Goal: Task Accomplishment & Management: Manage account settings

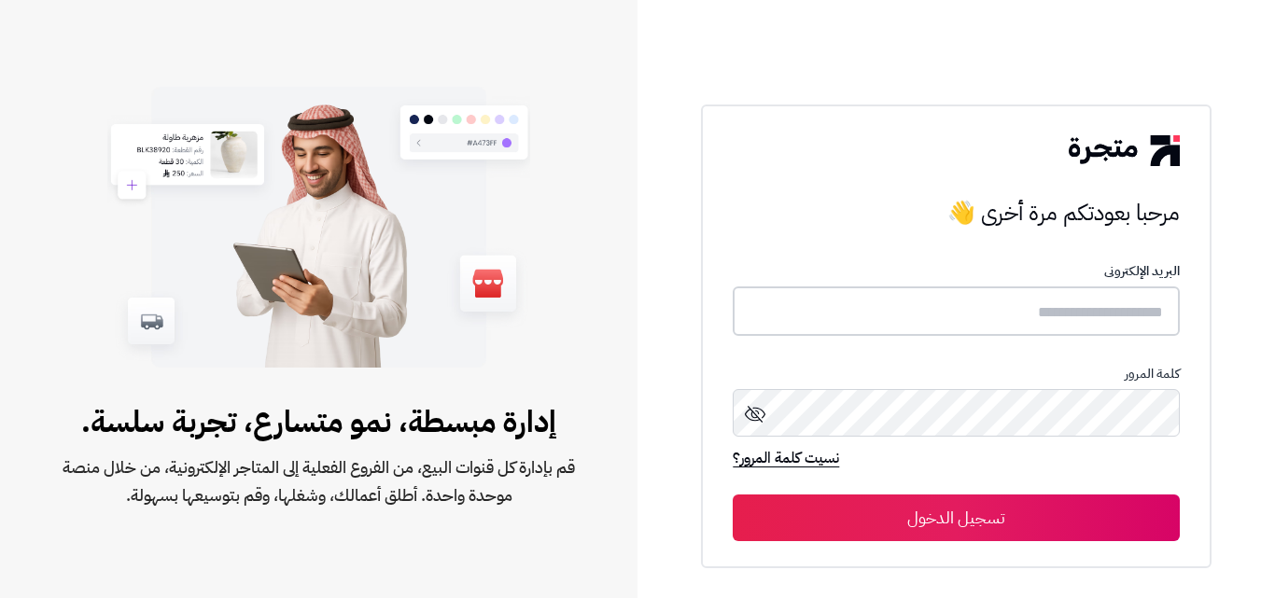
click at [1069, 311] on input "text" at bounding box center [956, 311] width 446 height 49
paste input "**********"
type input "**********"
drag, startPoint x: 1042, startPoint y: 470, endPoint x: 1046, endPoint y: 510, distance: 40.3
click at [1042, 482] on div "نسيت كلمة المرور؟" at bounding box center [956, 467] width 446 height 36
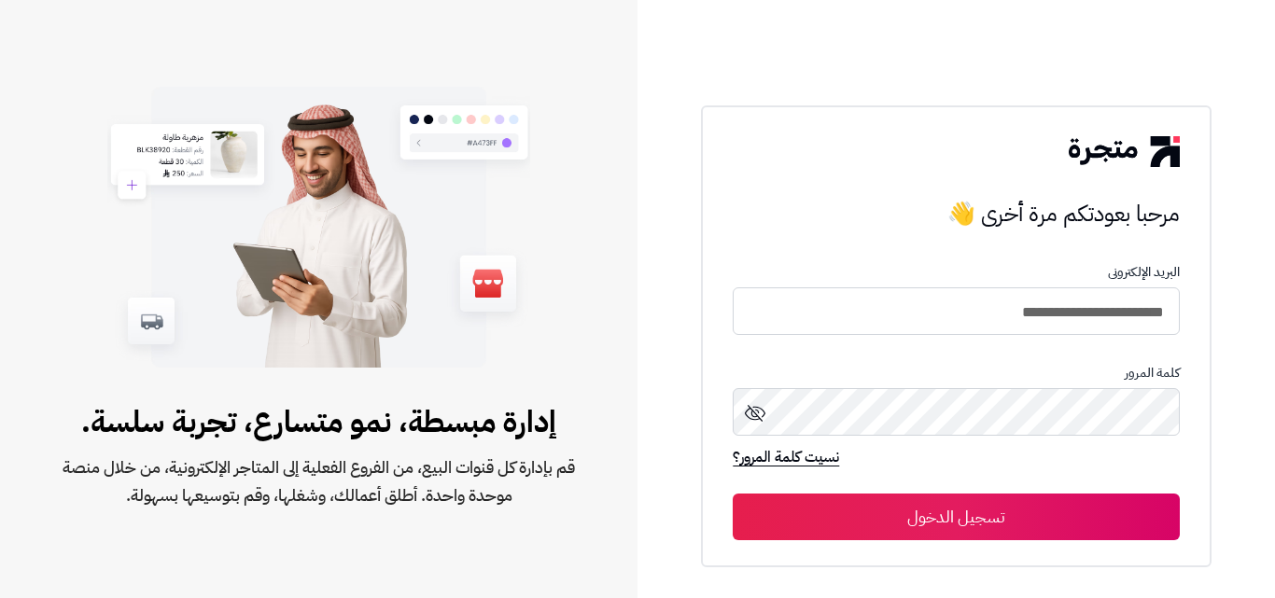
click at [1046, 501] on button "تسجيل الدخول" at bounding box center [956, 517] width 446 height 47
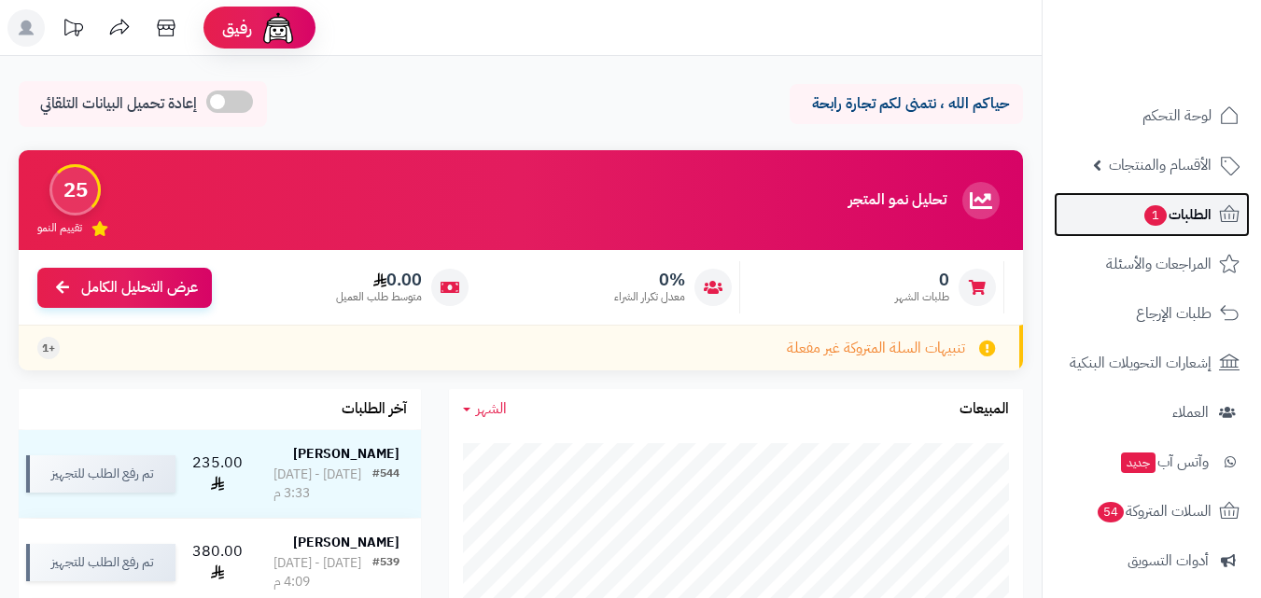
click at [1115, 222] on link "الطلبات 1" at bounding box center [1152, 214] width 196 height 45
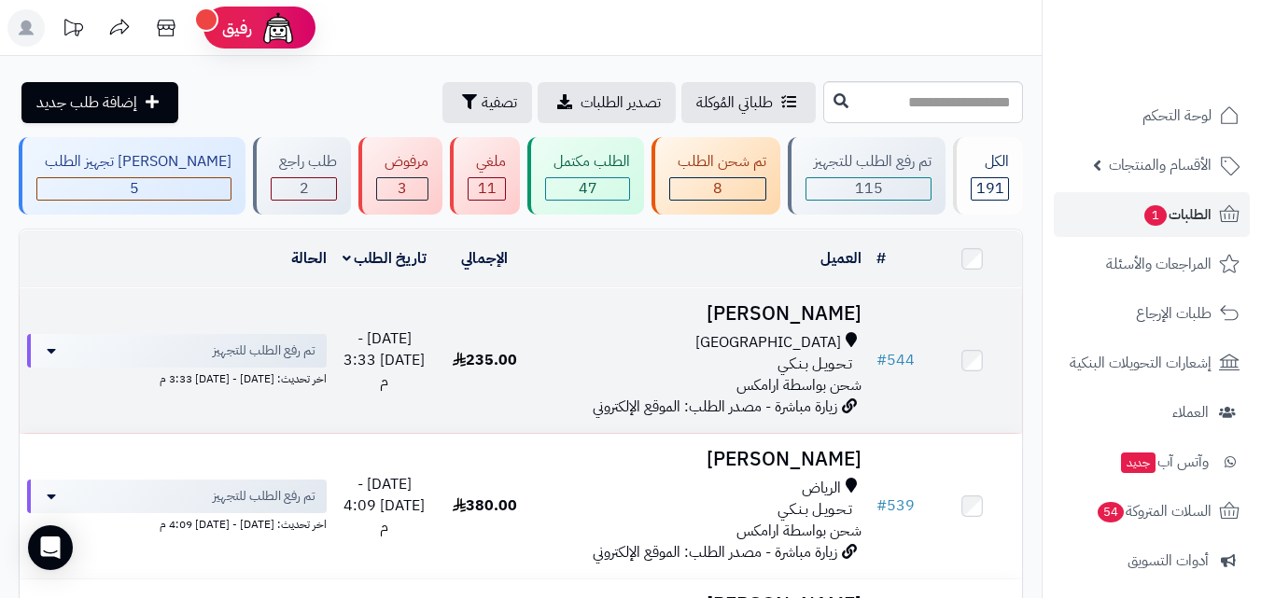
click at [670, 322] on td "محمد الحربي جدة تـحـويـل بـنـكـي شحن بواسطة ارامكس زيارة مباشرة - مصدر الطلب: ا…" at bounding box center [702, 360] width 334 height 145
click at [832, 308] on h3 "محمد الحربي" at bounding box center [701, 313] width 319 height 21
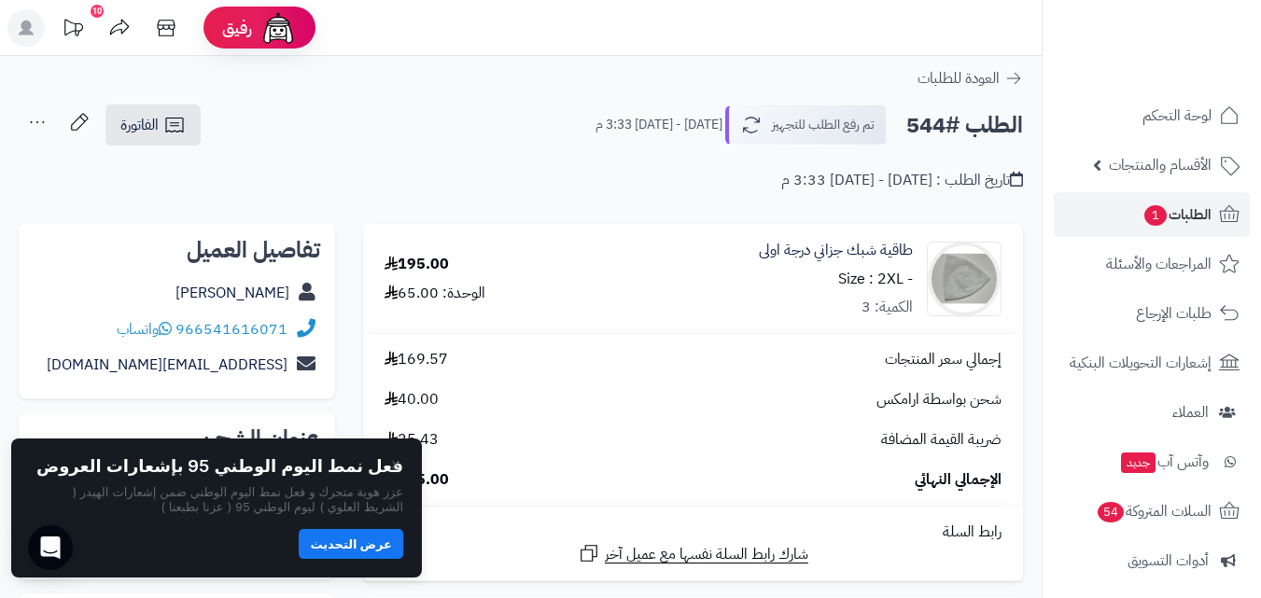
click at [37, 118] on icon at bounding box center [37, 122] width 37 height 37
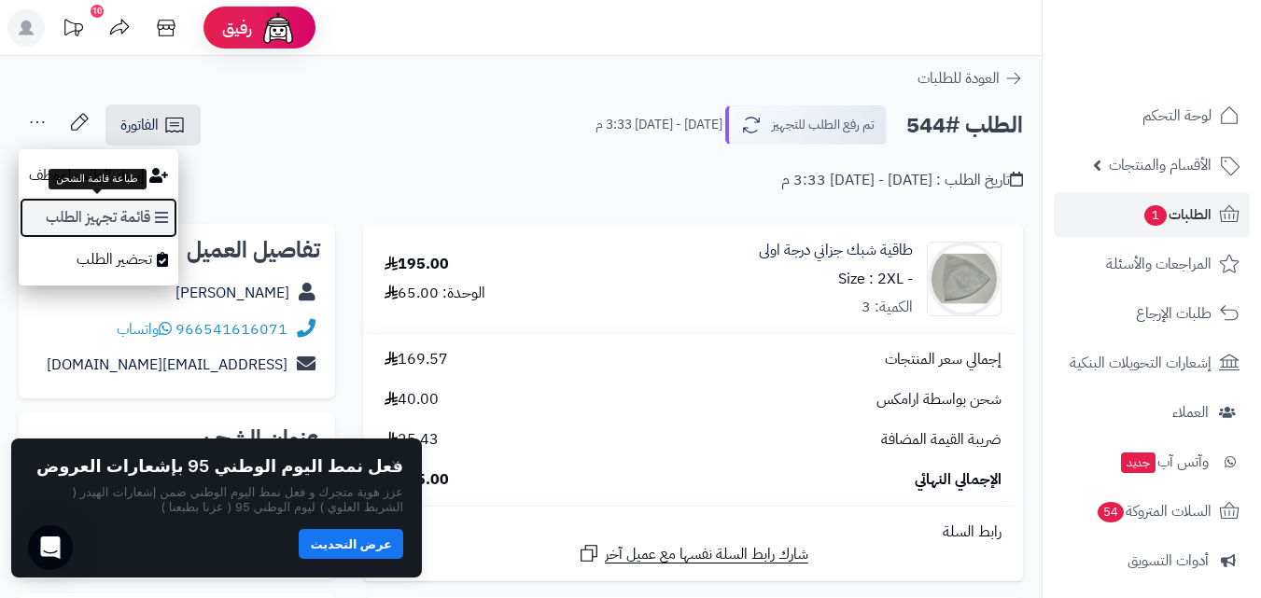
click at [130, 221] on link "قائمة تجهيز الطلب" at bounding box center [99, 218] width 160 height 42
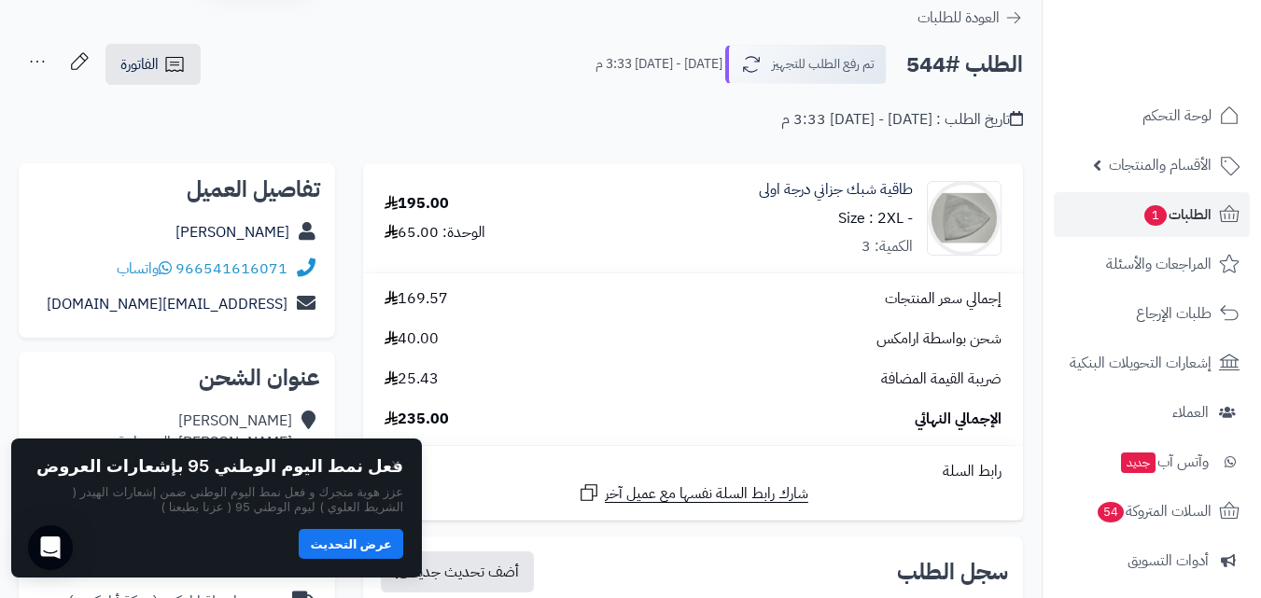
scroll to position [93, 0]
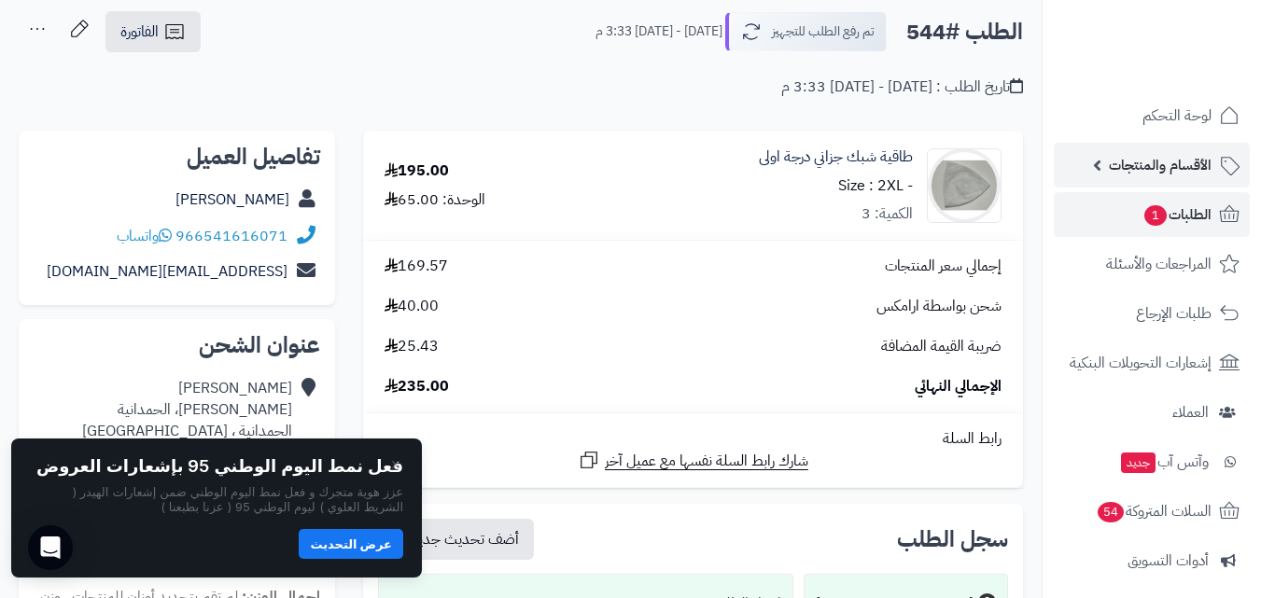
click at [1201, 154] on span "الأقسام والمنتجات" at bounding box center [1160, 165] width 103 height 26
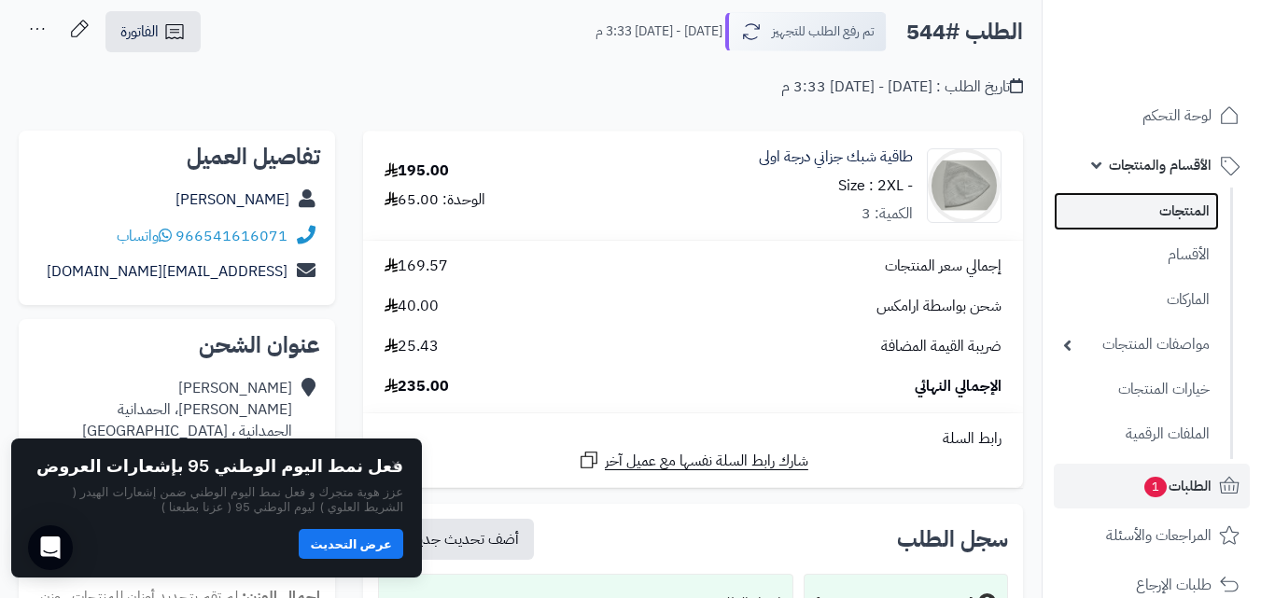
click at [1141, 212] on link "المنتجات" at bounding box center [1136, 211] width 165 height 38
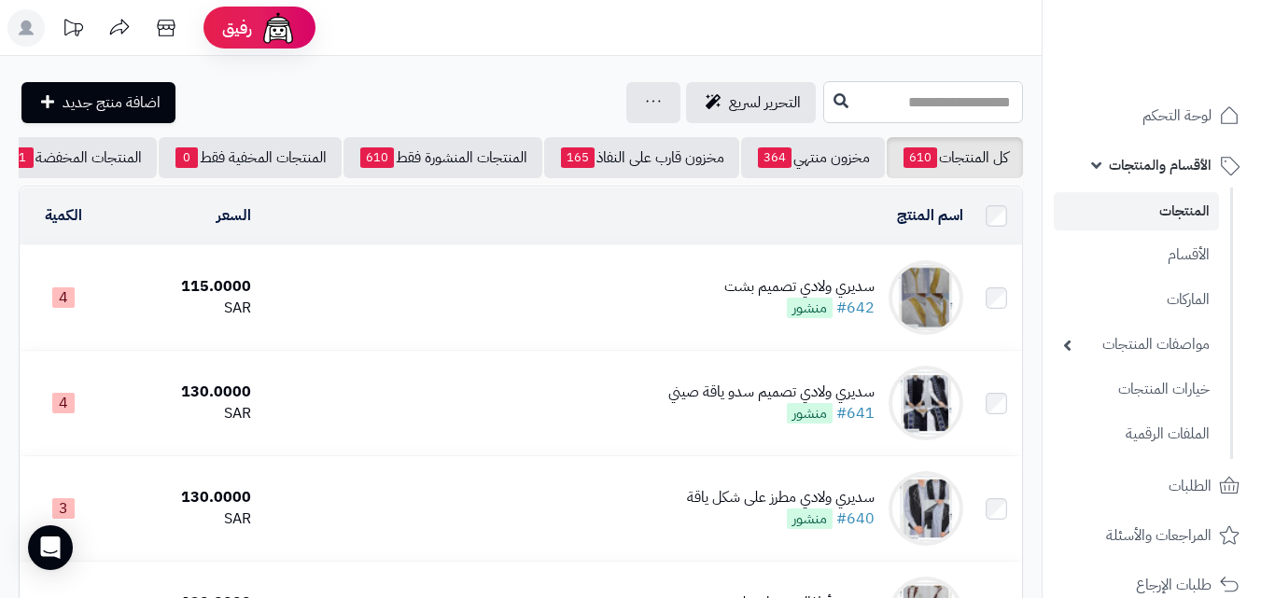
click at [949, 105] on input "text" at bounding box center [923, 102] width 200 height 42
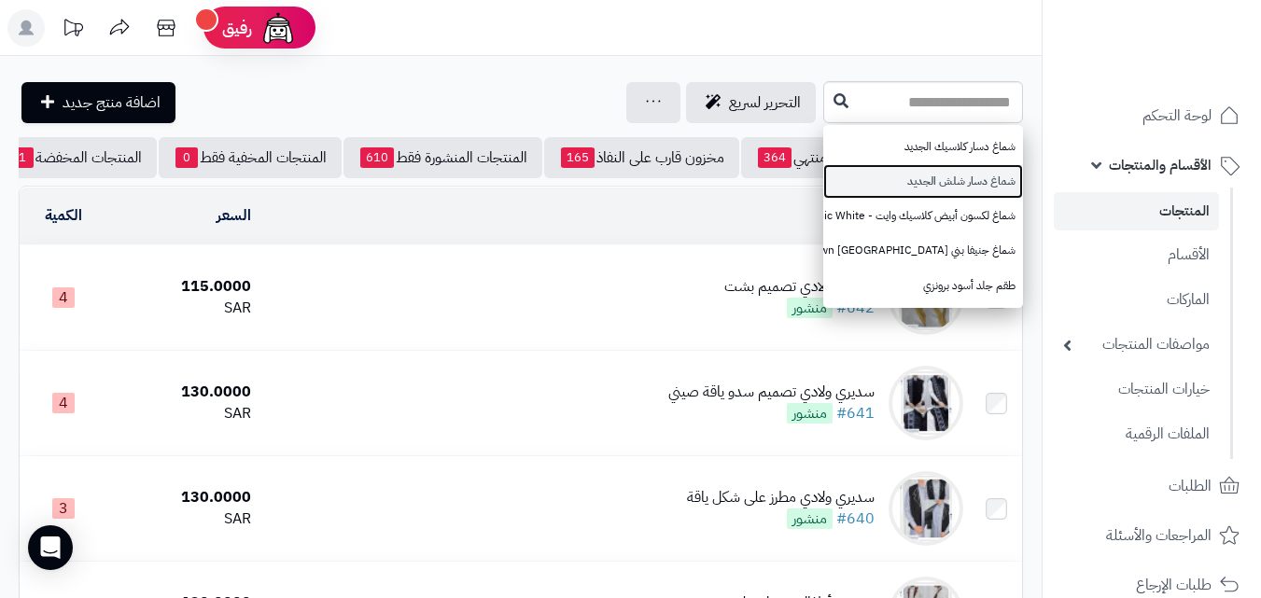
click at [952, 184] on link "شماغ دسار شلش الجديد" at bounding box center [923, 181] width 200 height 35
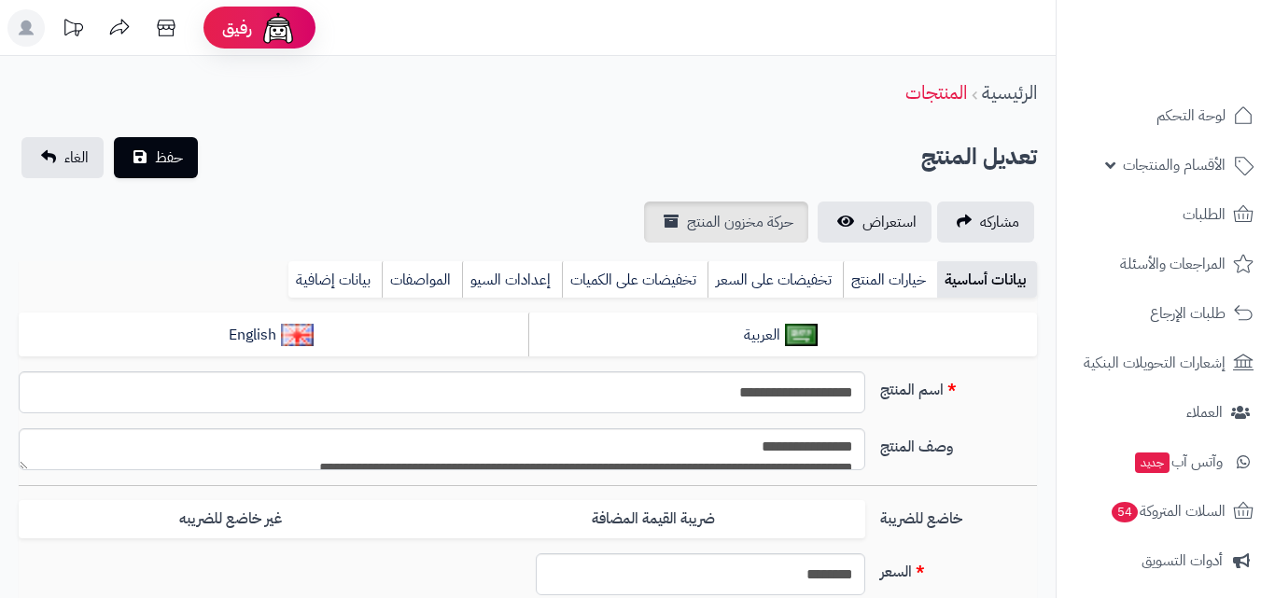
type input "**"
type input "**********"
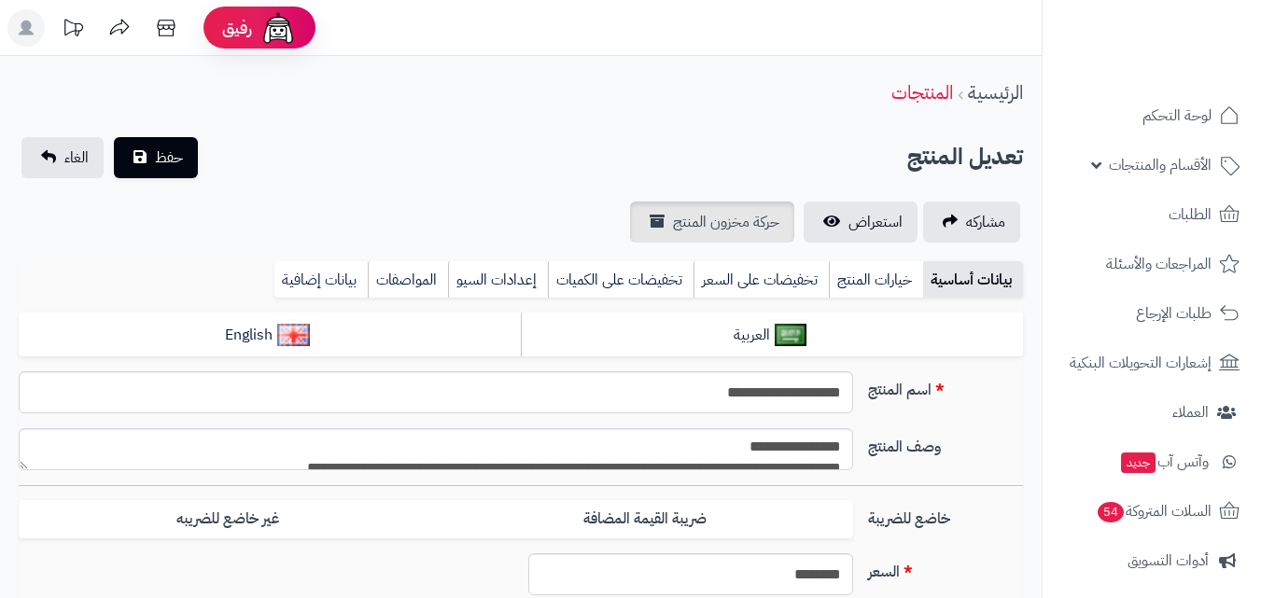
type input "******"
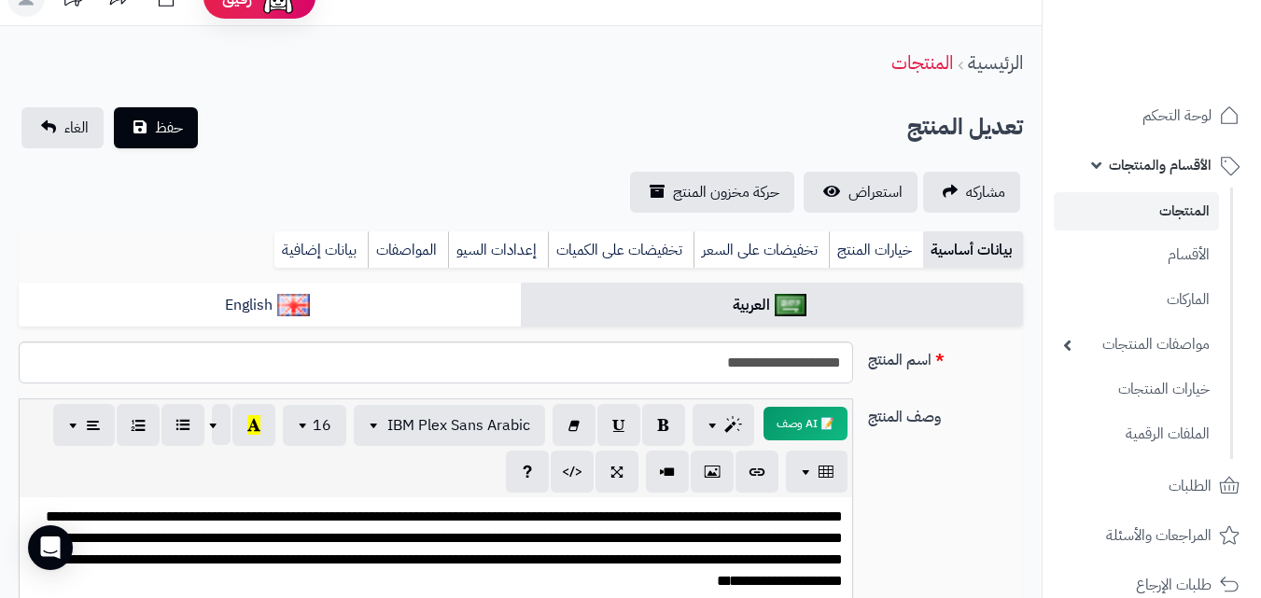
scroll to position [16, 0]
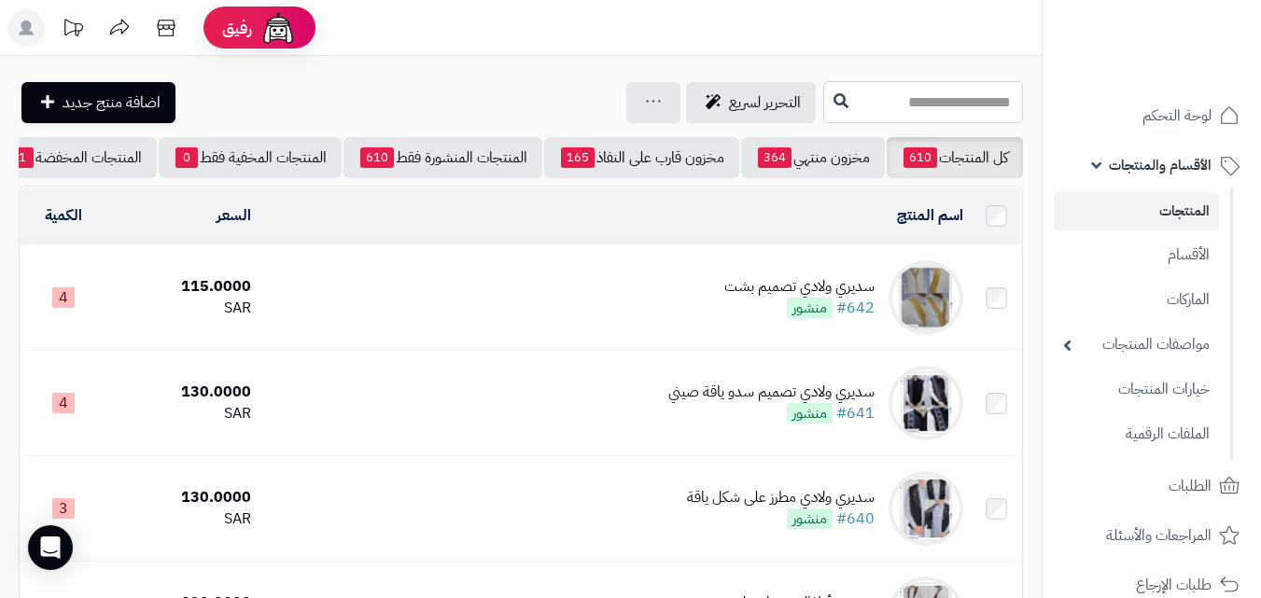
click at [953, 105] on input "text" at bounding box center [923, 102] width 200 height 42
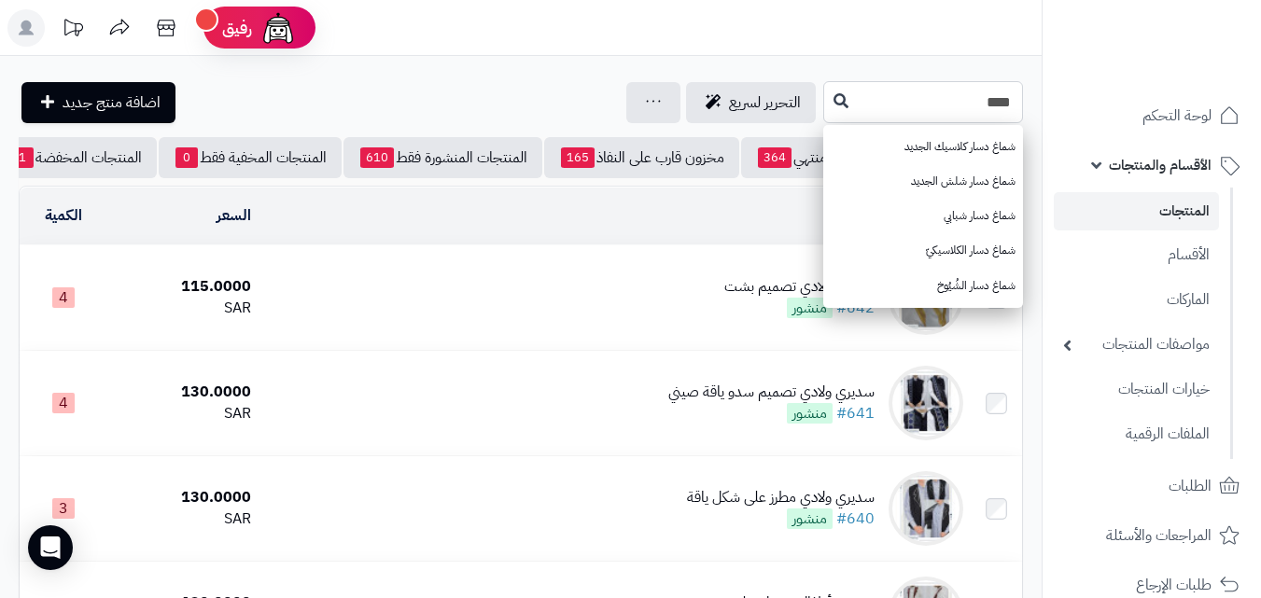
type input "****"
click at [946, 106] on input "****" at bounding box center [923, 102] width 200 height 42
click at [870, 114] on input "****" at bounding box center [923, 102] width 200 height 42
click at [823, 108] on input "****" at bounding box center [923, 102] width 200 height 42
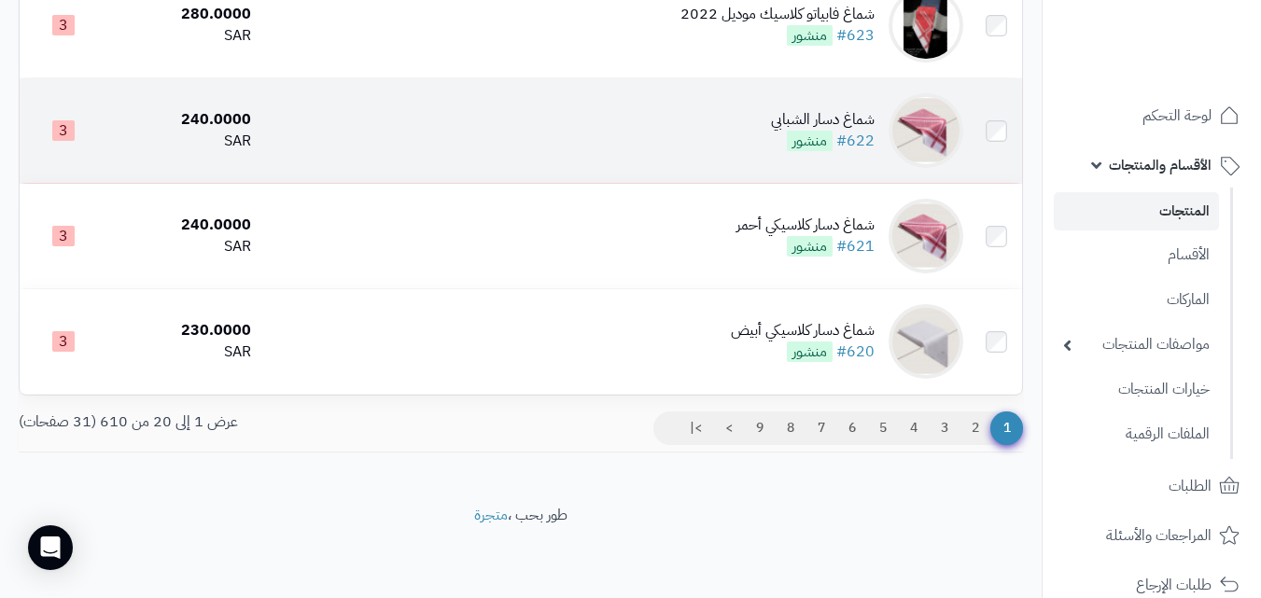
scroll to position [1971, 0]
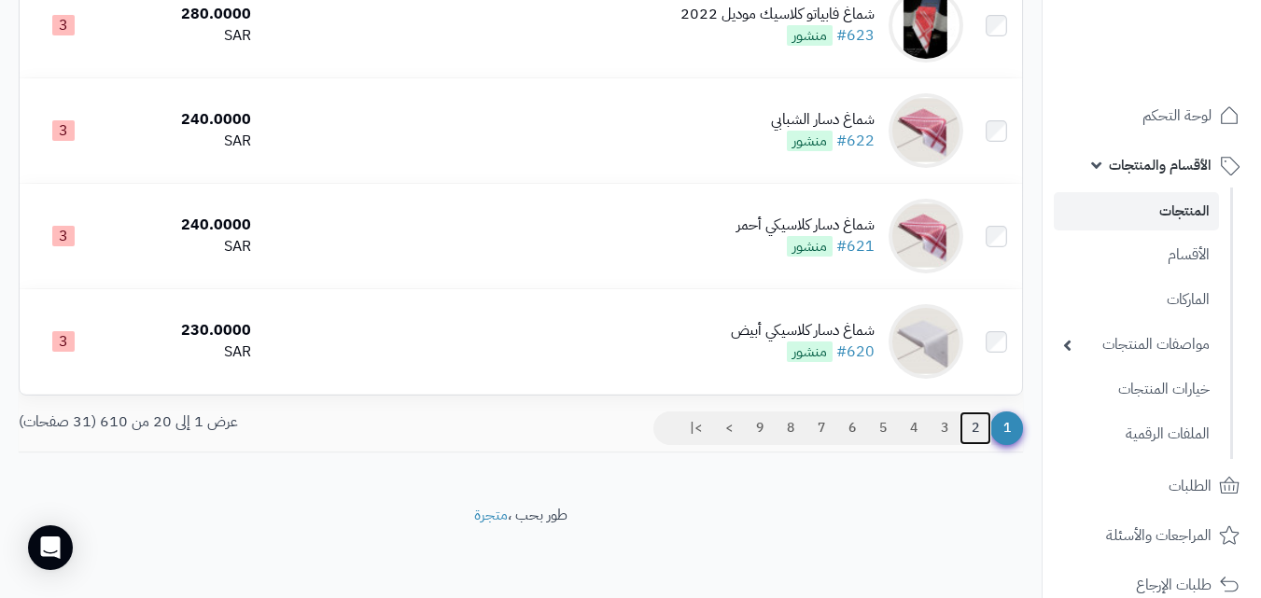
click at [978, 428] on link "2" at bounding box center [975, 429] width 32 height 34
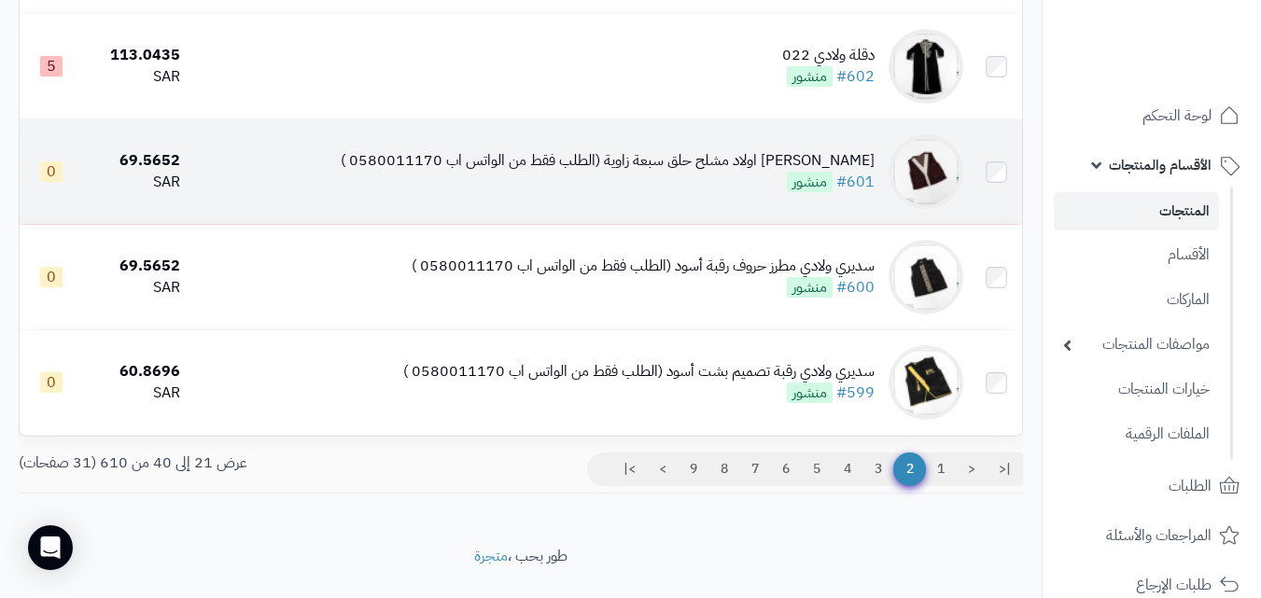
scroll to position [1971, 0]
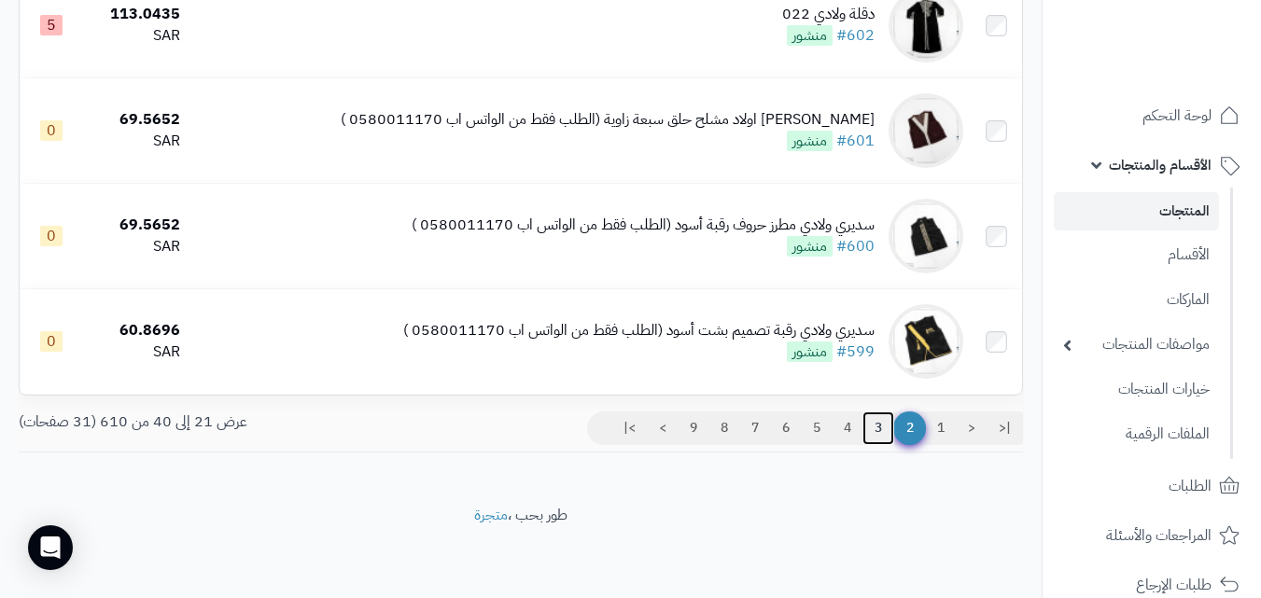
click at [886, 435] on link "3" at bounding box center [878, 429] width 32 height 34
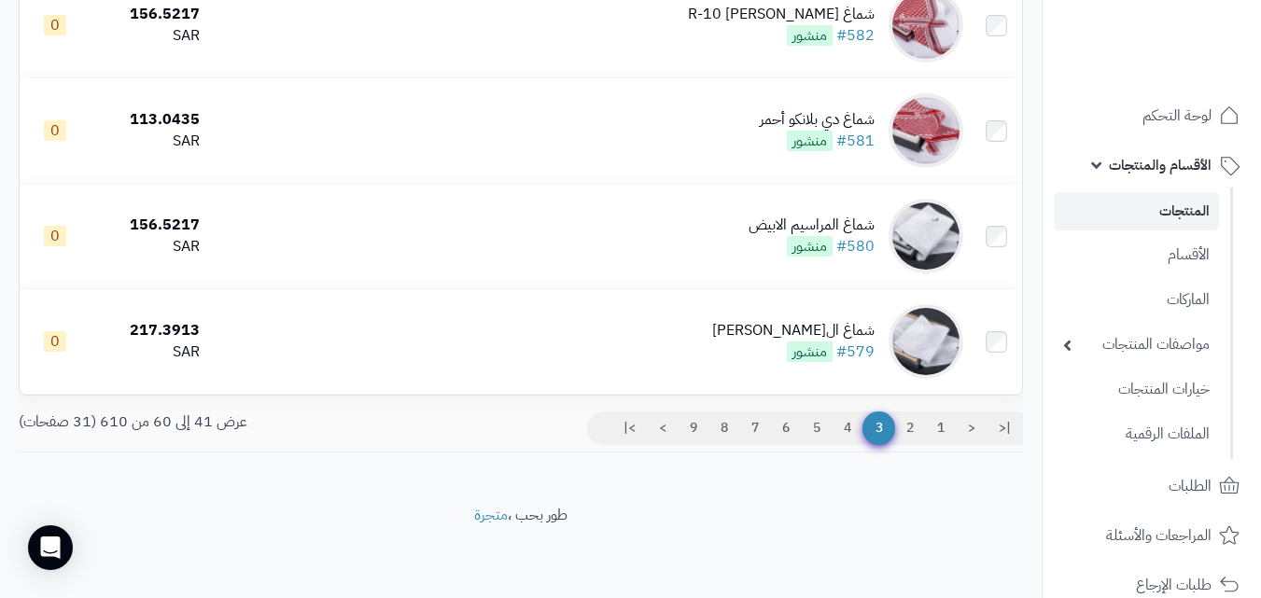
scroll to position [1971, 0]
click at [849, 418] on link "4" at bounding box center [848, 429] width 32 height 34
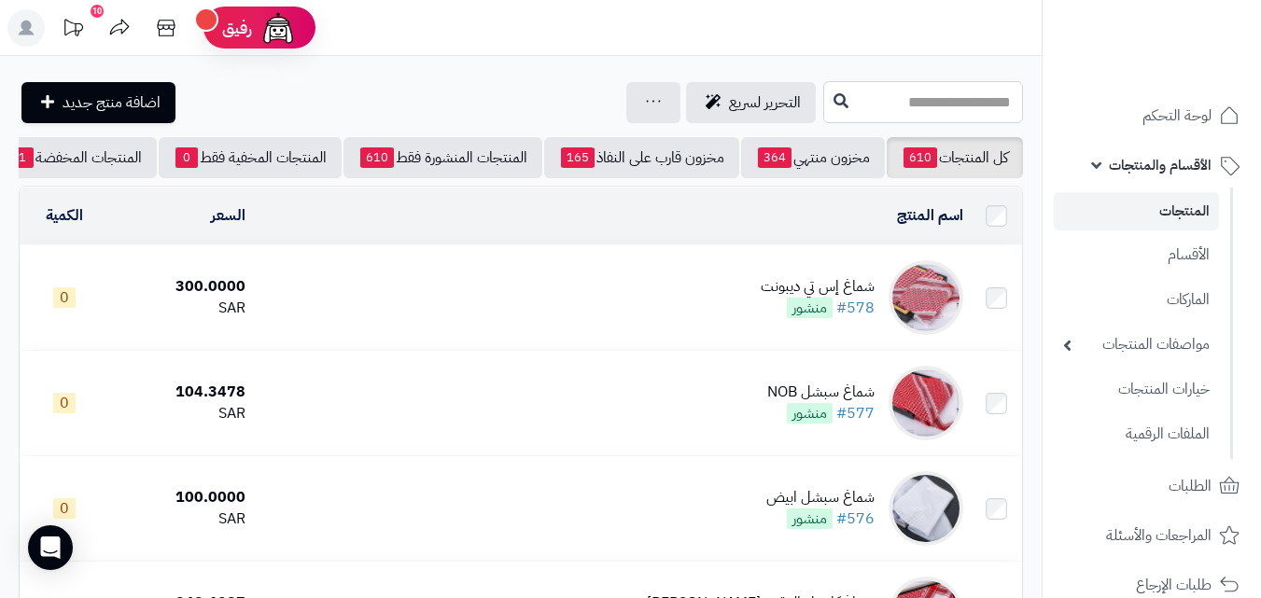
click at [915, 93] on input "text" at bounding box center [923, 102] width 200 height 42
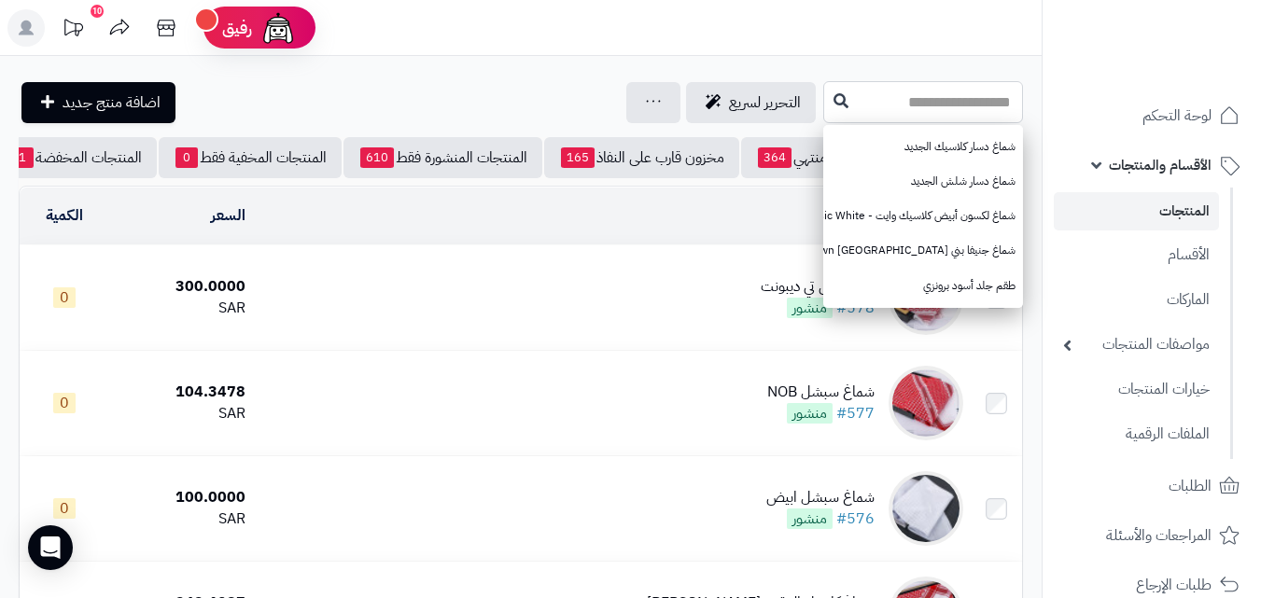
type input "*"
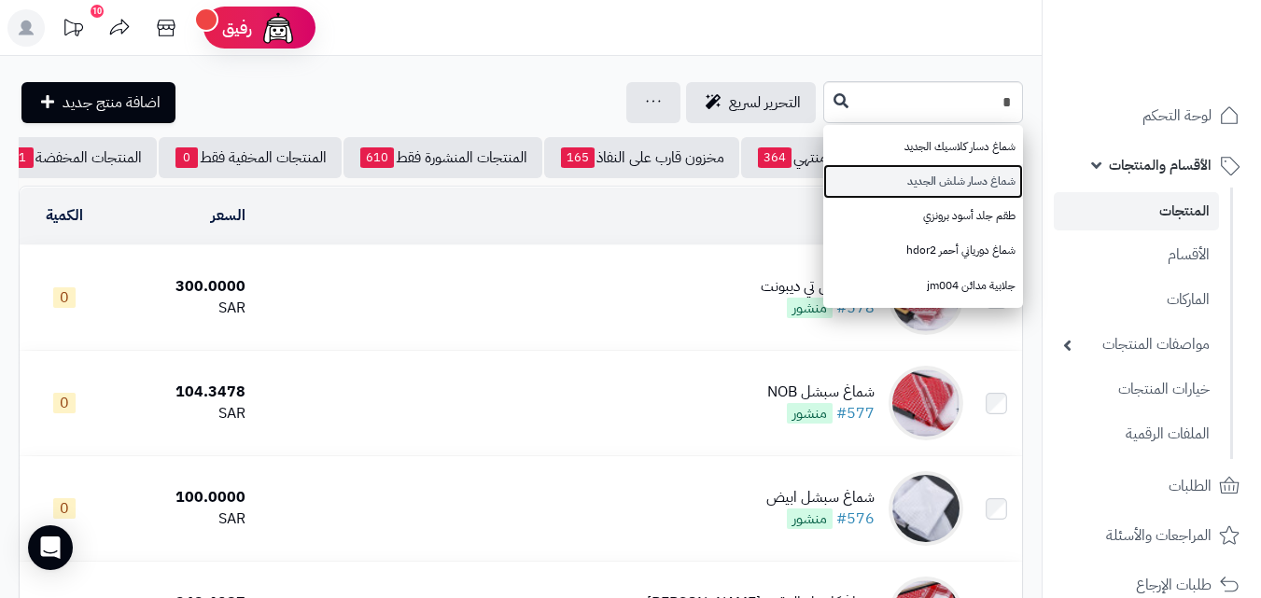
click at [941, 175] on link "شماغ دسار شلش الجديد" at bounding box center [923, 181] width 200 height 35
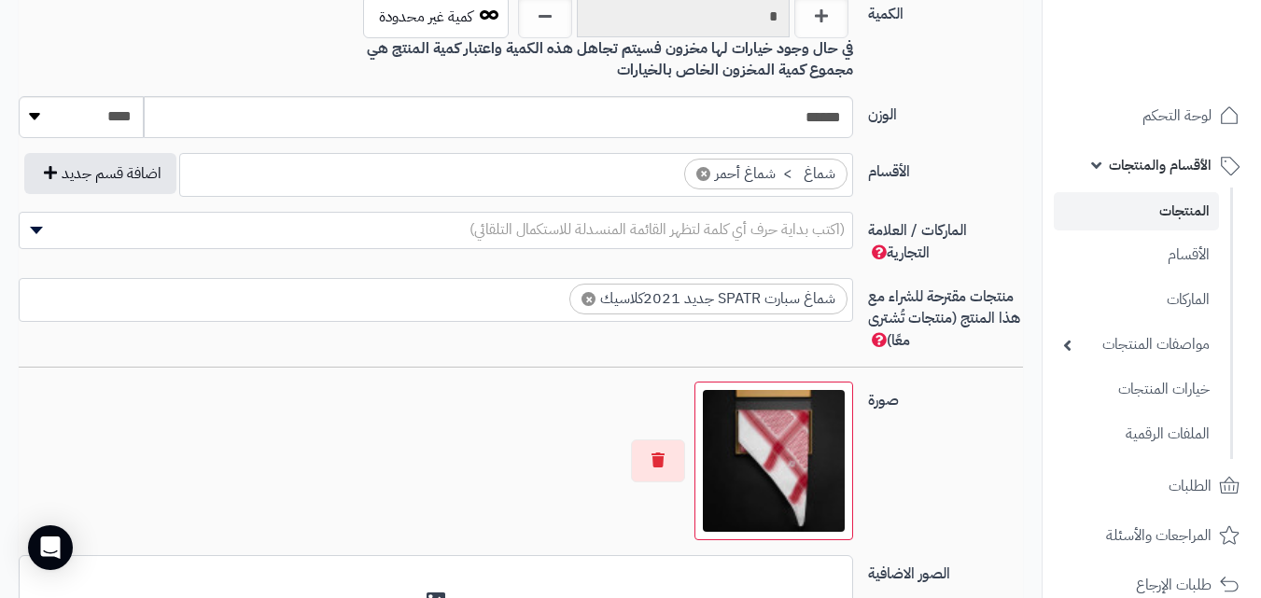
scroll to position [1027, 0]
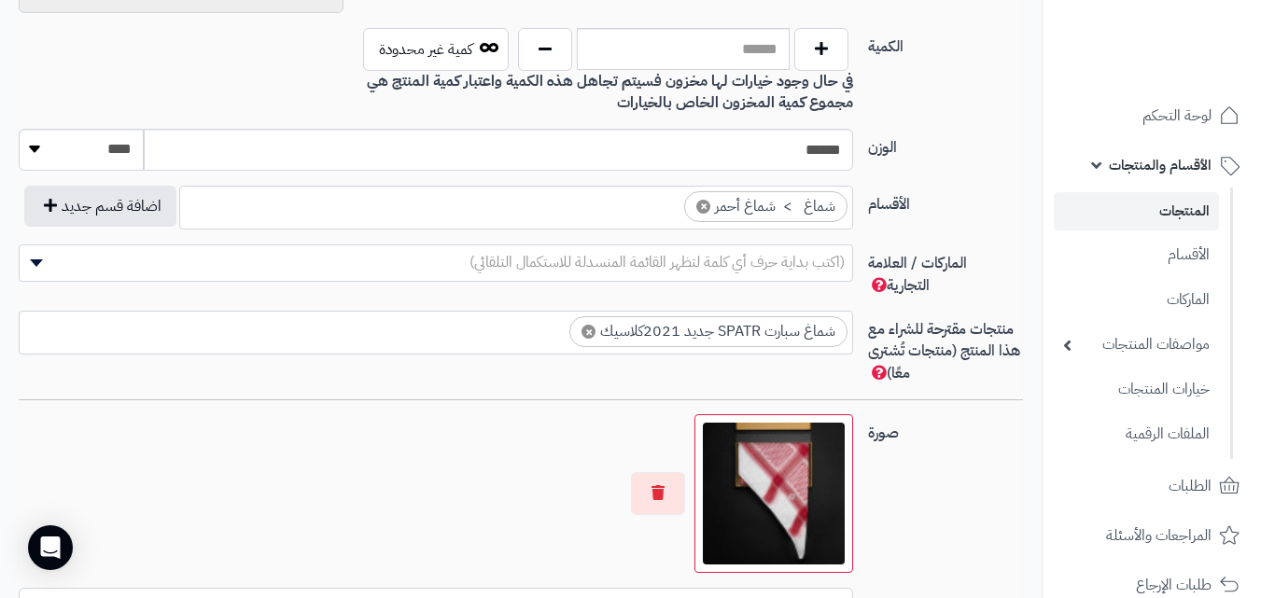
type input "*"
click at [566, 49] on button "button" at bounding box center [545, 48] width 54 height 43
type input "*"
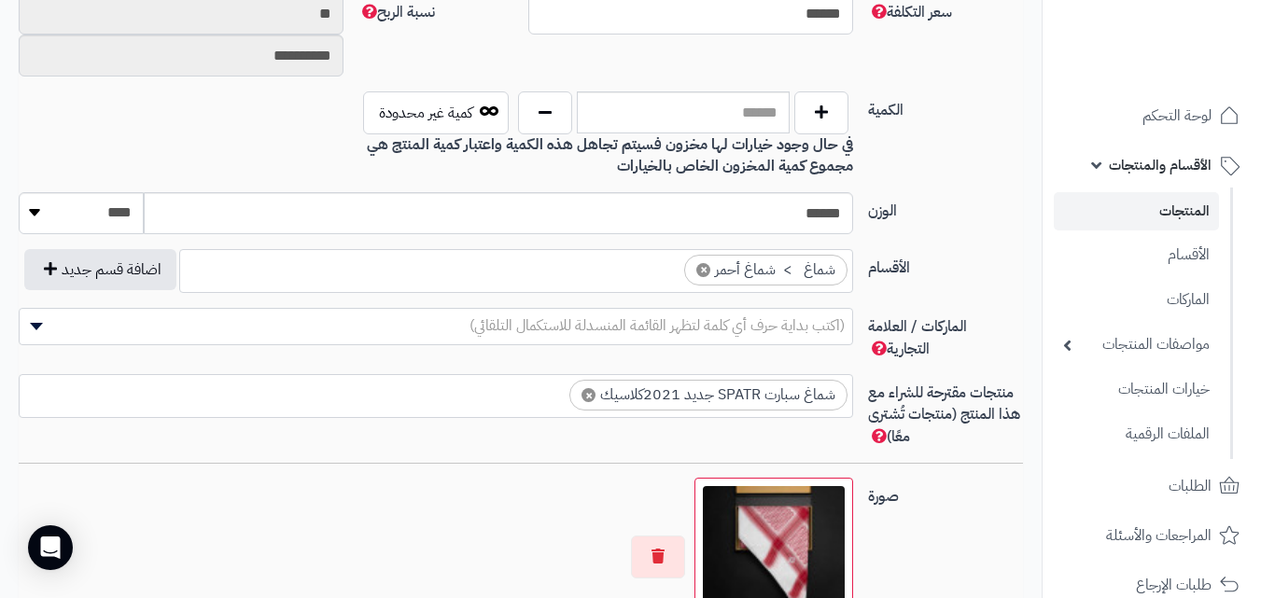
scroll to position [856, 0]
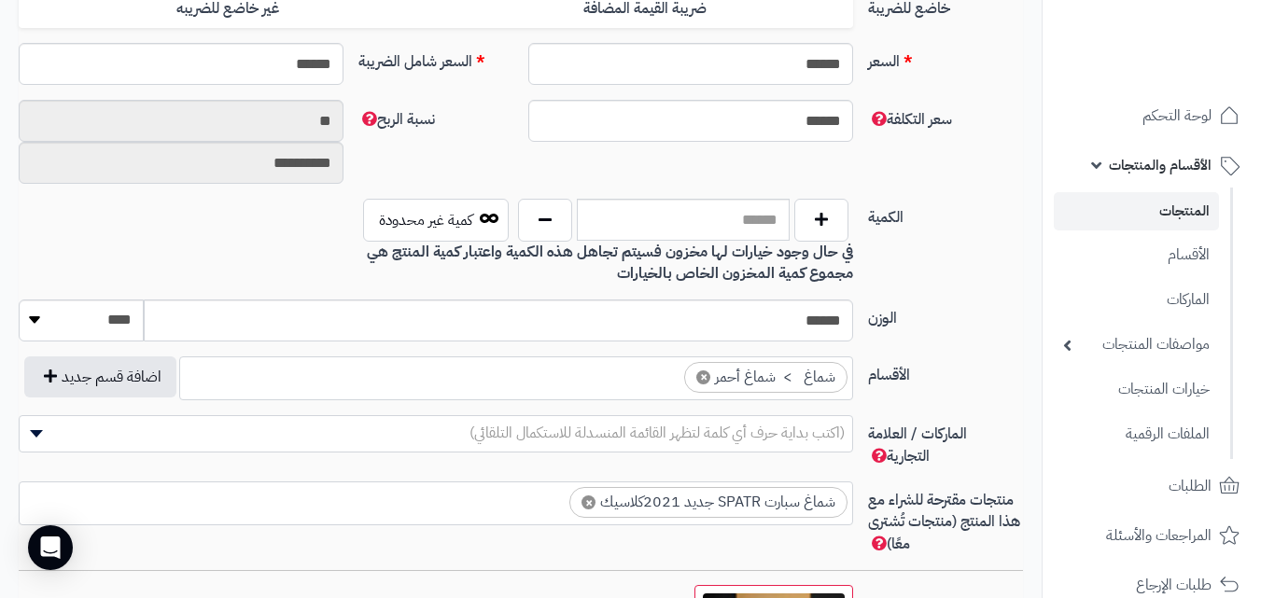
type input "*"
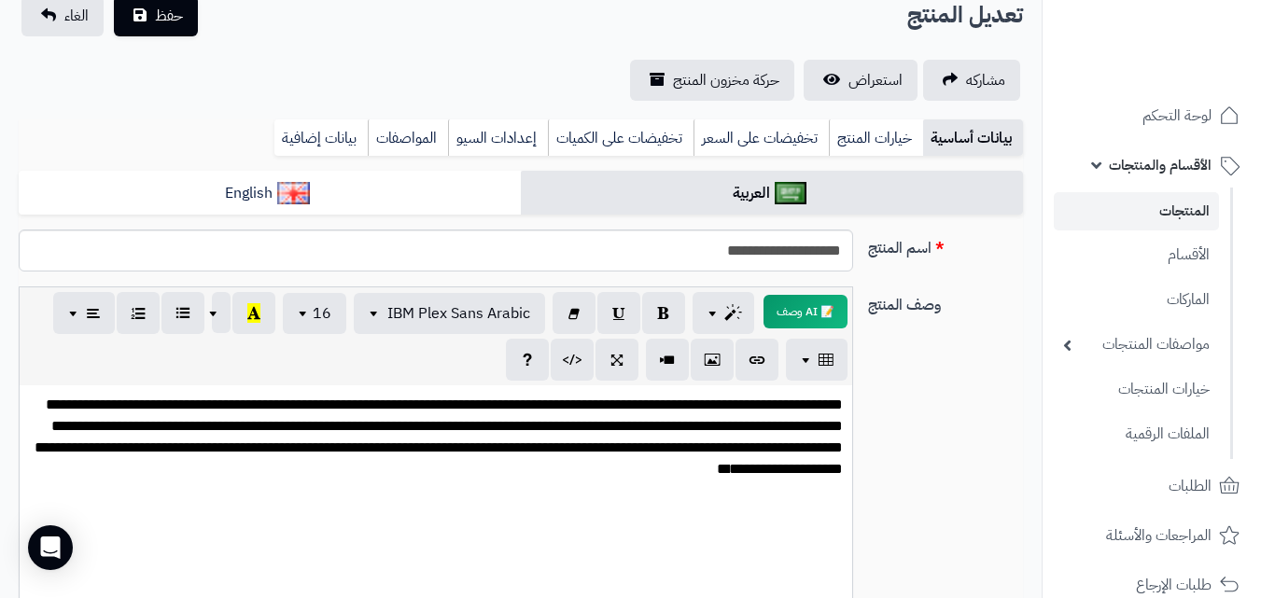
scroll to position [109, 0]
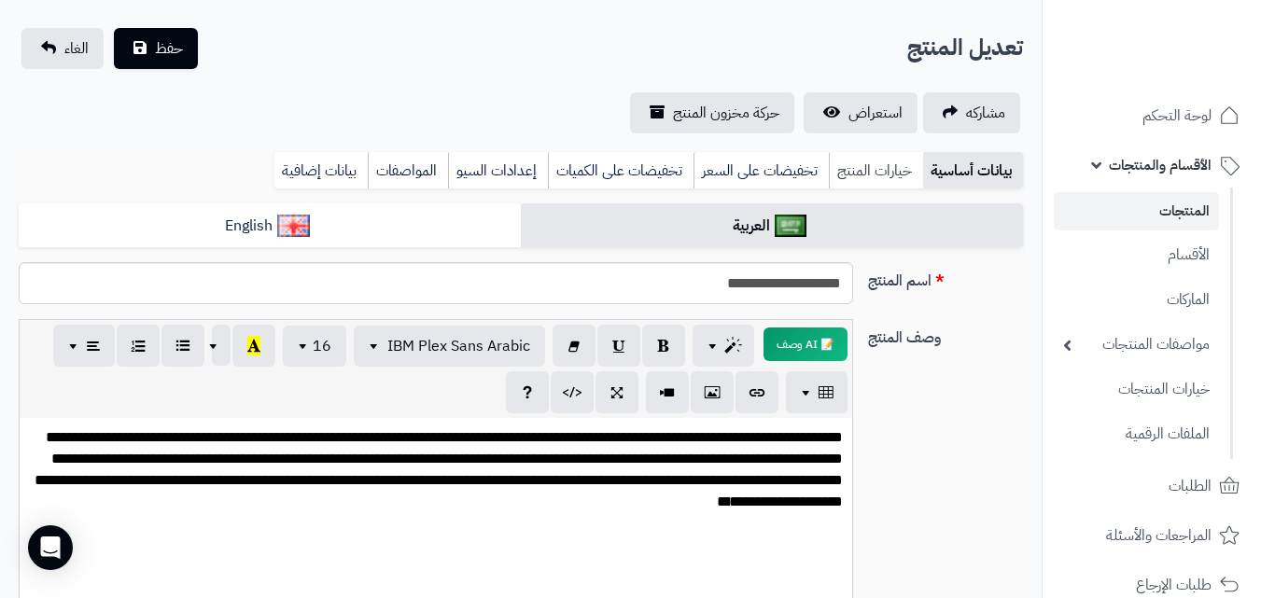
click at [896, 172] on link "خيارات المنتج" at bounding box center [876, 170] width 94 height 37
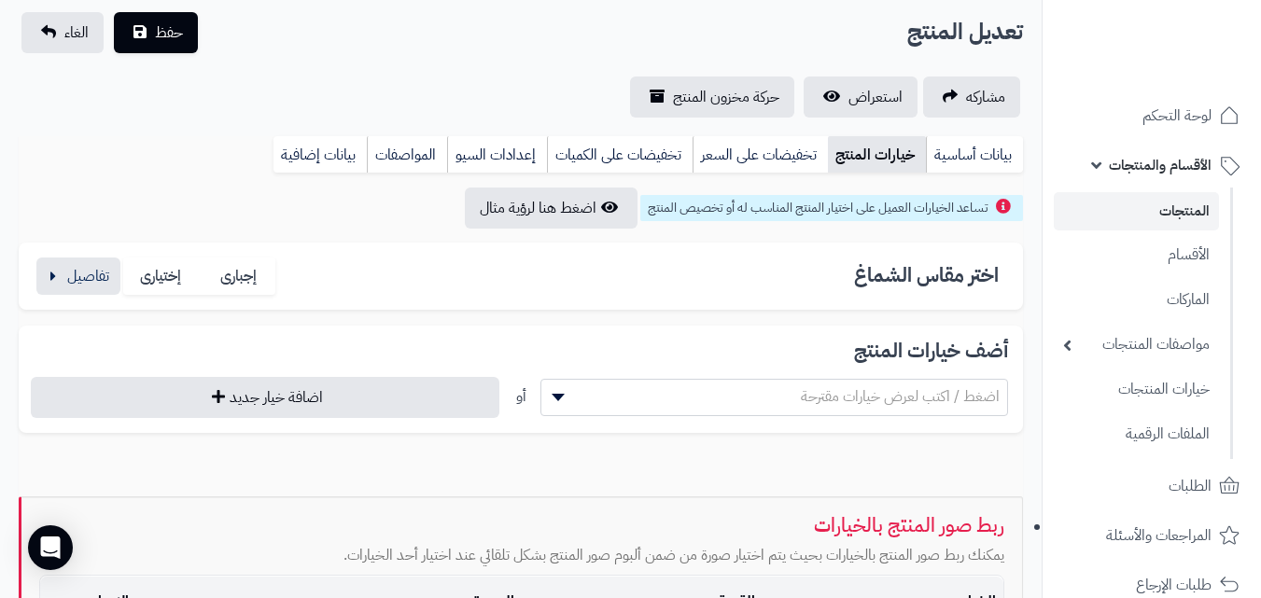
click at [748, 158] on link "تخفيضات على السعر" at bounding box center [759, 154] width 135 height 37
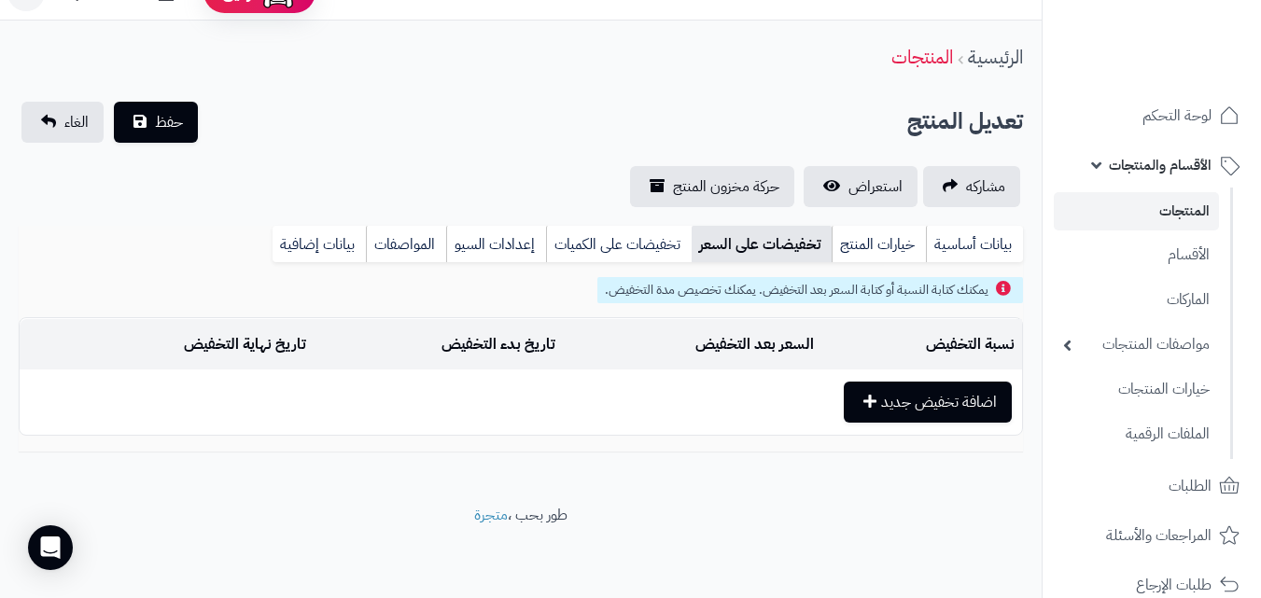
click at [602, 251] on link "تخفيضات على الكميات" at bounding box center [619, 244] width 146 height 37
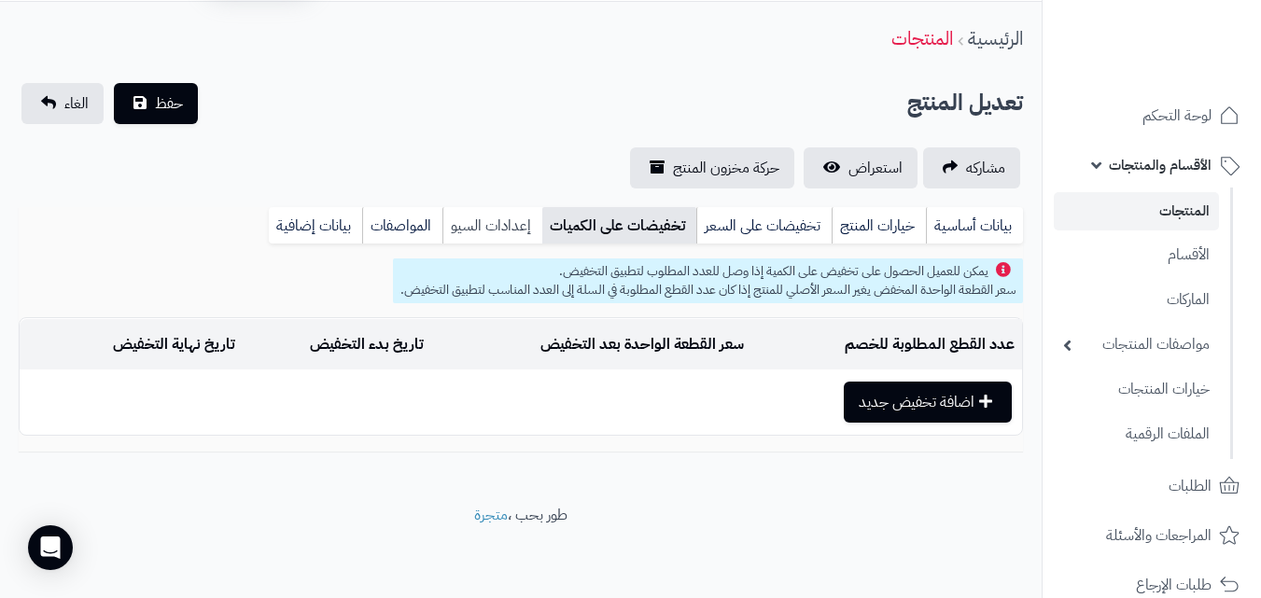
click at [505, 240] on link "إعدادات السيو" at bounding box center [492, 225] width 100 height 37
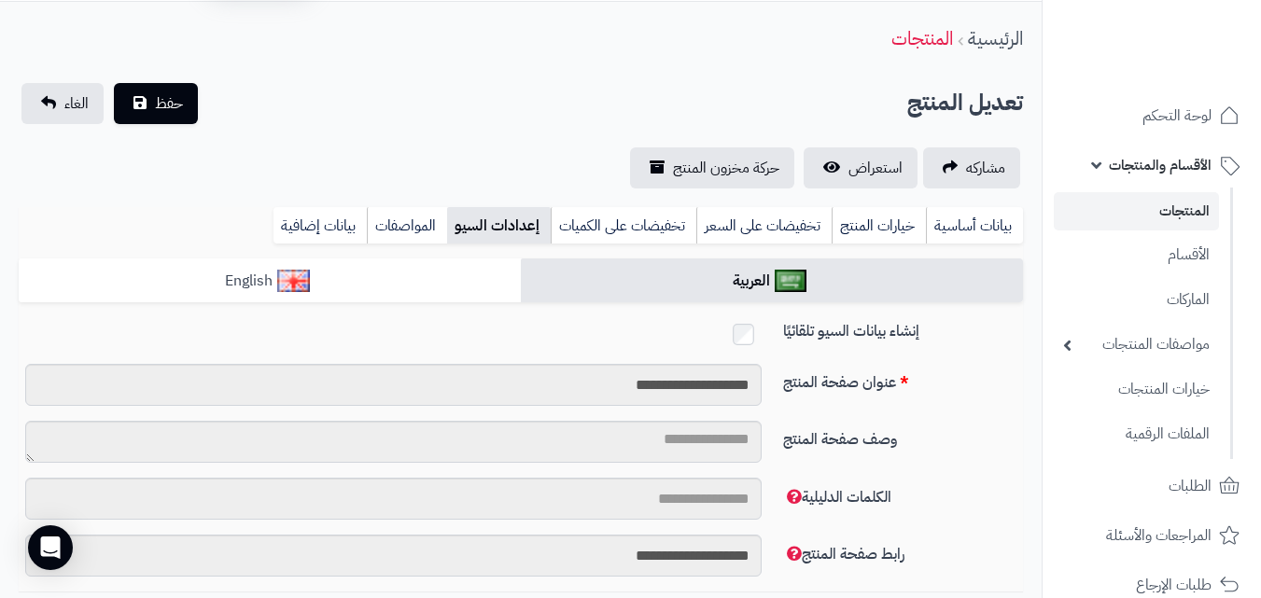
scroll to position [125, 0]
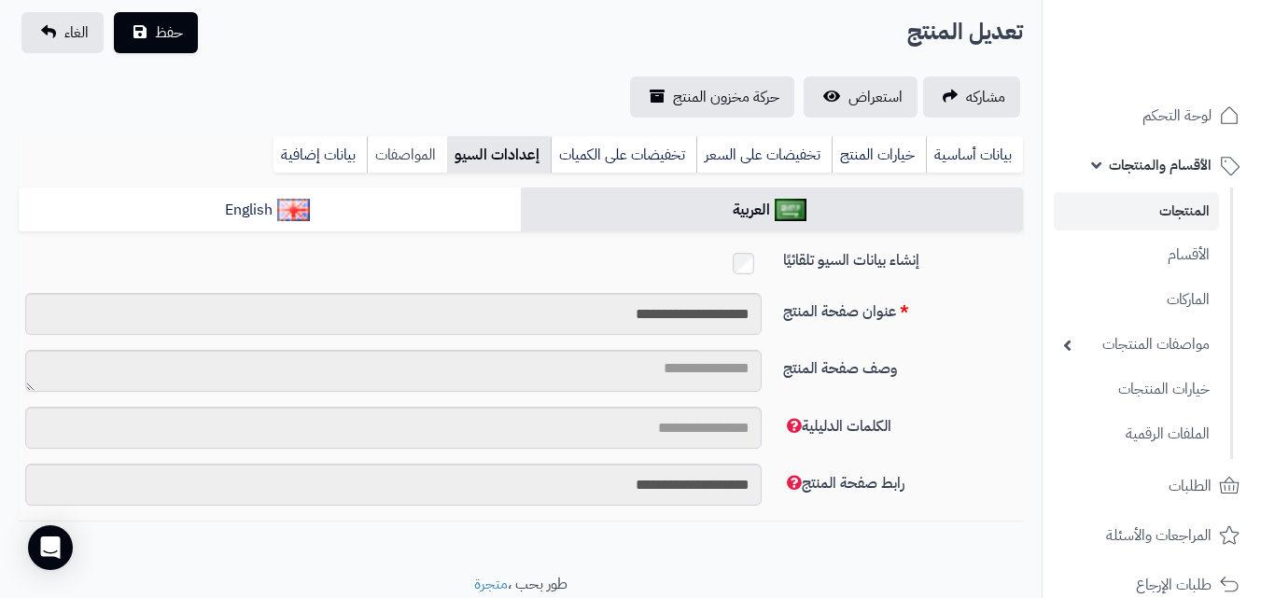
click at [401, 152] on link "المواصفات" at bounding box center [407, 154] width 80 height 37
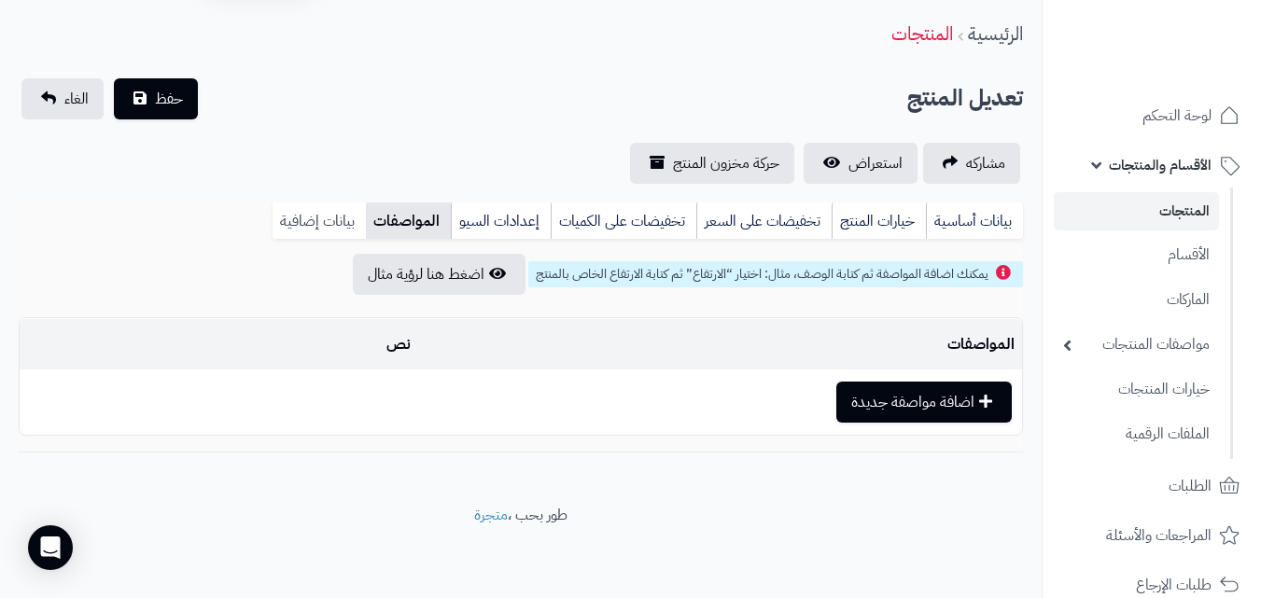
click at [312, 215] on link "بيانات إضافية" at bounding box center [319, 221] width 93 height 37
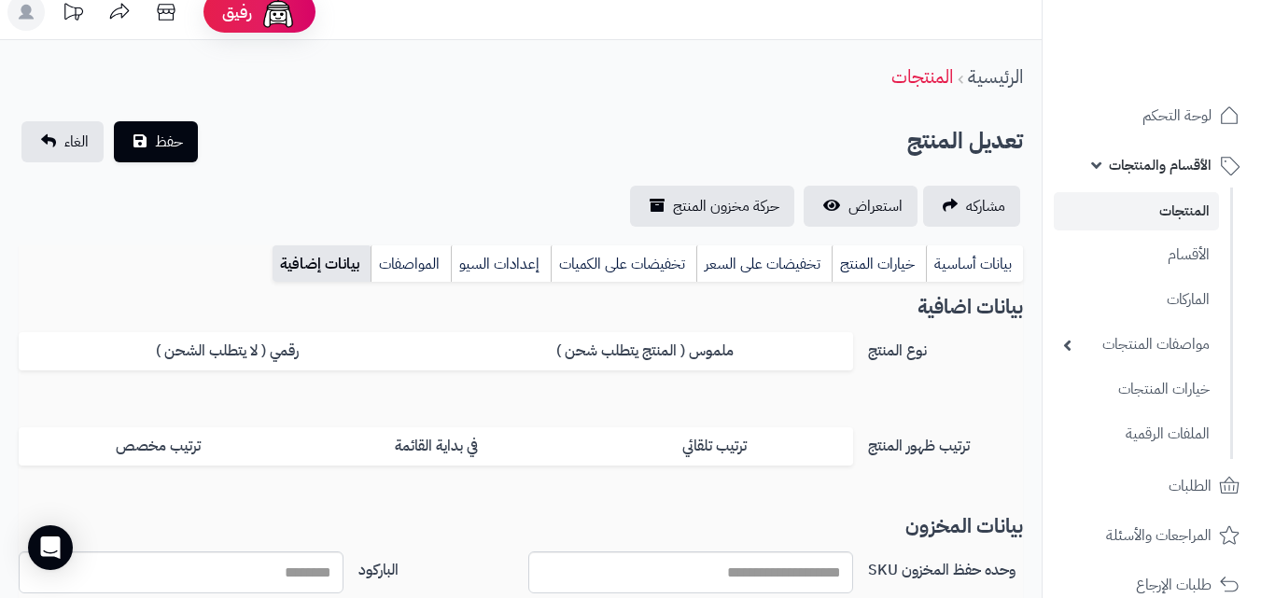
scroll to position [0, 0]
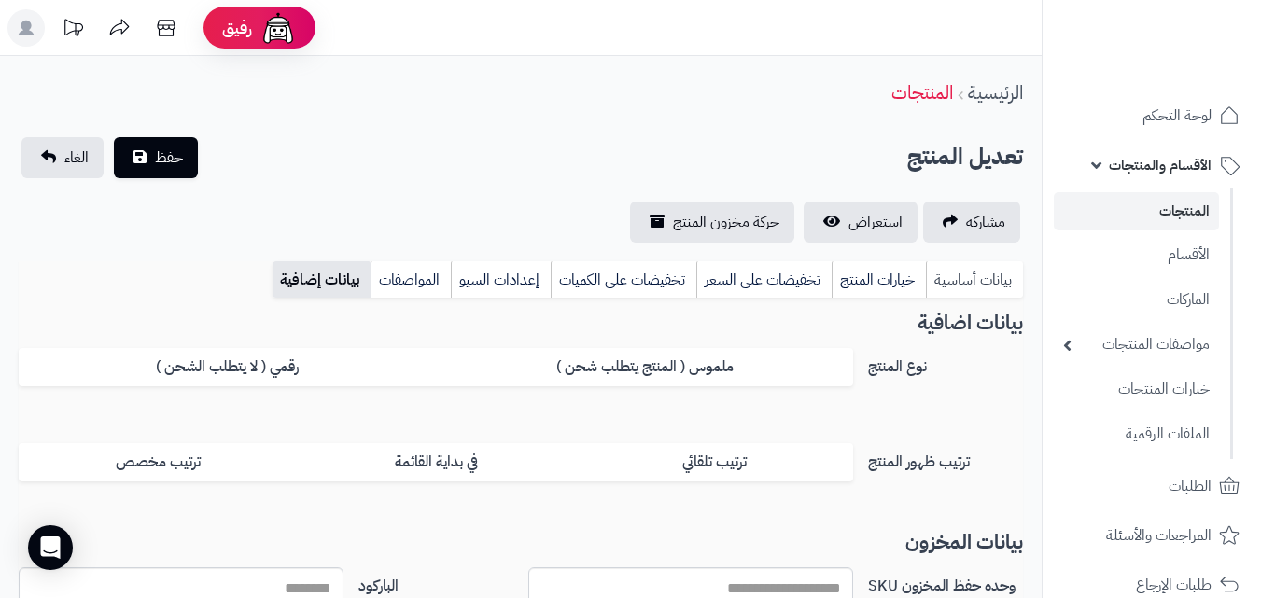
click at [992, 274] on link "بيانات أساسية" at bounding box center [974, 279] width 97 height 37
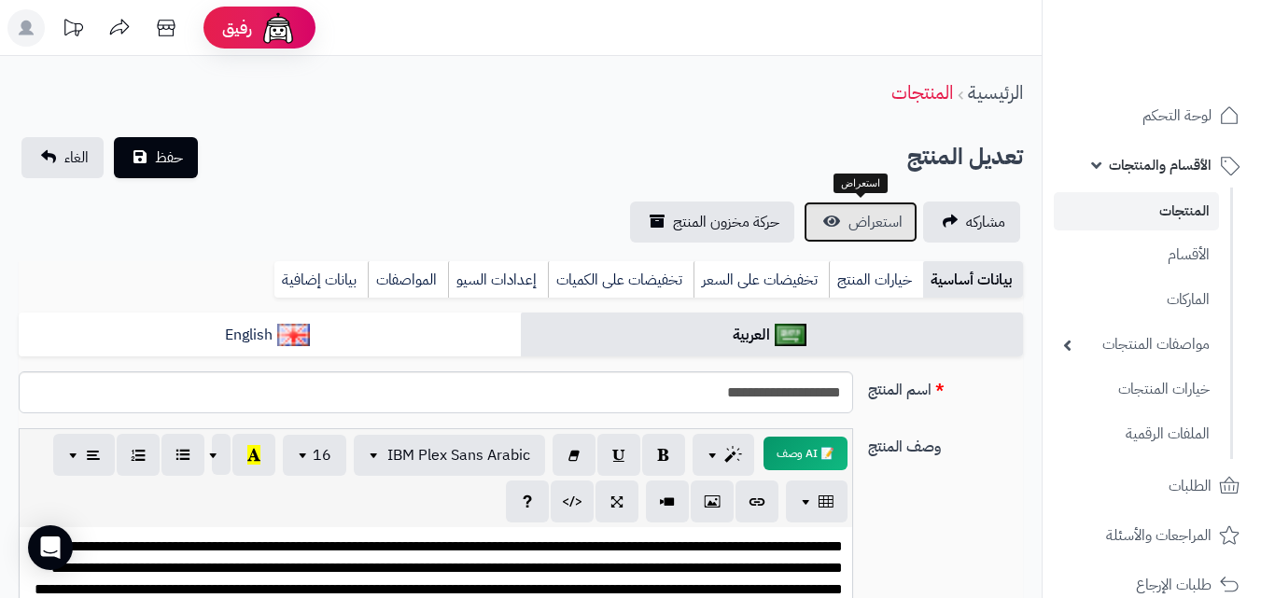
click at [860, 228] on span "استعراض" at bounding box center [875, 222] width 54 height 22
click at [72, 159] on span "الغاء" at bounding box center [76, 158] width 24 height 22
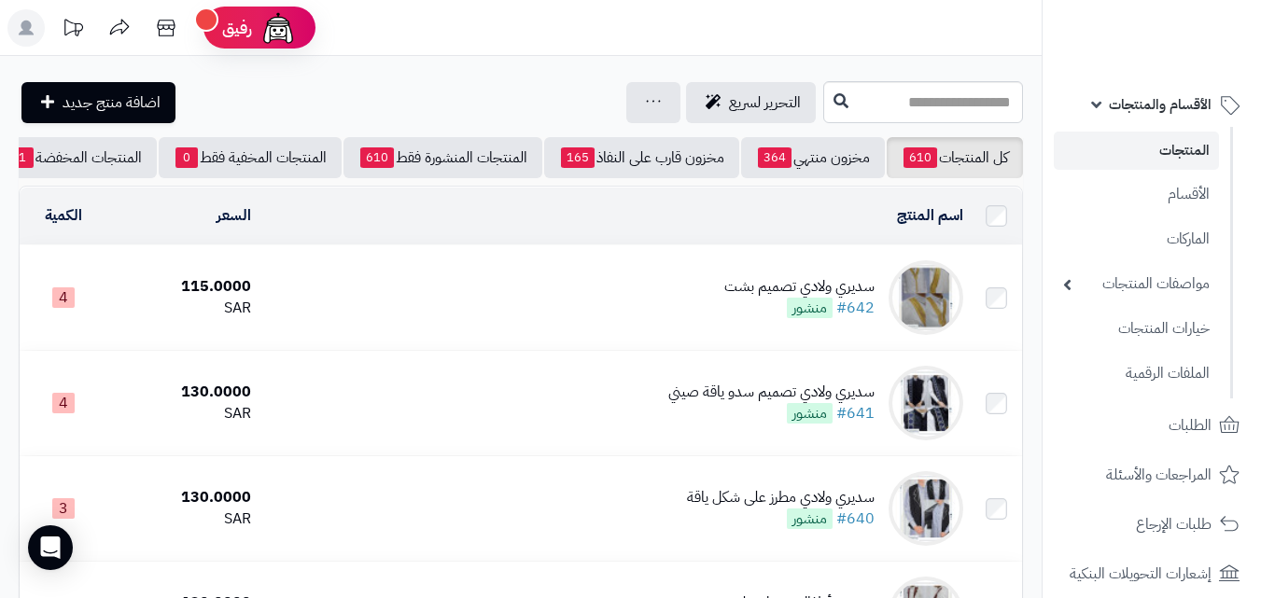
scroll to position [93, 0]
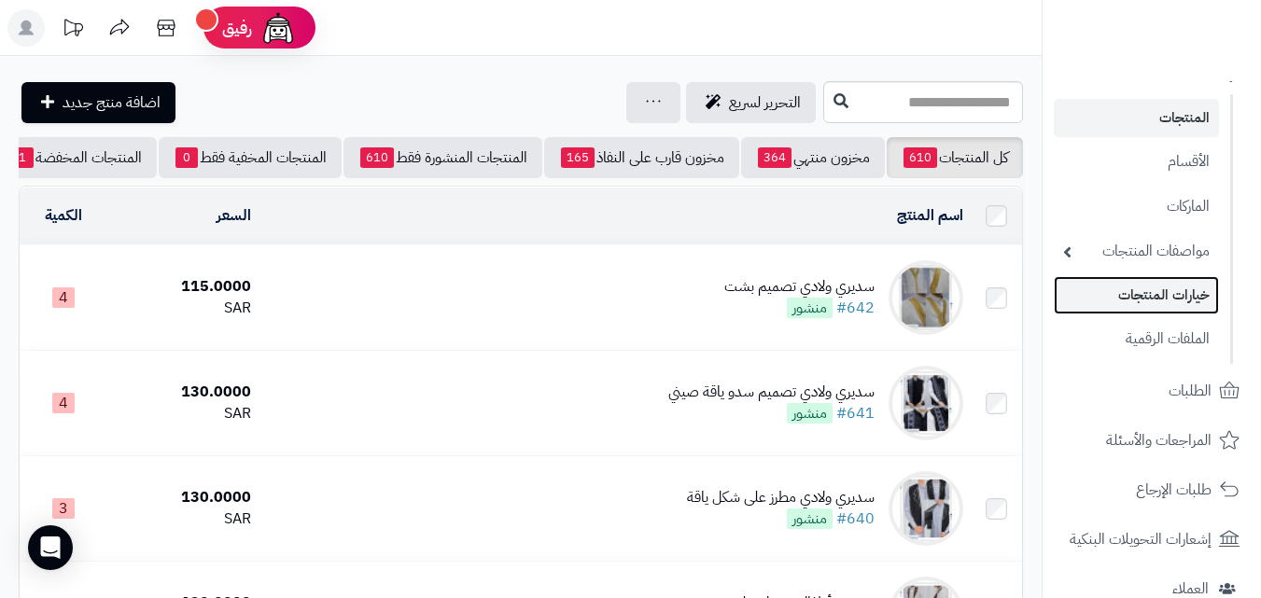
click at [1152, 297] on link "خيارات المنتجات" at bounding box center [1136, 295] width 165 height 38
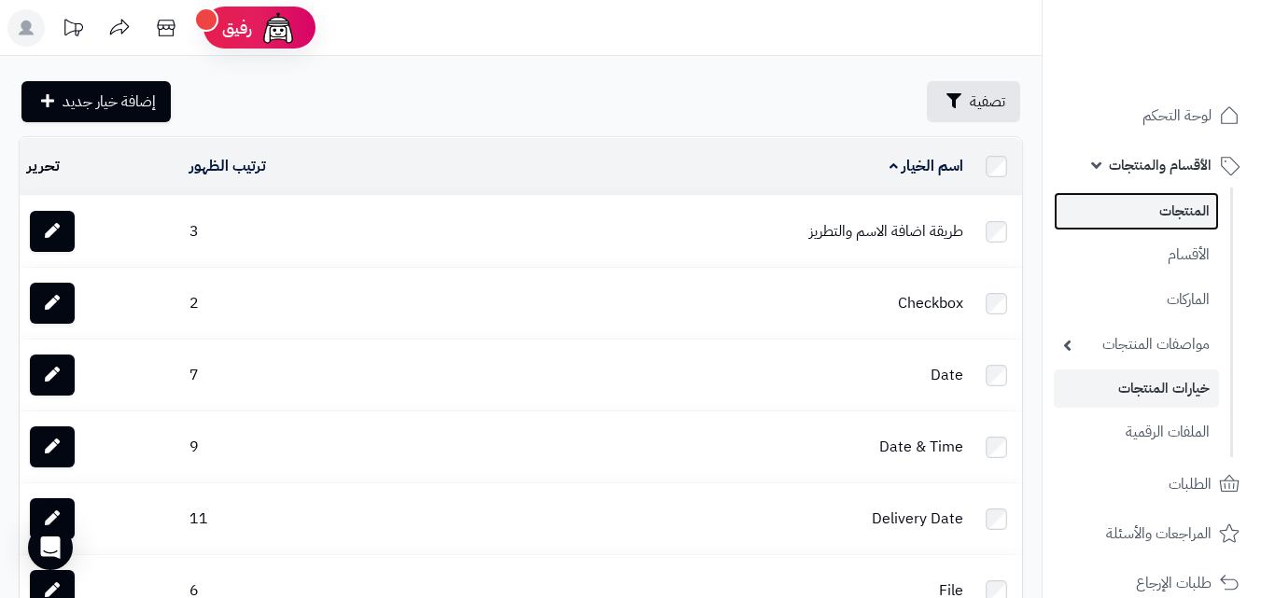
click at [1194, 204] on link "المنتجات" at bounding box center [1136, 211] width 165 height 38
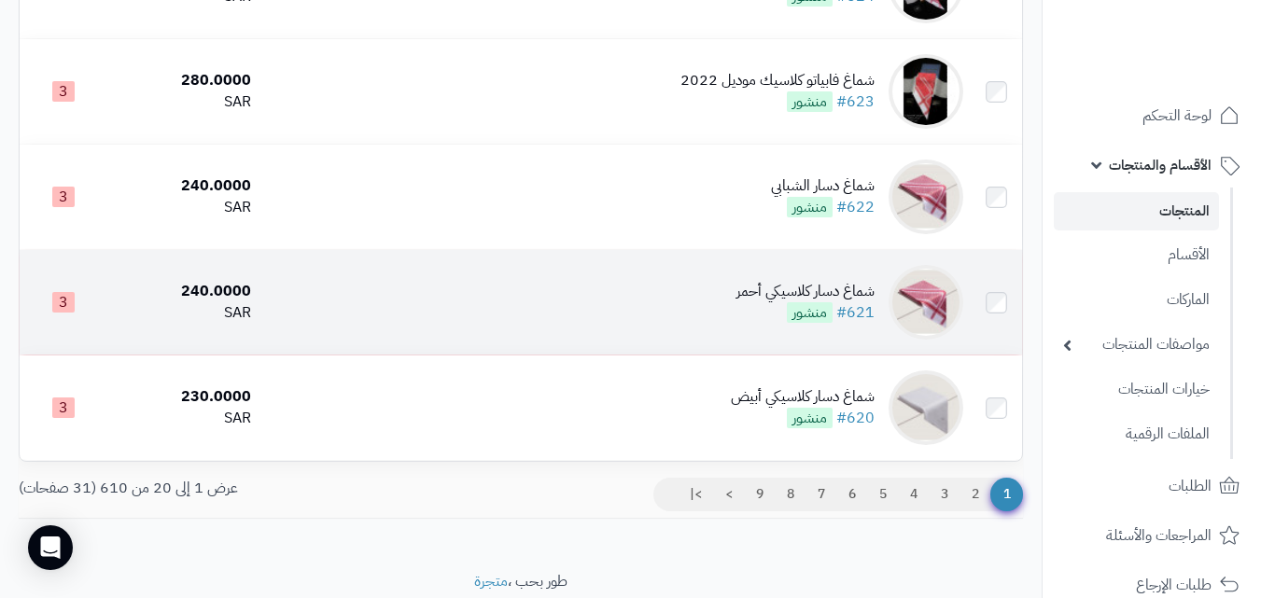
scroll to position [1971, 0]
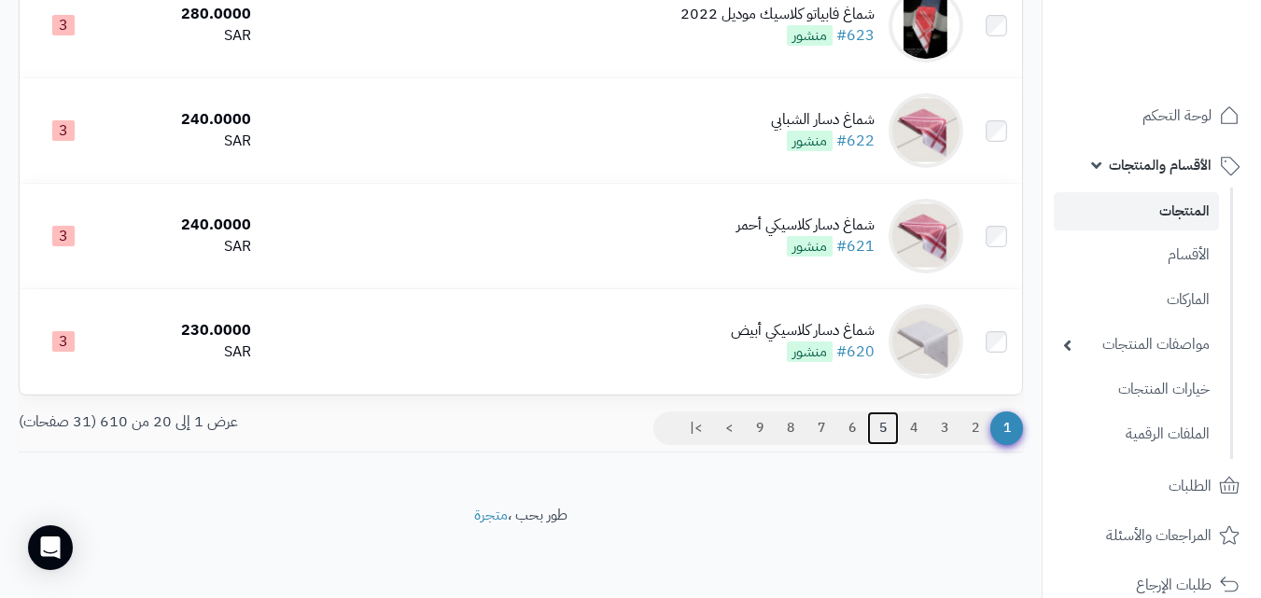
click at [876, 424] on link "5" at bounding box center [883, 429] width 32 height 34
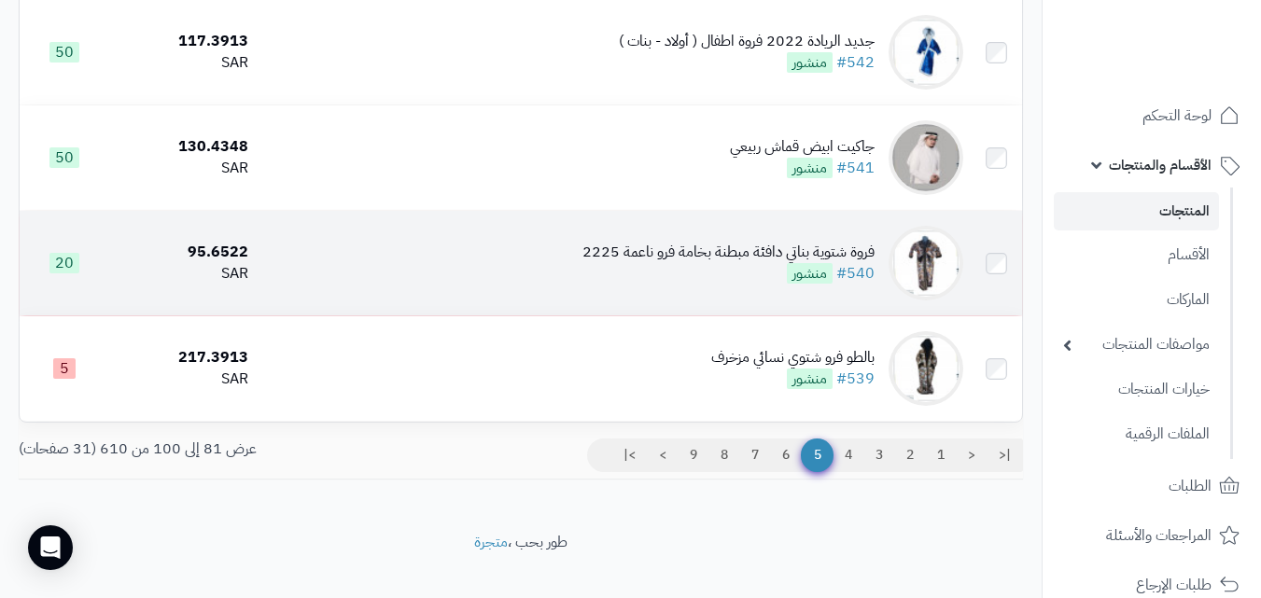
scroll to position [1971, 0]
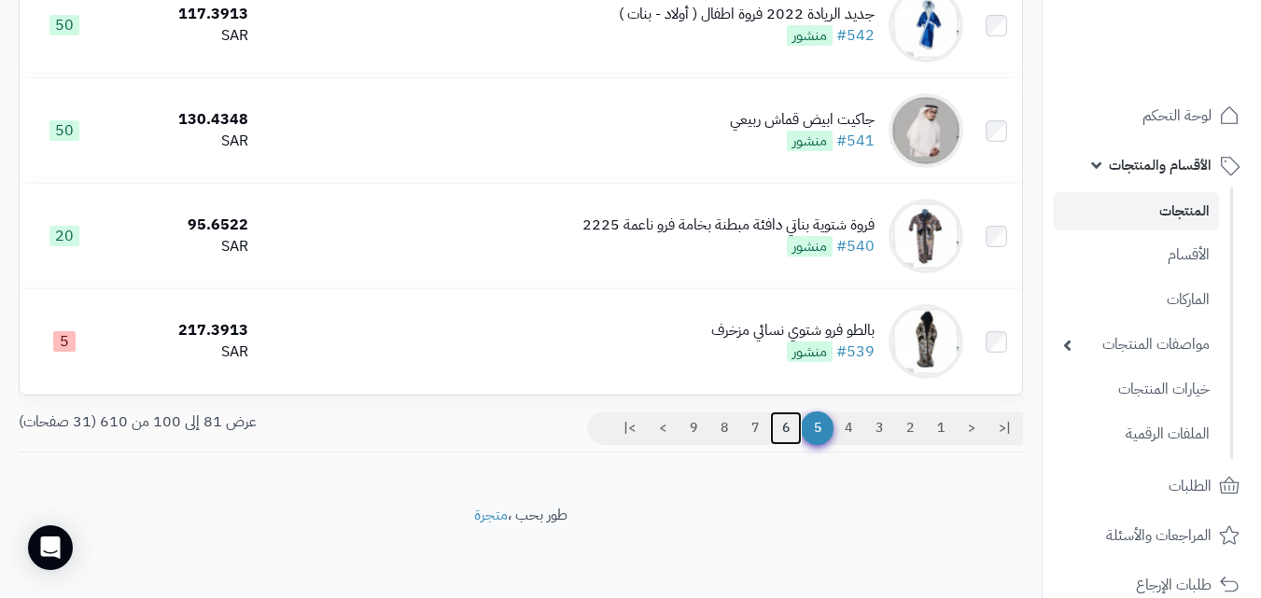
click at [783, 431] on link "6" at bounding box center [786, 429] width 32 height 34
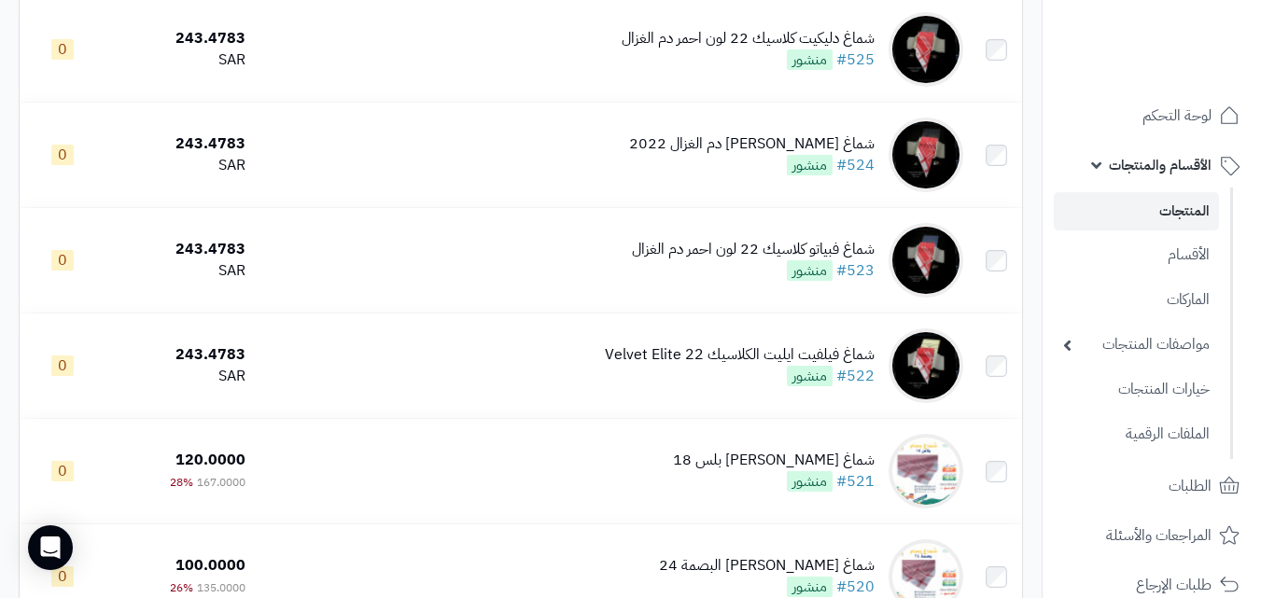
scroll to position [1971, 0]
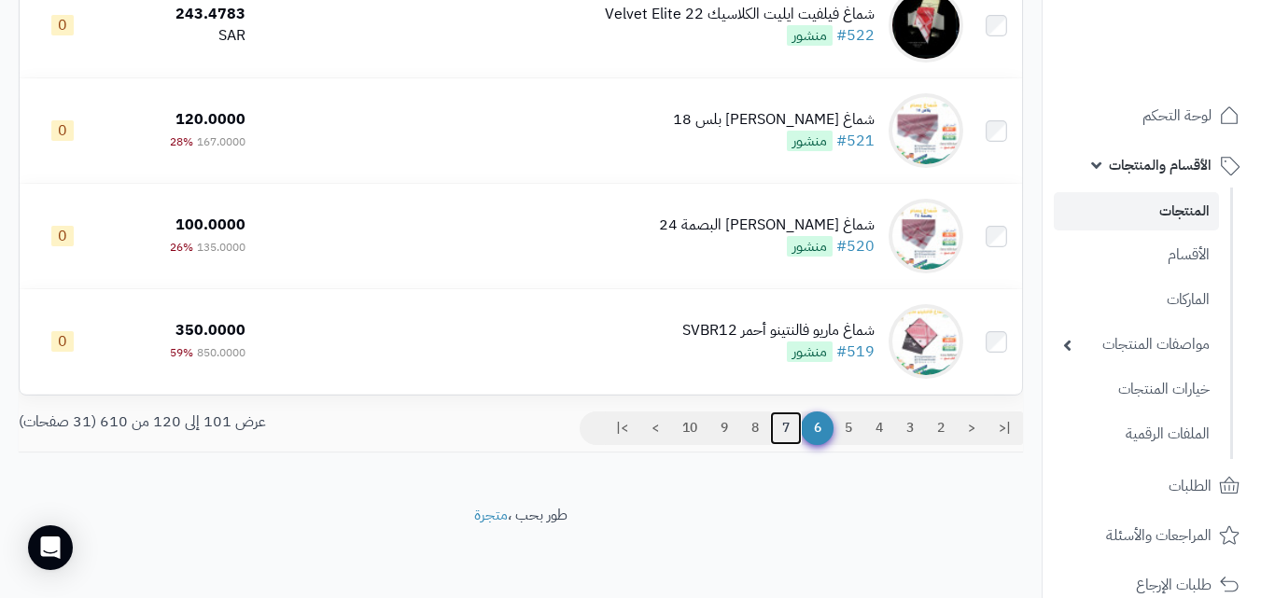
click at [785, 425] on link "7" at bounding box center [786, 429] width 32 height 34
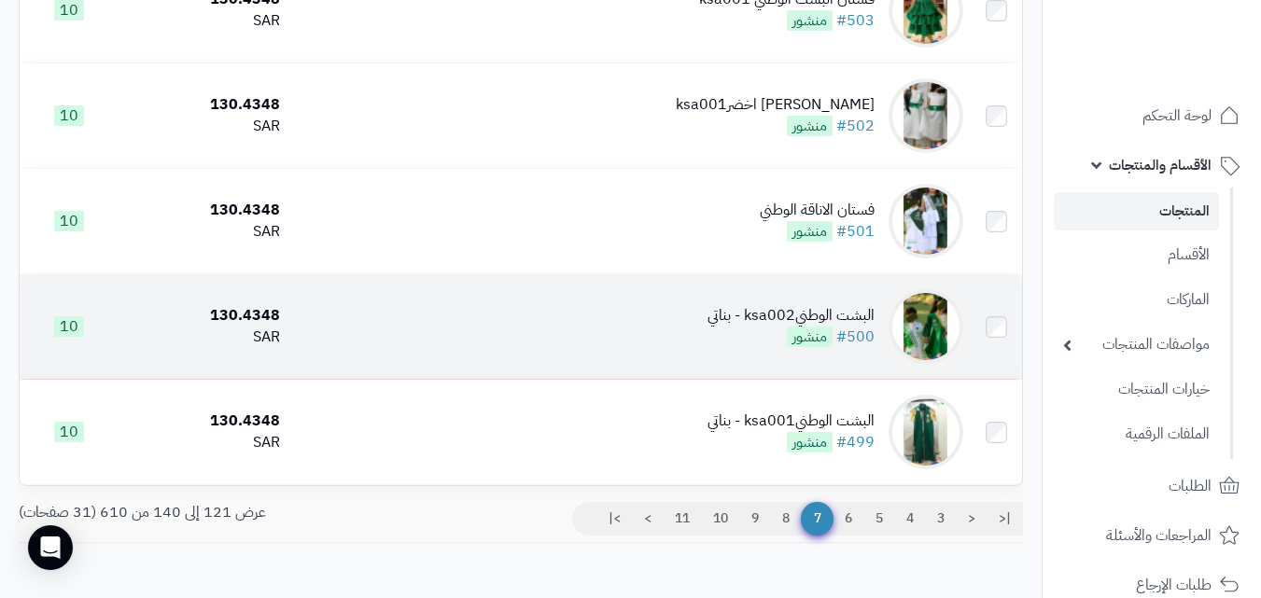
scroll to position [1971, 0]
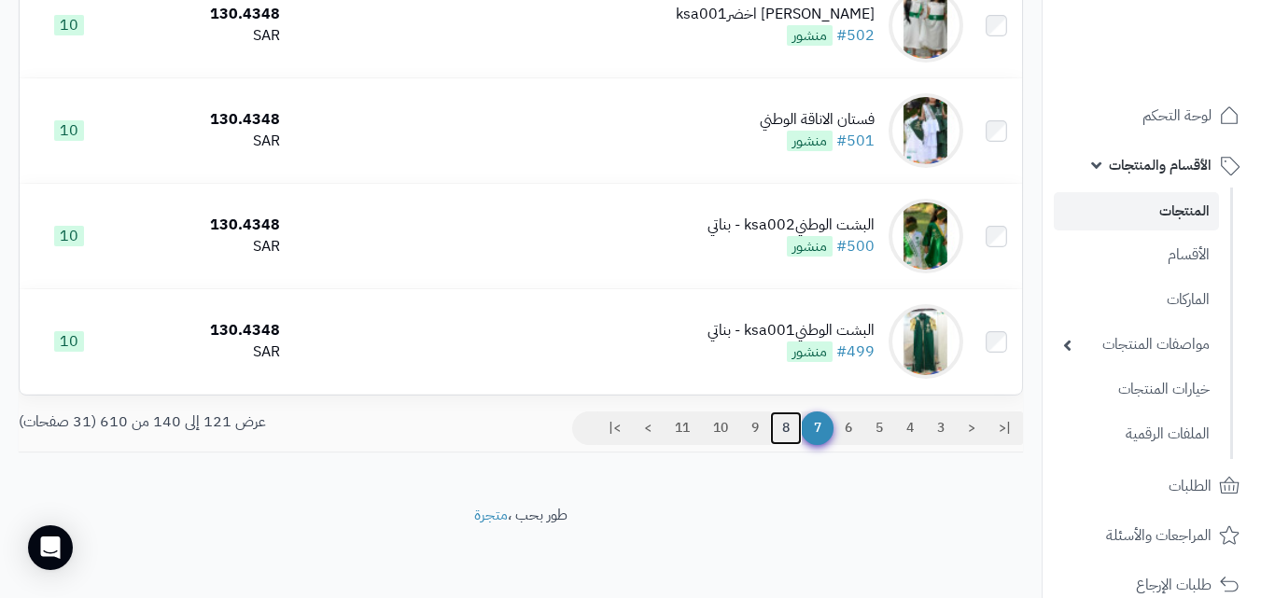
click at [777, 426] on link "8" at bounding box center [786, 429] width 32 height 34
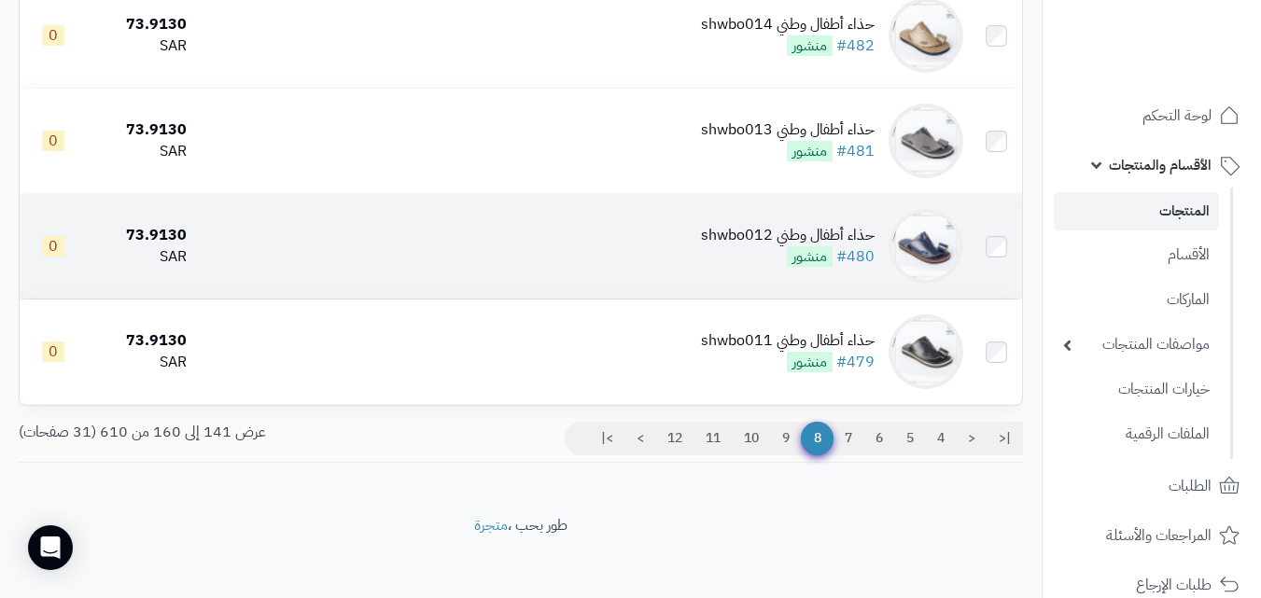
scroll to position [1971, 0]
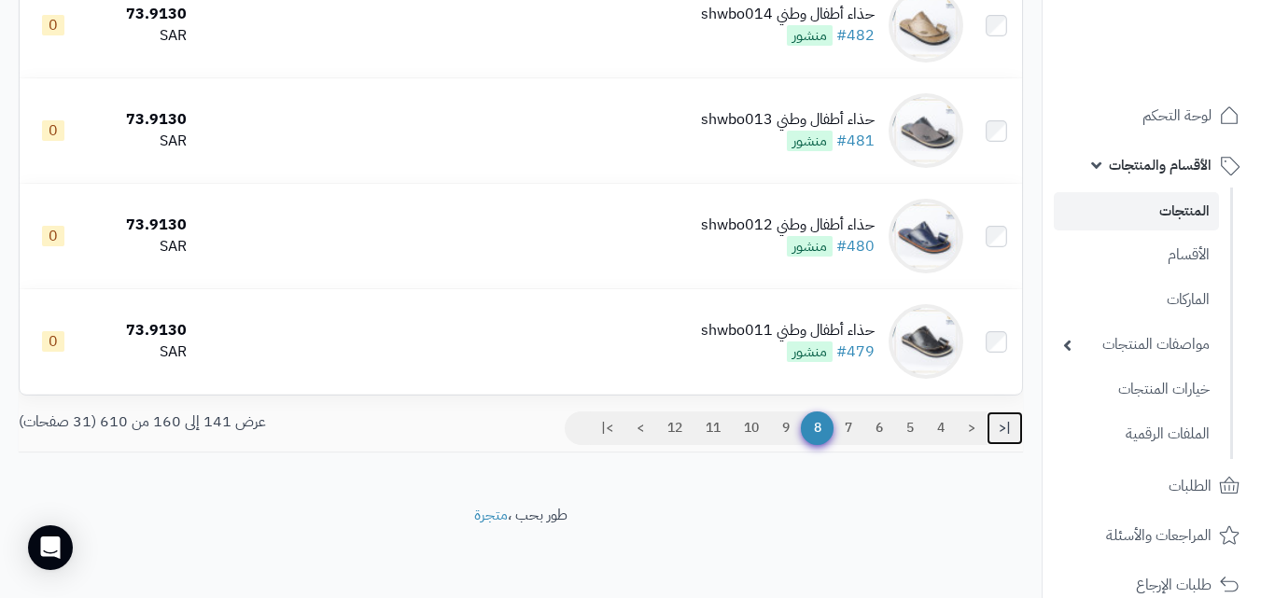
click at [997, 426] on link "|<" at bounding box center [1004, 429] width 36 height 34
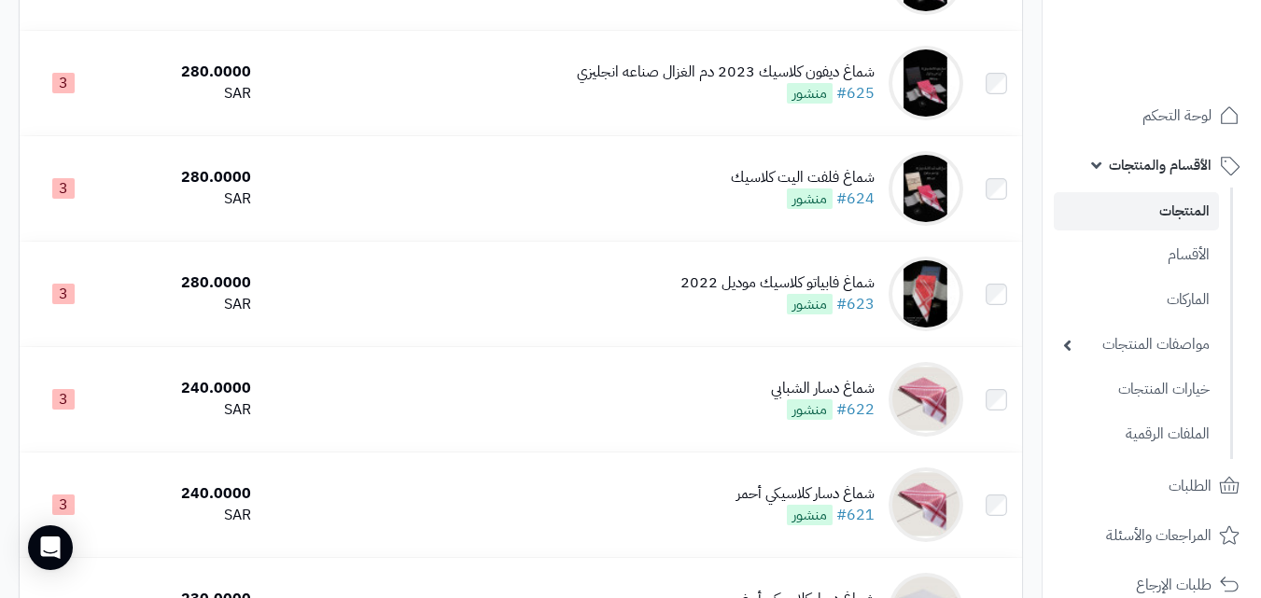
scroll to position [1971, 0]
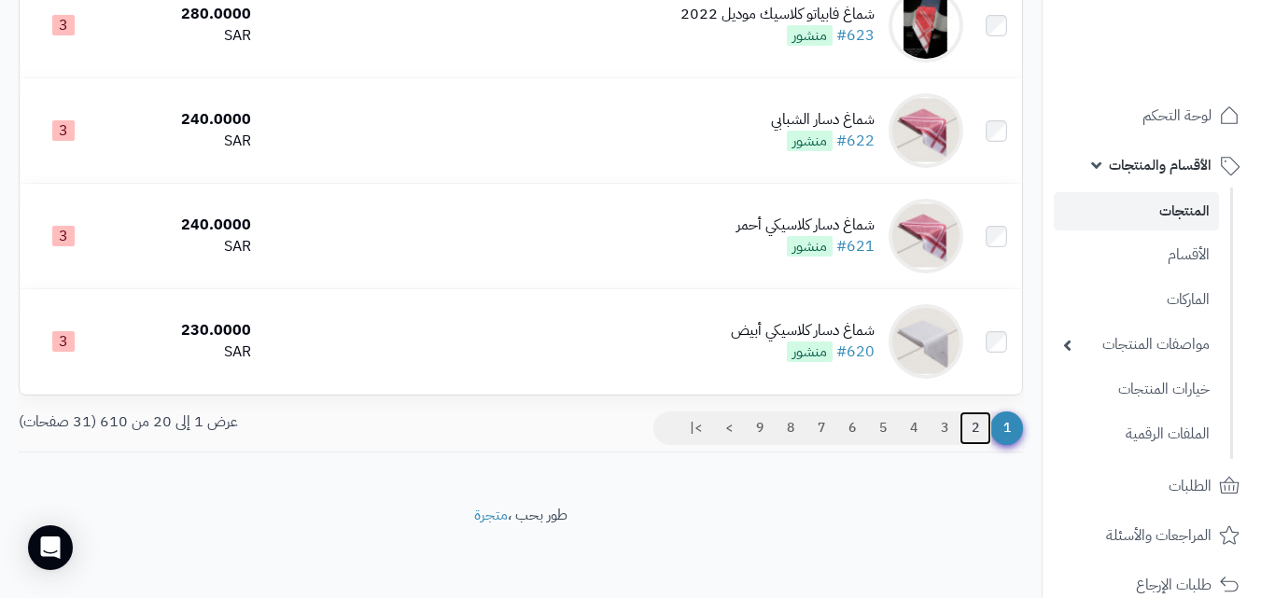
click at [971, 433] on link "2" at bounding box center [975, 429] width 32 height 34
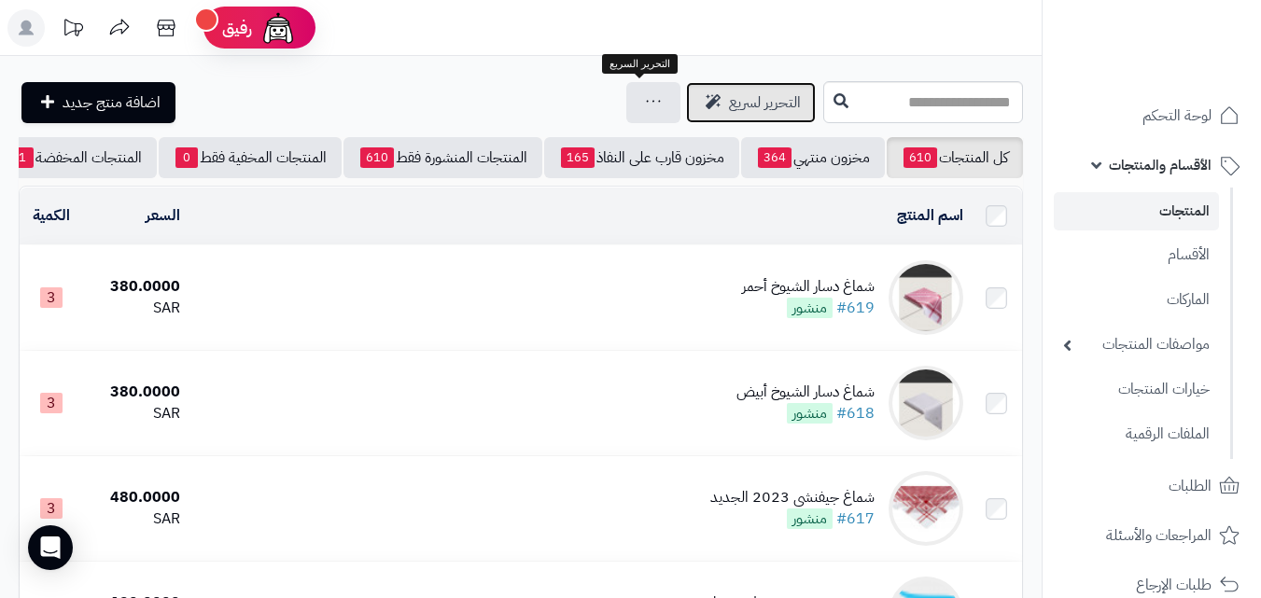
click at [729, 110] on span "التحرير لسريع" at bounding box center [765, 102] width 72 height 22
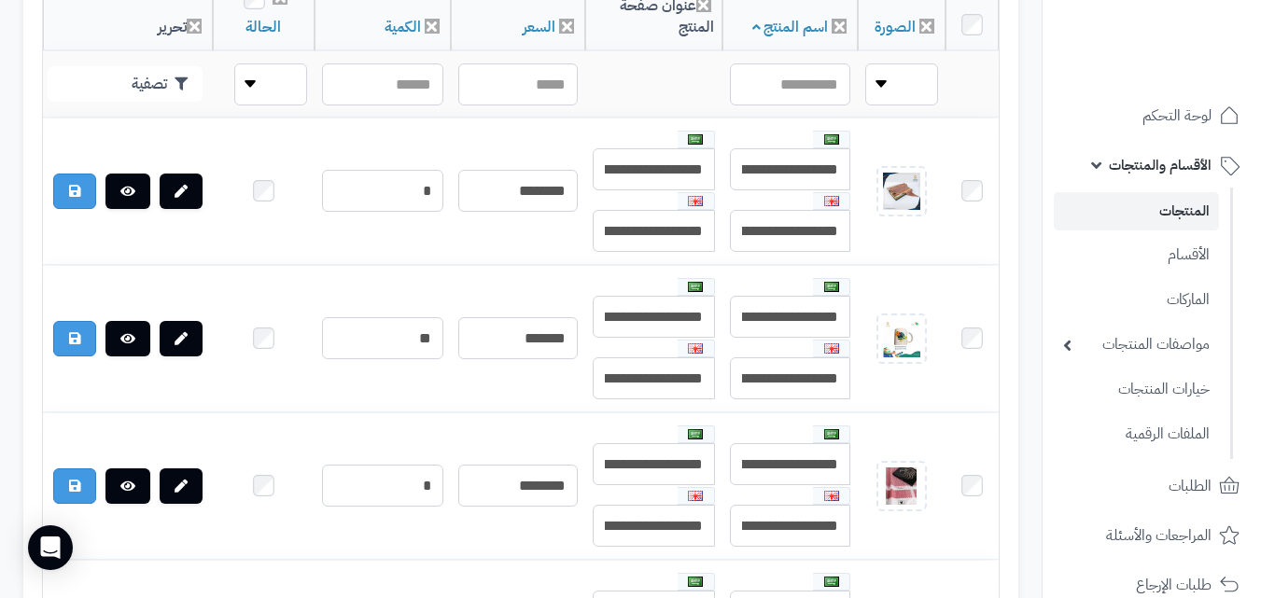
scroll to position [653, 0]
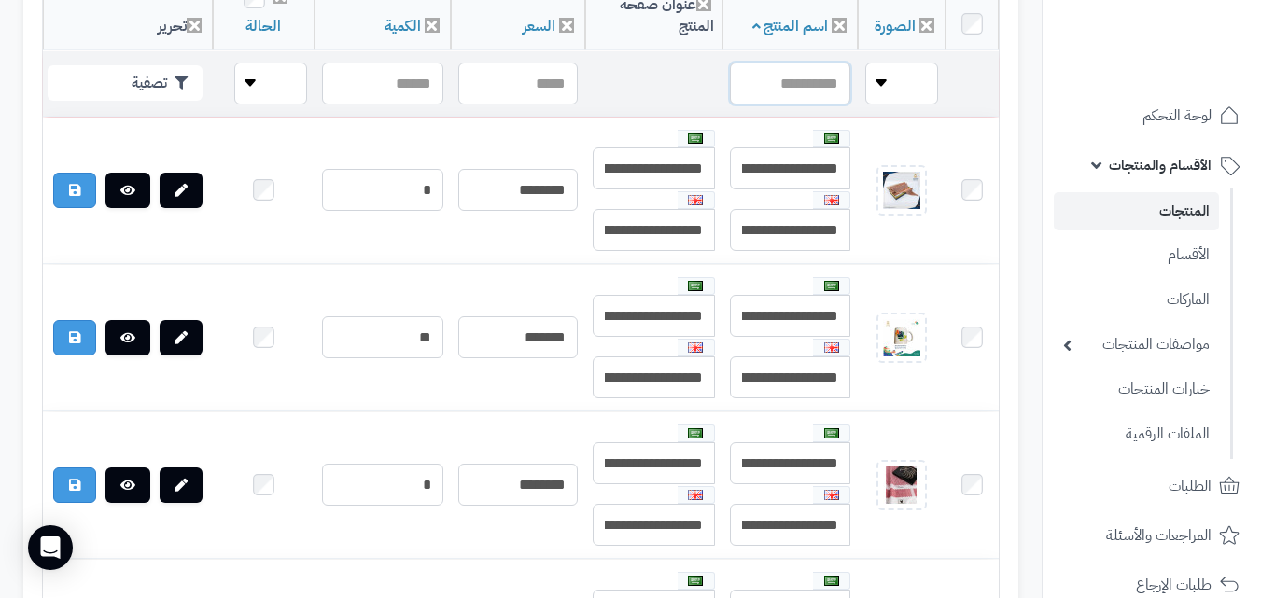
click at [817, 67] on input "text" at bounding box center [790, 84] width 121 height 42
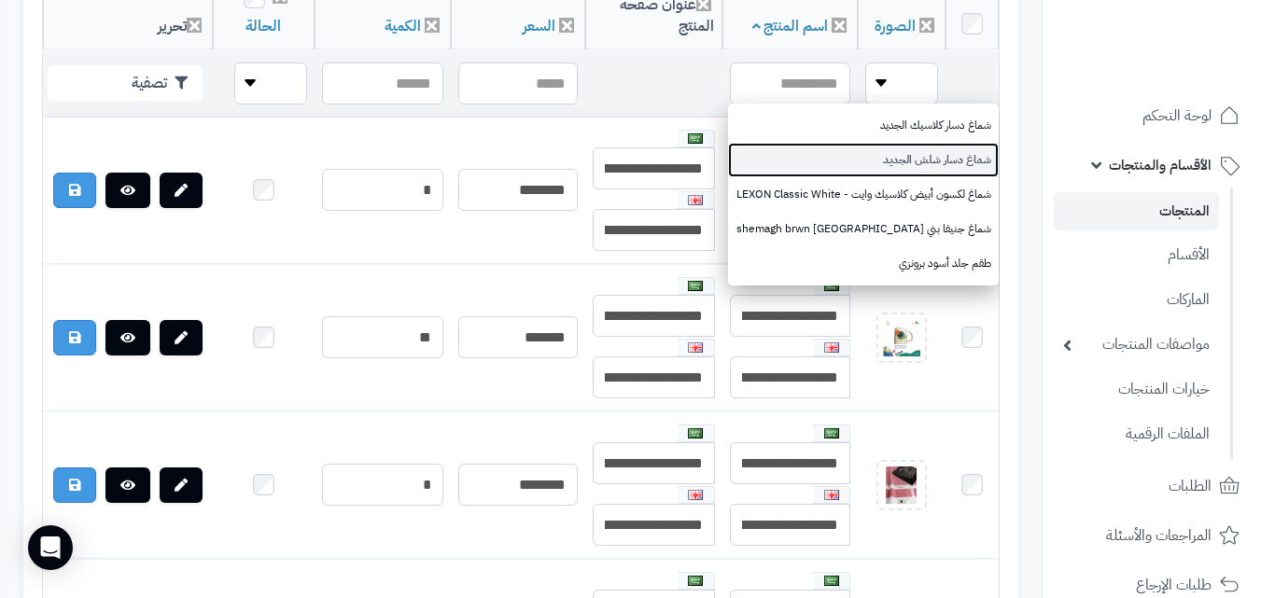
click at [927, 165] on link "شماغ دسار شلش الجديد" at bounding box center [863, 160] width 271 height 35
type input "**********"
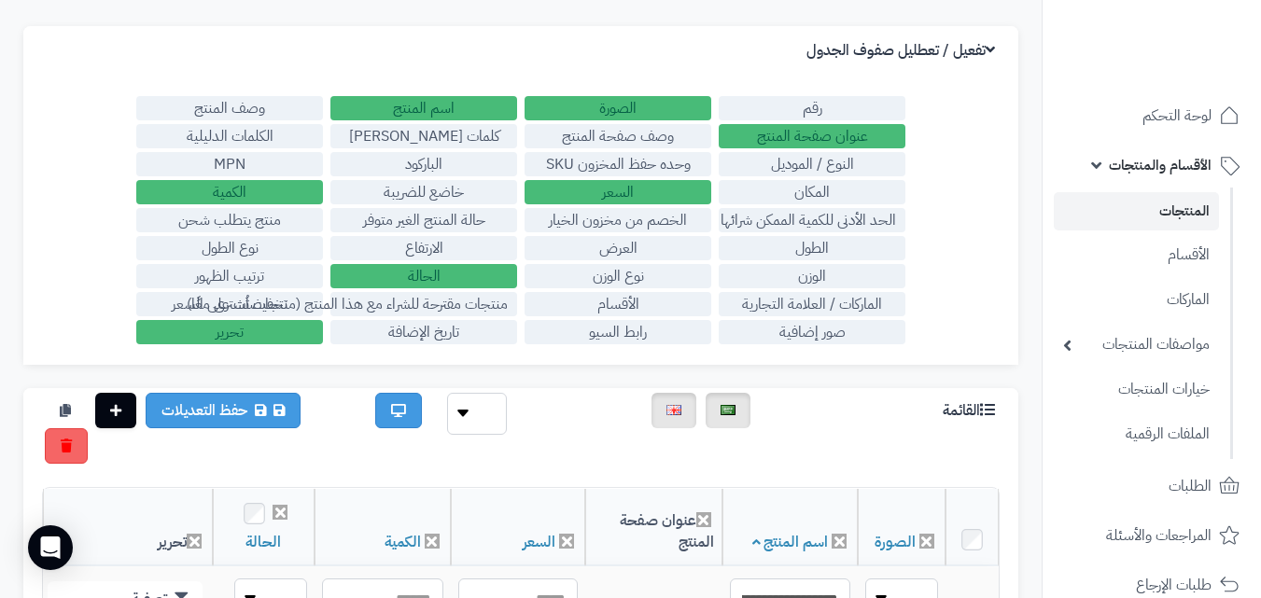
scroll to position [0, 0]
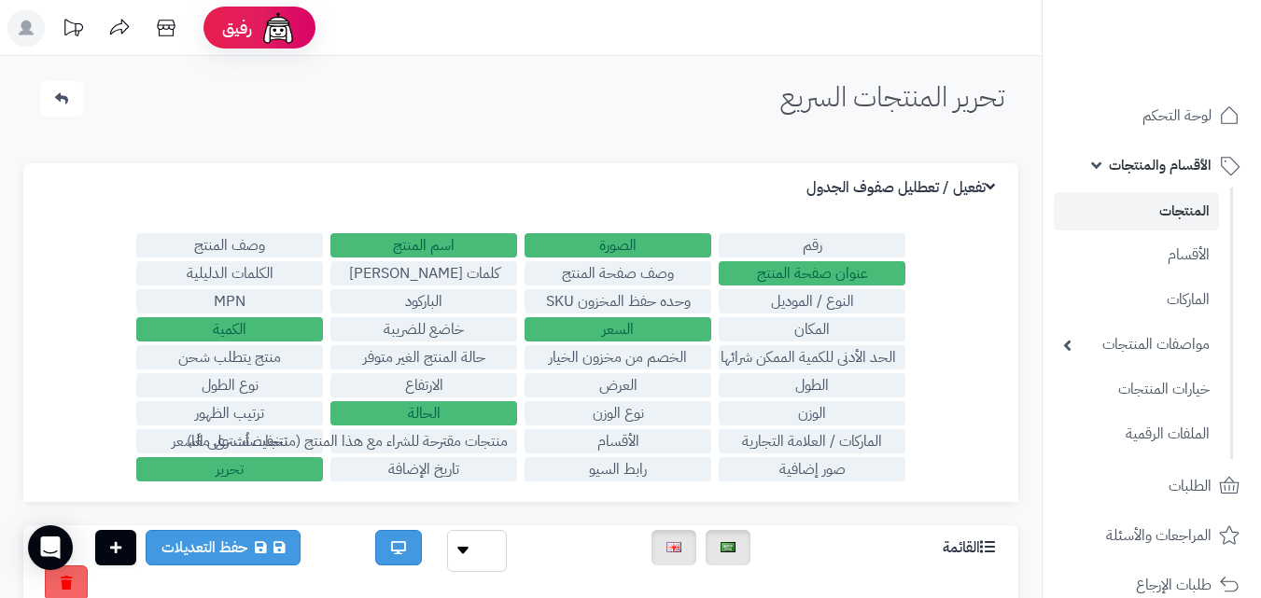
click at [1182, 203] on link "المنتجات" at bounding box center [1136, 211] width 165 height 38
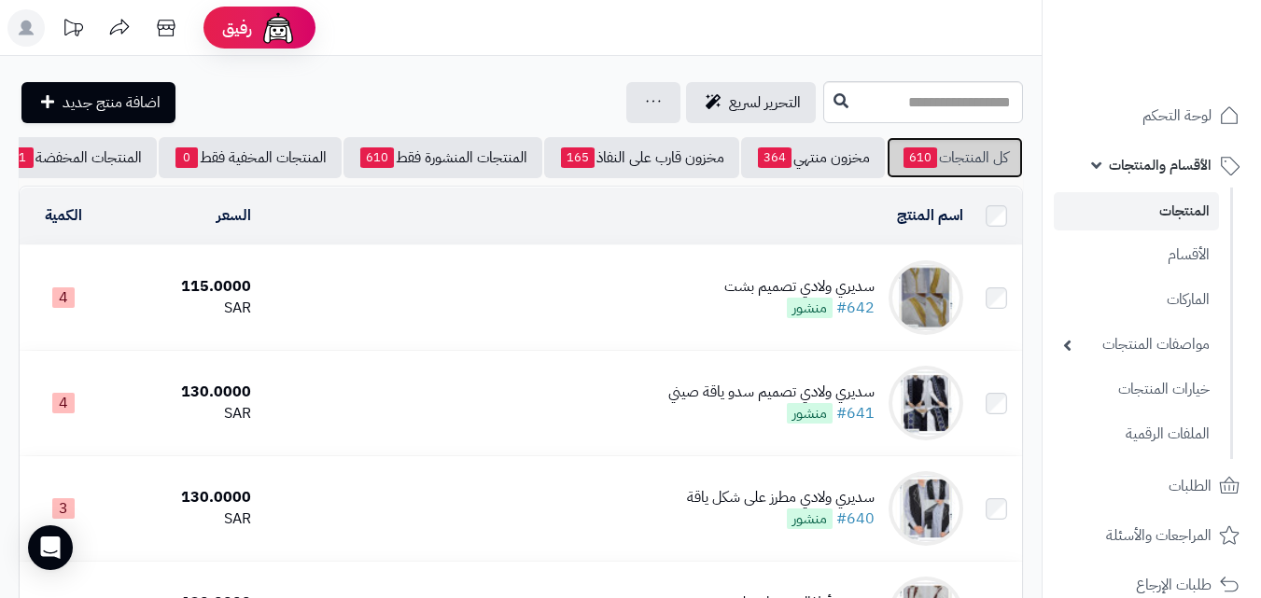
click at [943, 160] on link "كل المنتجات 610" at bounding box center [955, 157] width 136 height 41
click at [871, 104] on input "text" at bounding box center [923, 102] width 200 height 42
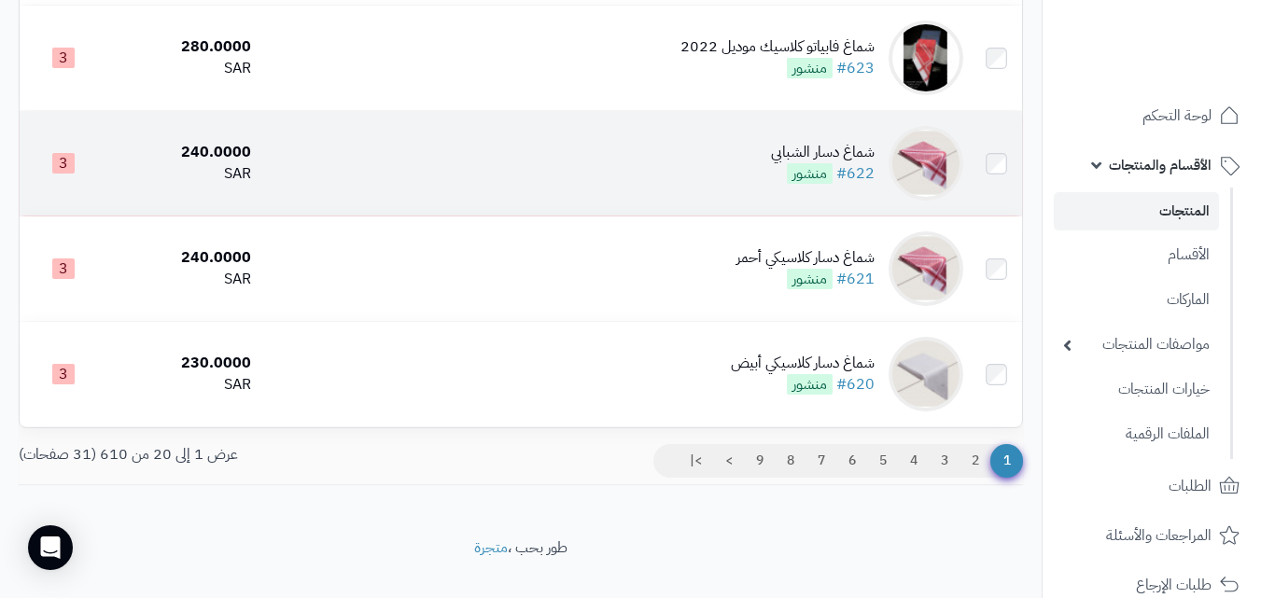
scroll to position [1960, 0]
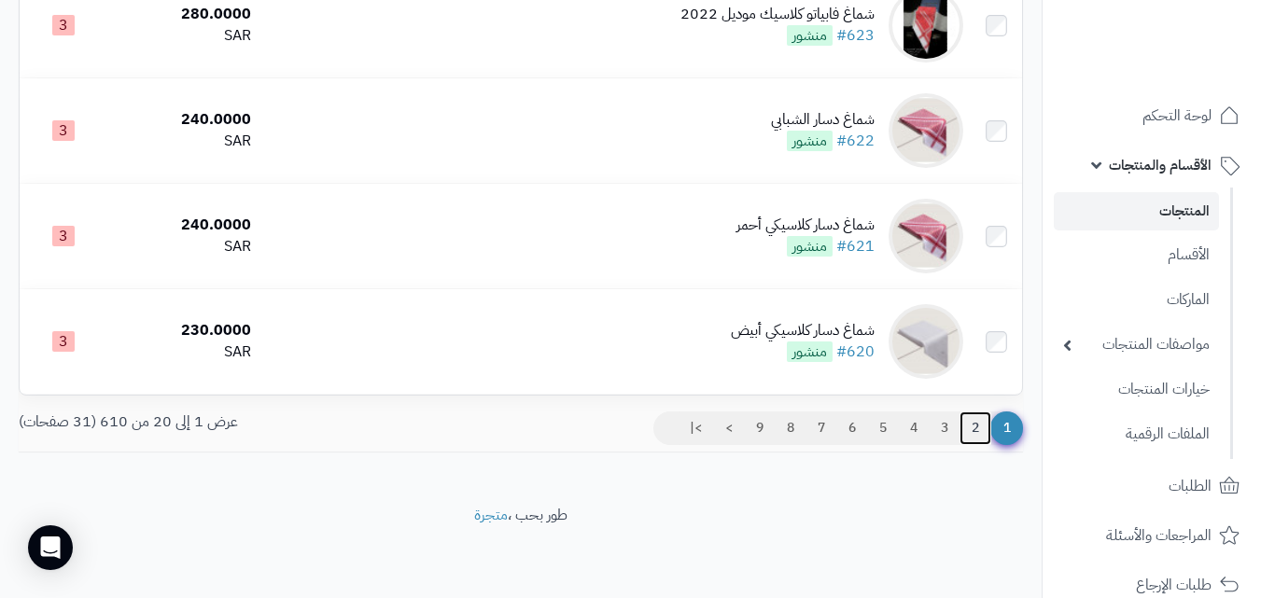
click at [976, 434] on link "2" at bounding box center [975, 429] width 32 height 34
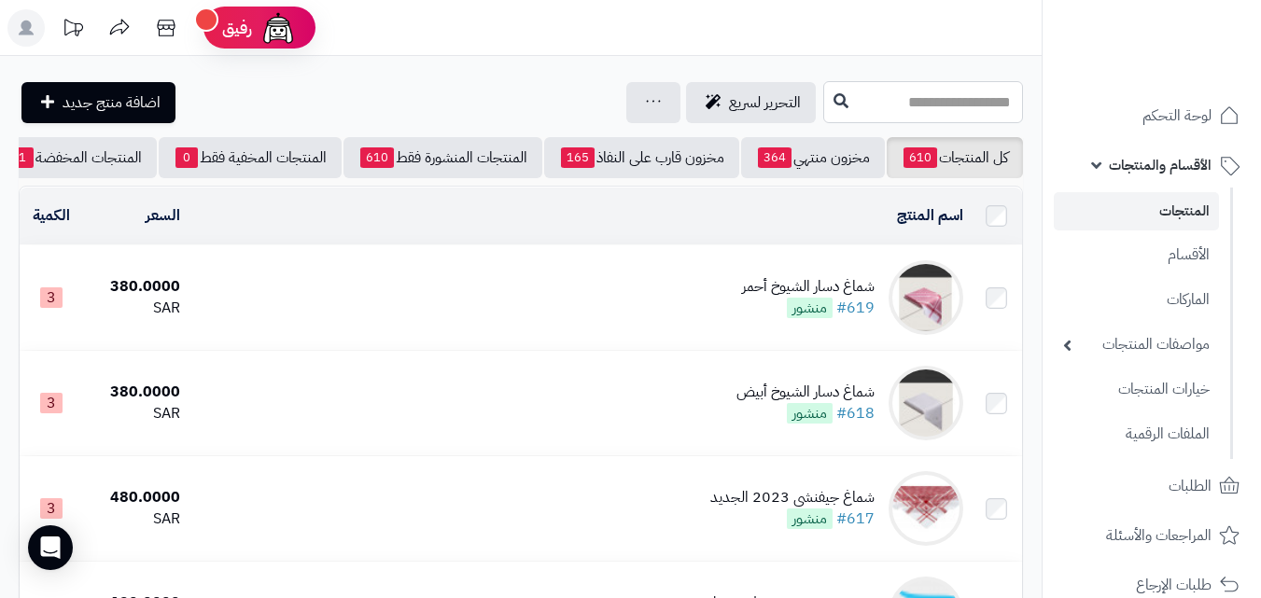
click at [823, 95] on input "text" at bounding box center [923, 102] width 200 height 42
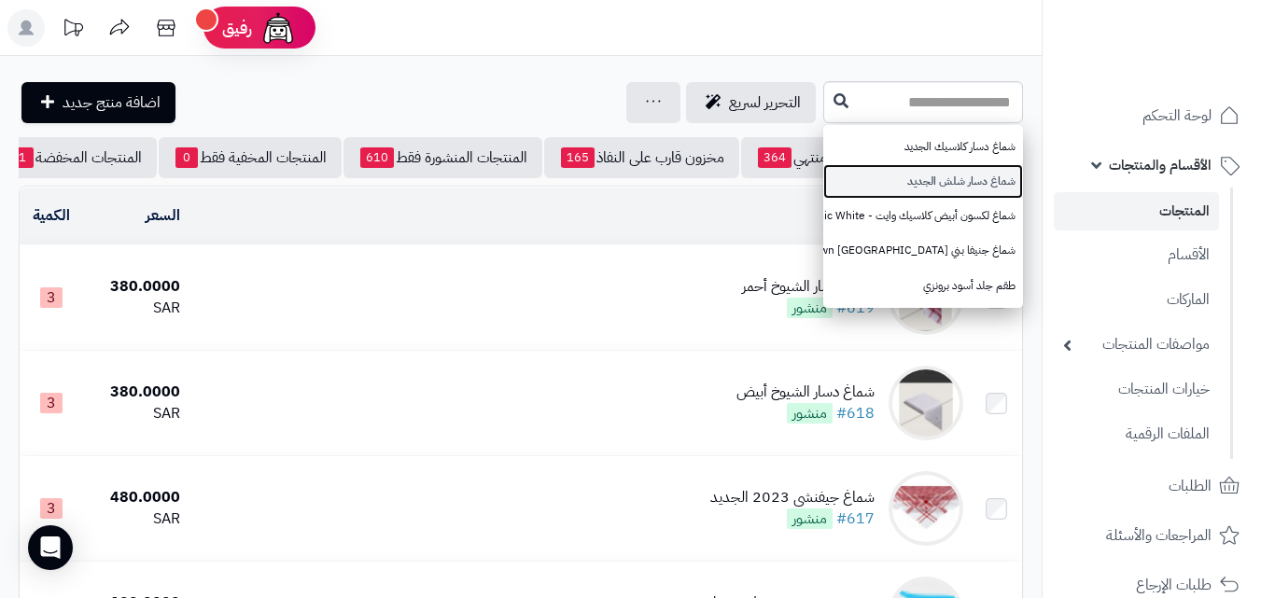
click at [953, 172] on link "شماغ دسار شلش الجديد" at bounding box center [923, 181] width 200 height 35
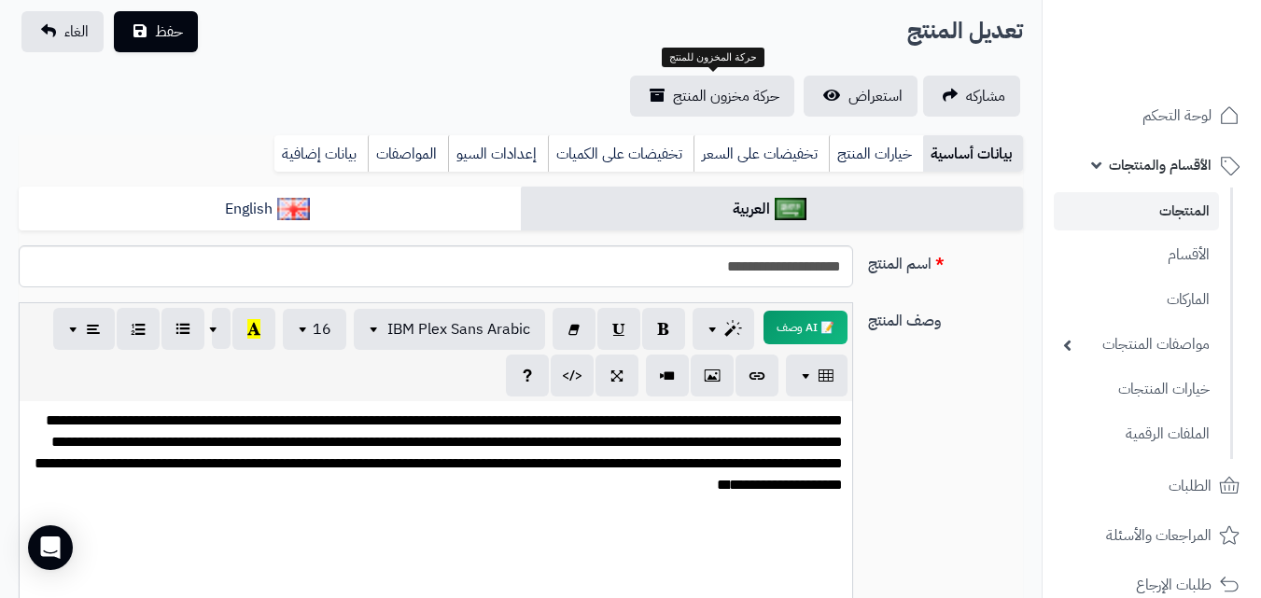
scroll to position [93, 0]
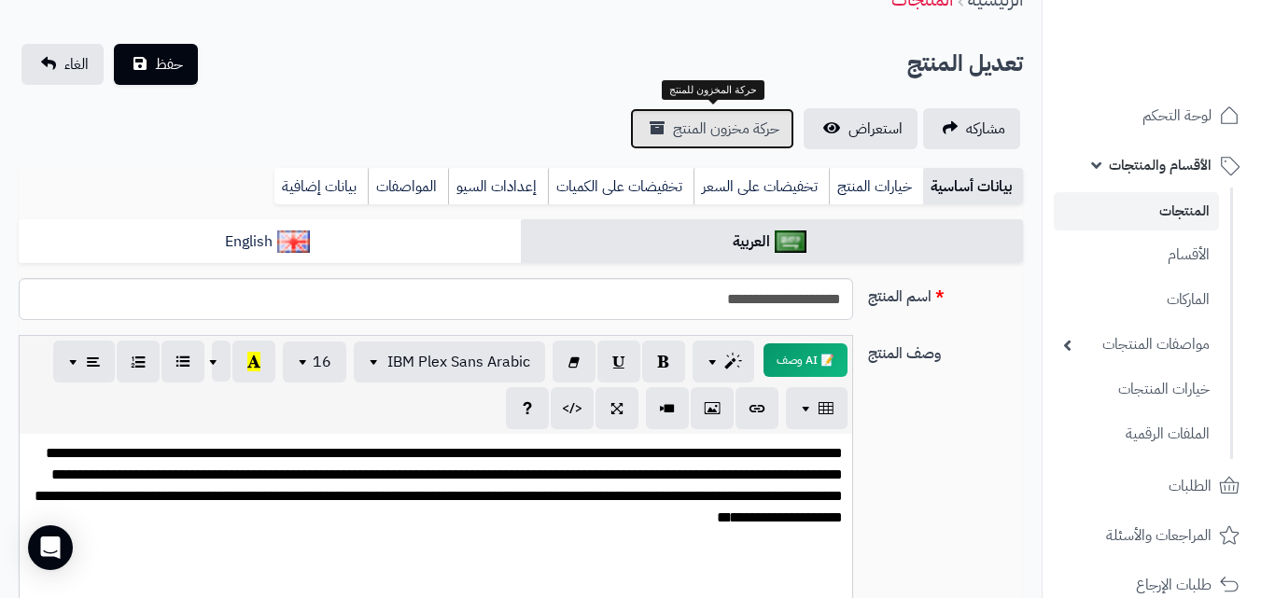
click at [709, 137] on span "حركة مخزون المنتج" at bounding box center [726, 129] width 106 height 22
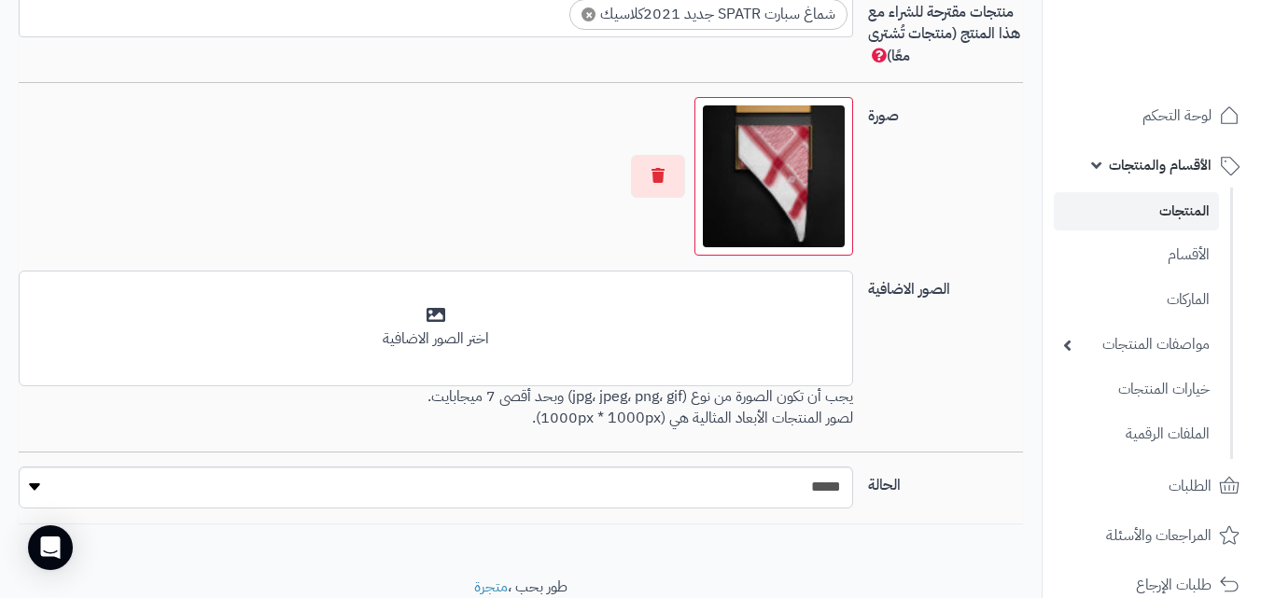
scroll to position [1400, 0]
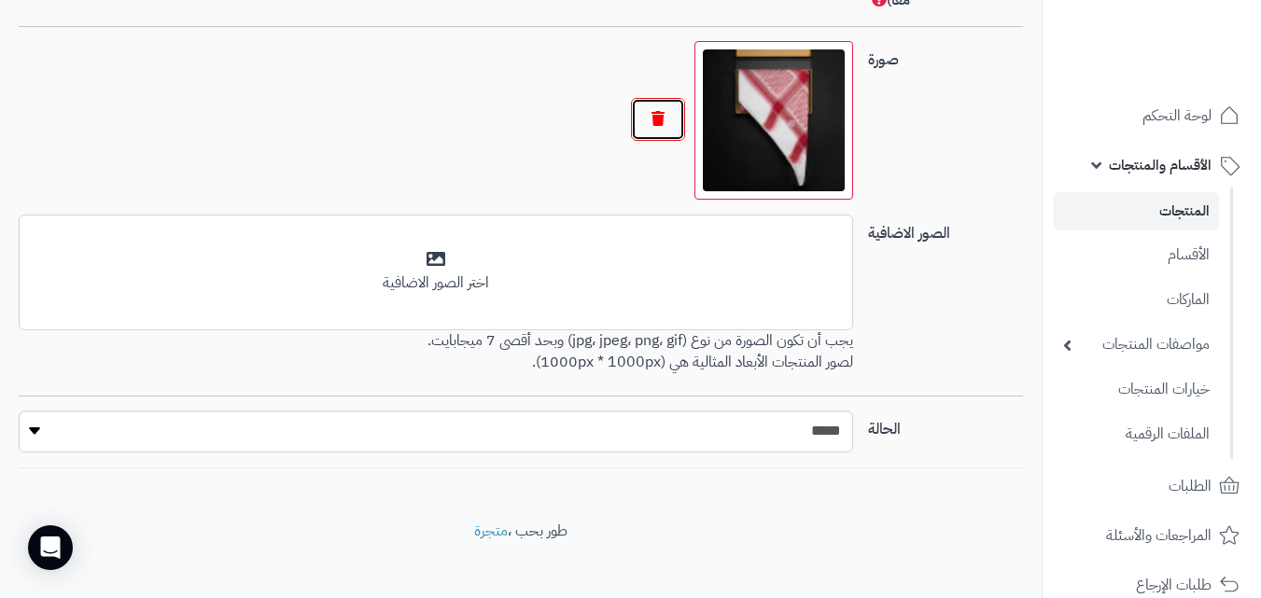
click at [664, 105] on button "button" at bounding box center [658, 119] width 54 height 43
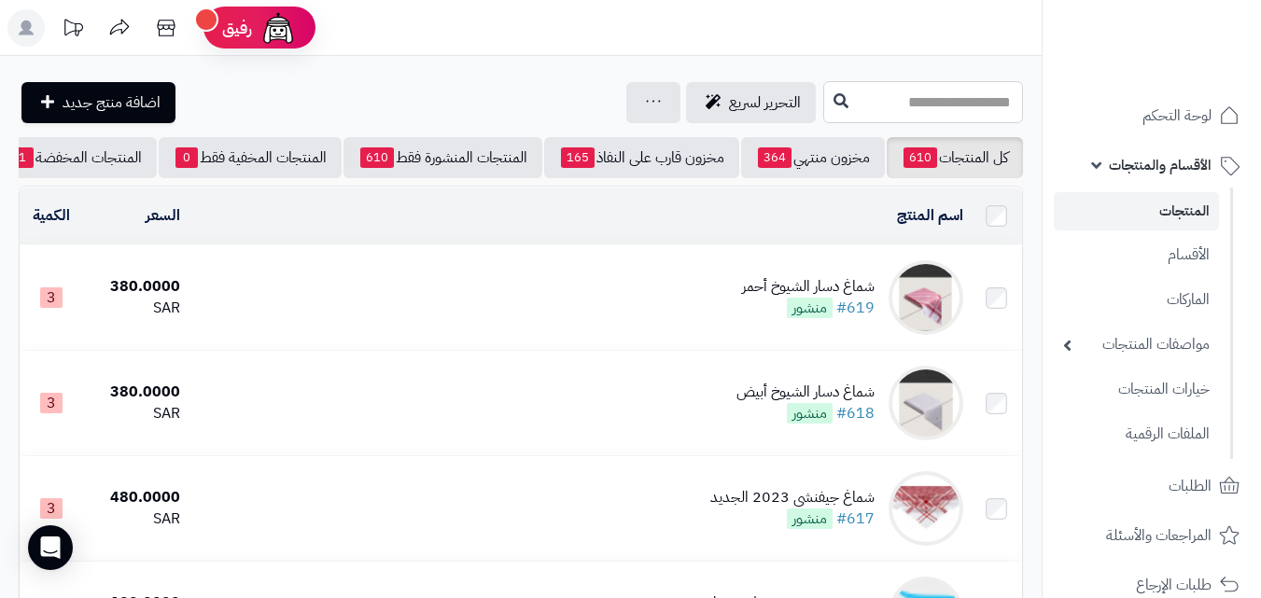
click at [932, 111] on input "text" at bounding box center [923, 102] width 200 height 42
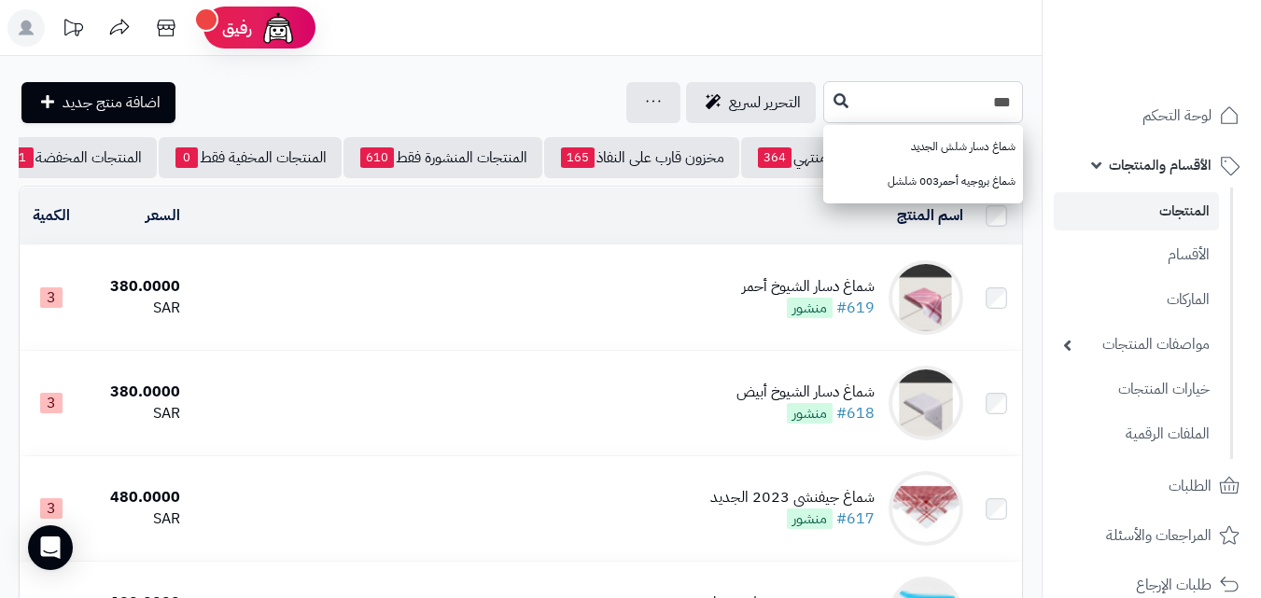
type input "***"
drag, startPoint x: 920, startPoint y: 119, endPoint x: 923, endPoint y: 107, distance: 12.5
click at [919, 117] on input "***" at bounding box center [923, 102] width 200 height 42
click at [925, 104] on input "***" at bounding box center [923, 102] width 200 height 42
click at [926, 104] on input "***" at bounding box center [923, 102] width 200 height 42
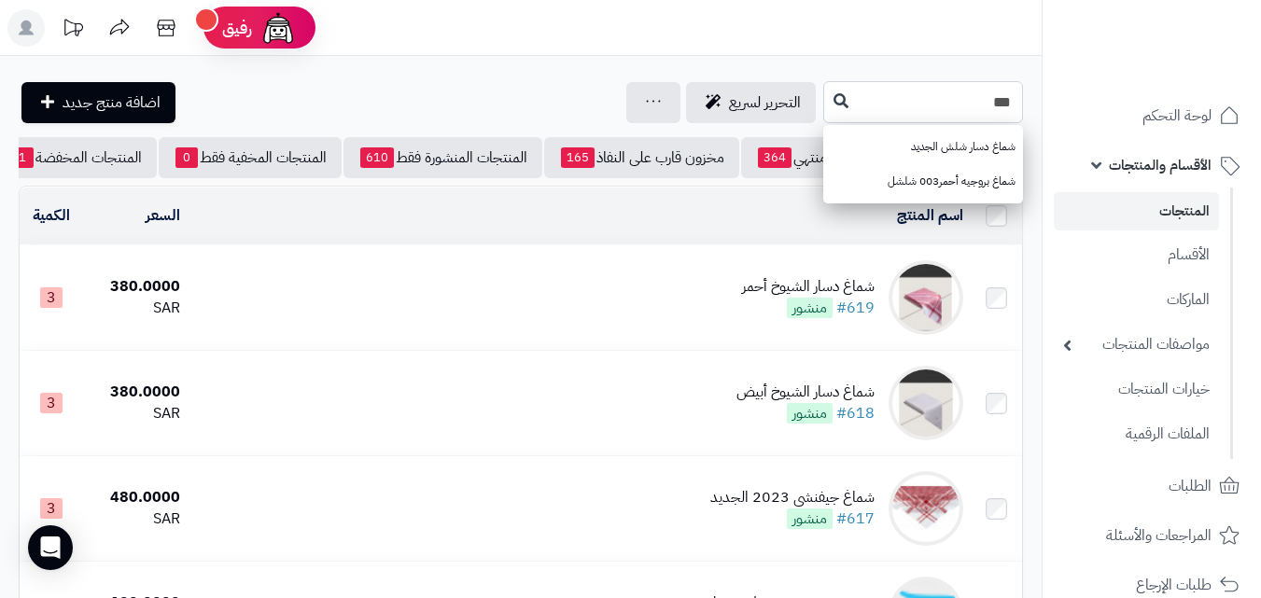
click at [928, 104] on input "***" at bounding box center [923, 102] width 200 height 42
click at [646, 106] on link at bounding box center [653, 102] width 15 height 22
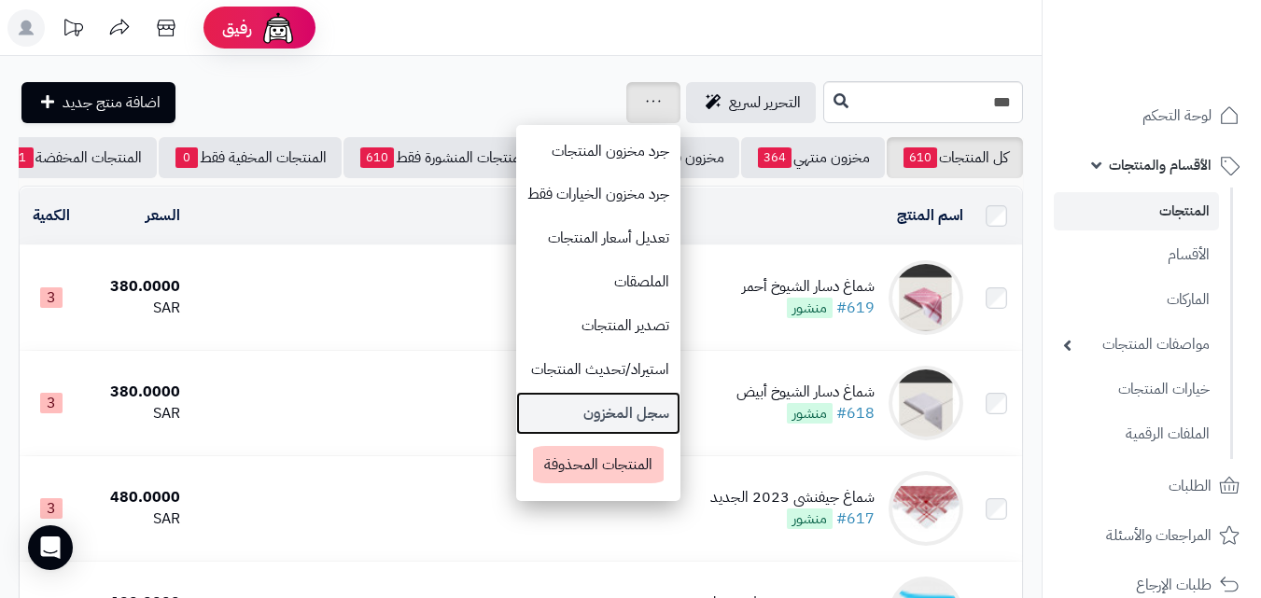
click at [516, 419] on link "سجل المخزون" at bounding box center [598, 414] width 164 height 44
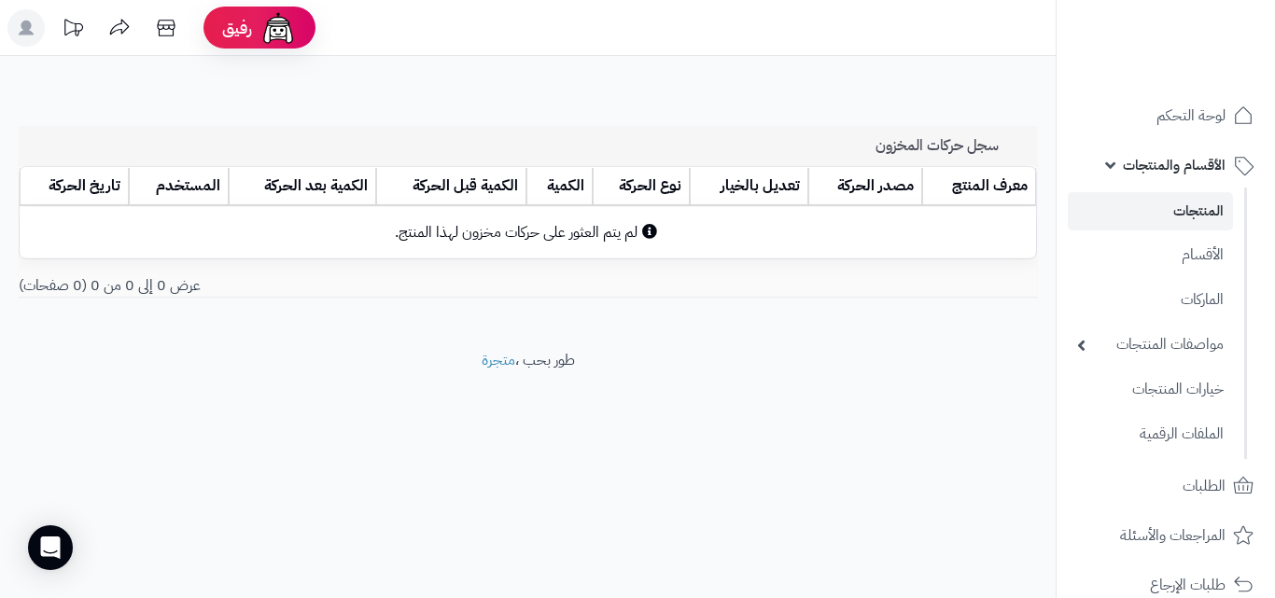
click at [844, 104] on div "سجل حركات المخزون معرف المنتج مصدر الحركة تعديل بالخيار نوع الحركة الكمية الكمي…" at bounding box center [527, 203] width 1055 height 294
click at [982, 159] on div "سجل حركات المخزون" at bounding box center [528, 146] width 1018 height 40
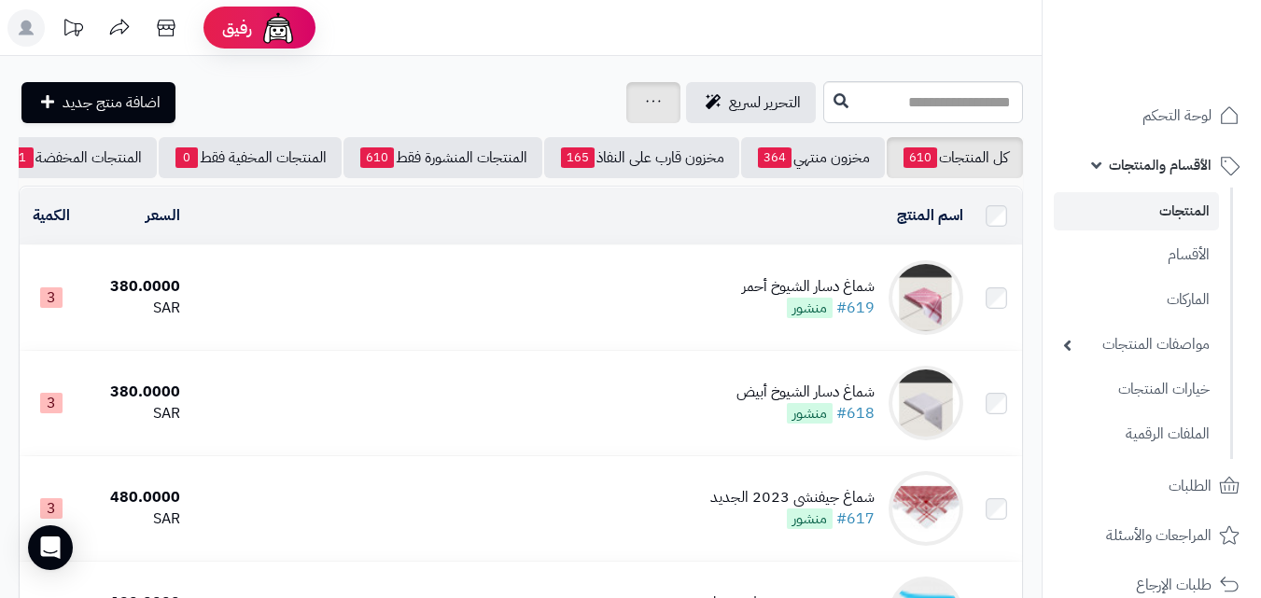
click at [647, 101] on icon at bounding box center [654, 101] width 14 height 2
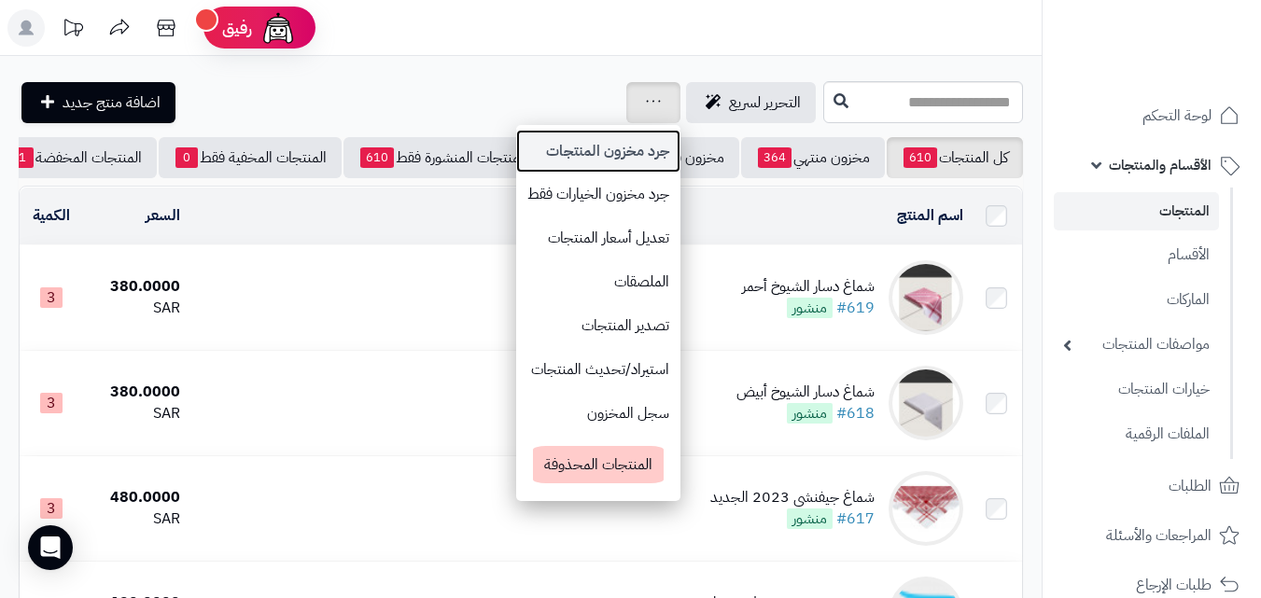
click at [533, 168] on link "جرد مخزون المنتجات" at bounding box center [598, 152] width 164 height 44
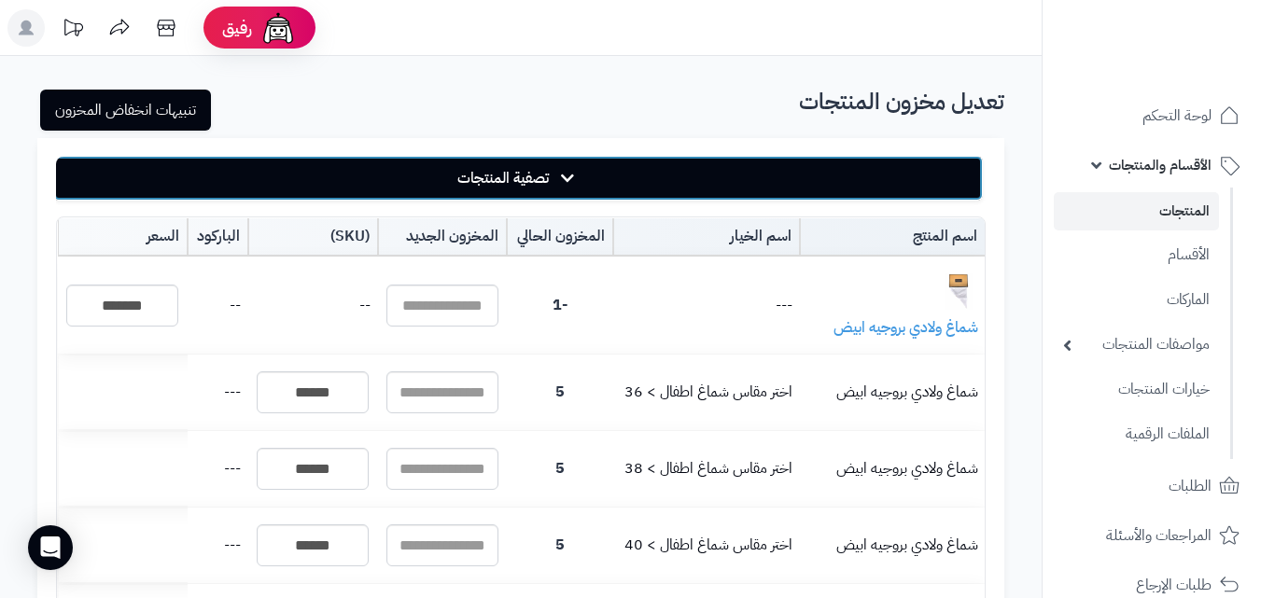
click at [545, 175] on button "تصفية المنتجات" at bounding box center [517, 178] width 929 height 45
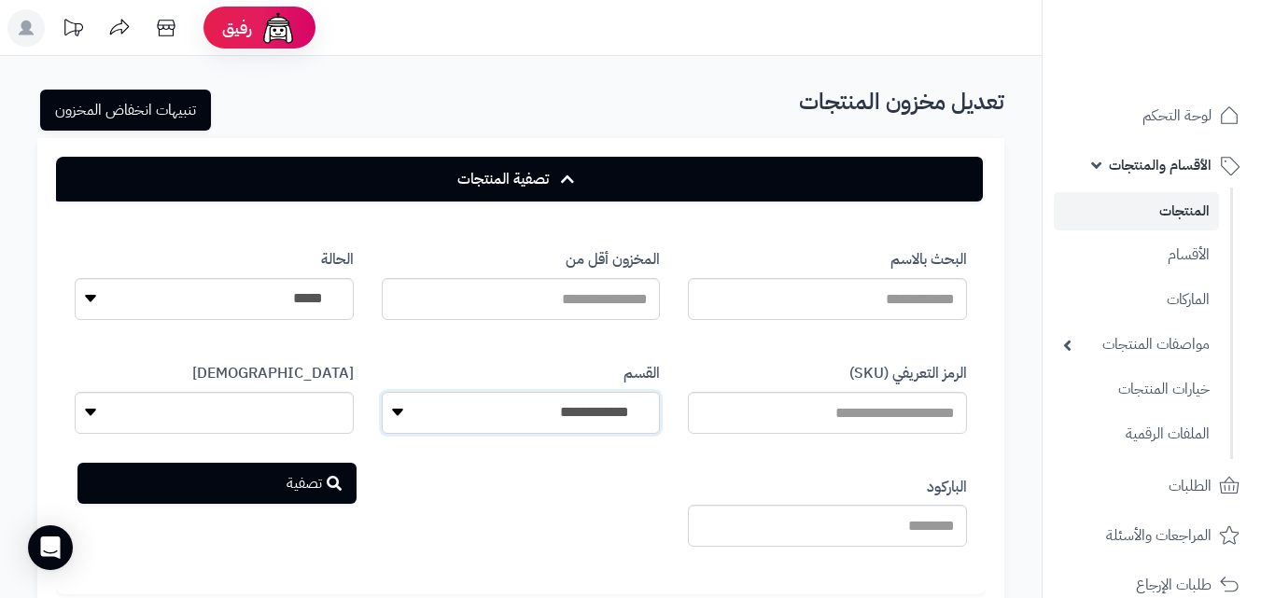
click at [571, 411] on select "**********" at bounding box center [521, 413] width 279 height 42
click at [953, 300] on input "البحث بالاسم" at bounding box center [827, 299] width 279 height 42
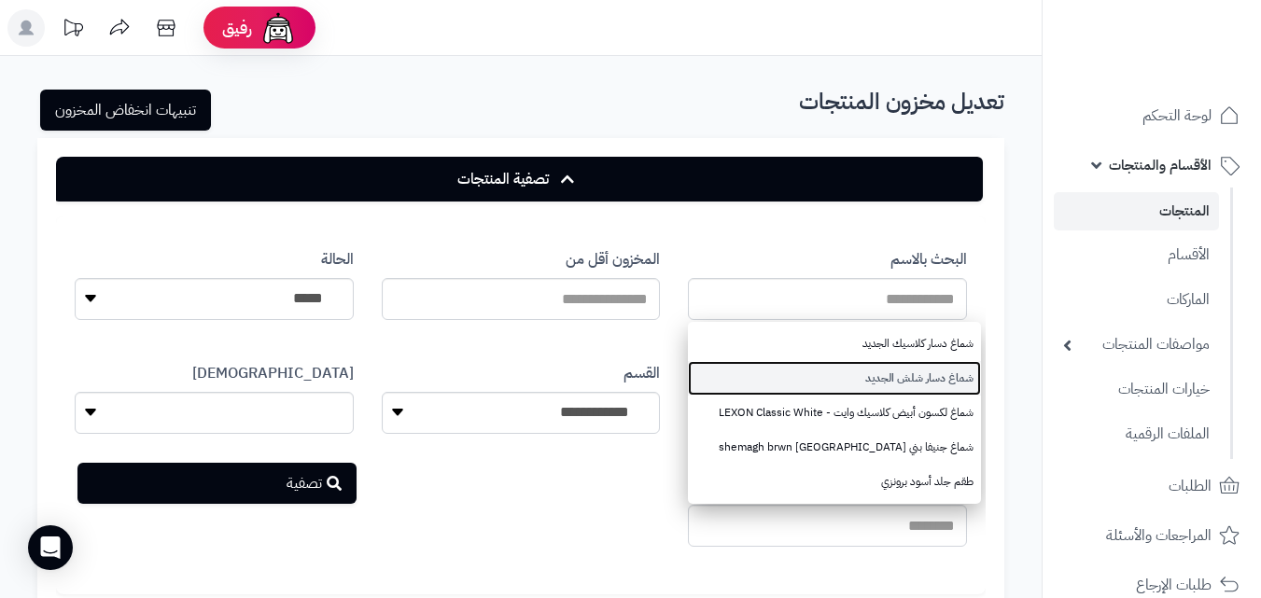
click at [920, 380] on link "شماغ دسار شلش الجديد" at bounding box center [834, 378] width 293 height 35
type input "**********"
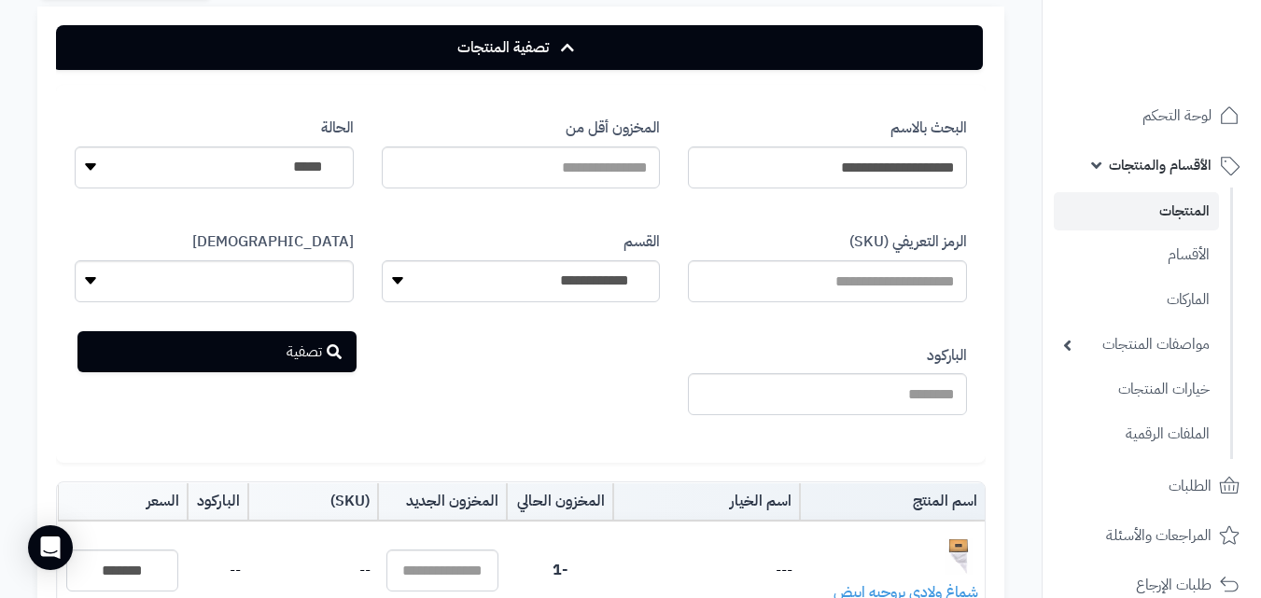
scroll to position [93, 0]
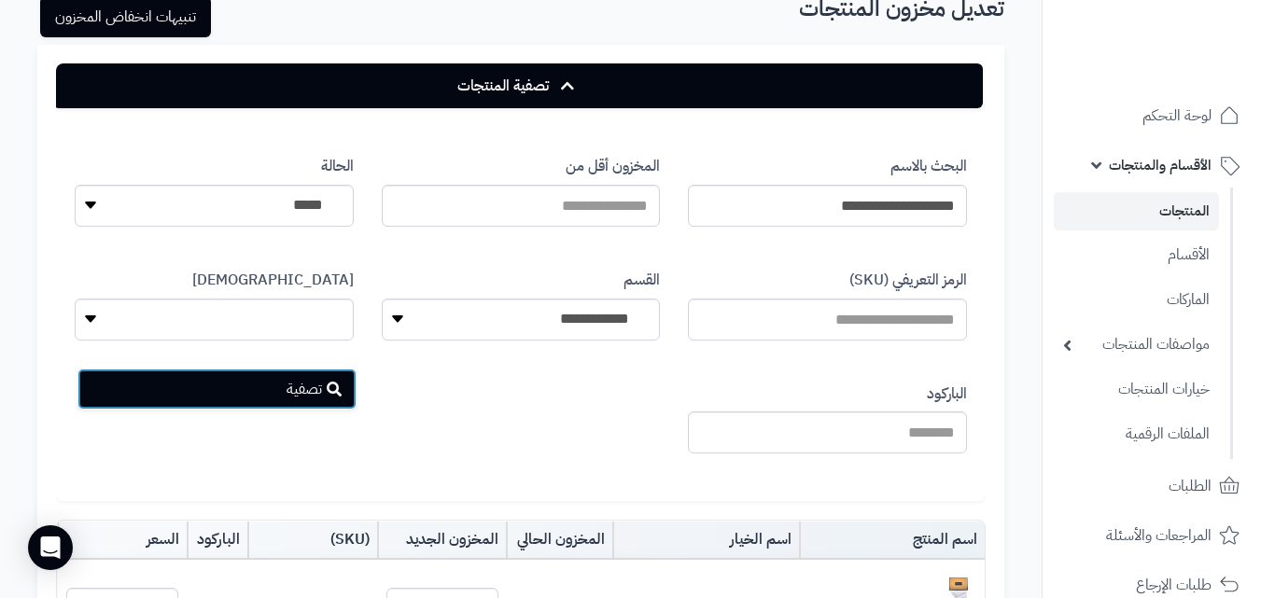
click at [310, 384] on button "تصفية" at bounding box center [216, 389] width 279 height 41
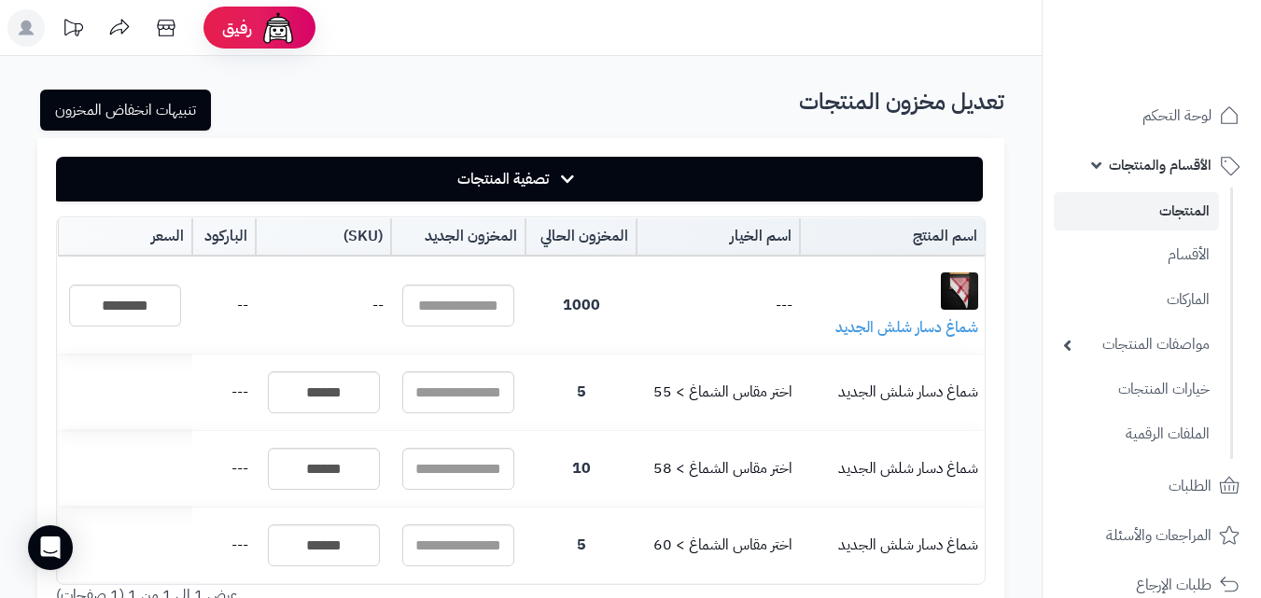
click at [583, 298] on b "1000" at bounding box center [581, 305] width 37 height 22
drag, startPoint x: 326, startPoint y: 289, endPoint x: 509, endPoint y: 306, distance: 183.7
click at [333, 293] on td "--" at bounding box center [323, 306] width 134 height 96
click at [520, 307] on div at bounding box center [457, 306] width 147 height 42
click at [492, 304] on input "text" at bounding box center [458, 306] width 112 height 42
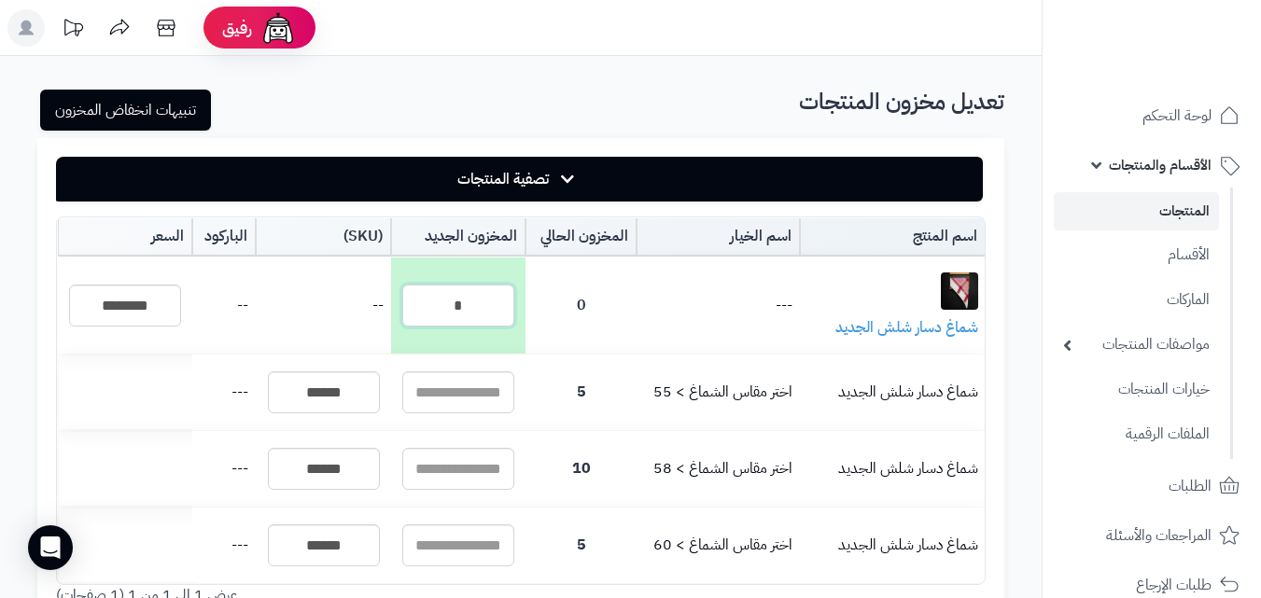
type input "*"
click at [343, 299] on td "--" at bounding box center [323, 306] width 134 height 96
click at [336, 290] on td "--" at bounding box center [323, 306] width 134 height 96
click at [300, 285] on td "--" at bounding box center [323, 306] width 134 height 96
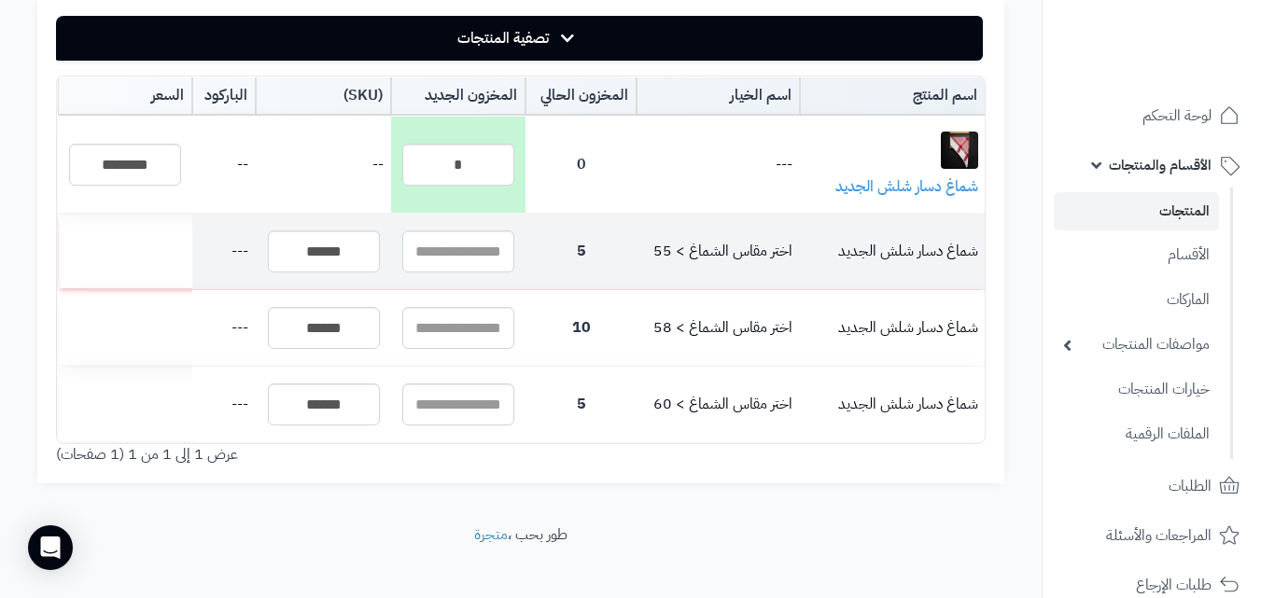
scroll to position [161, 0]
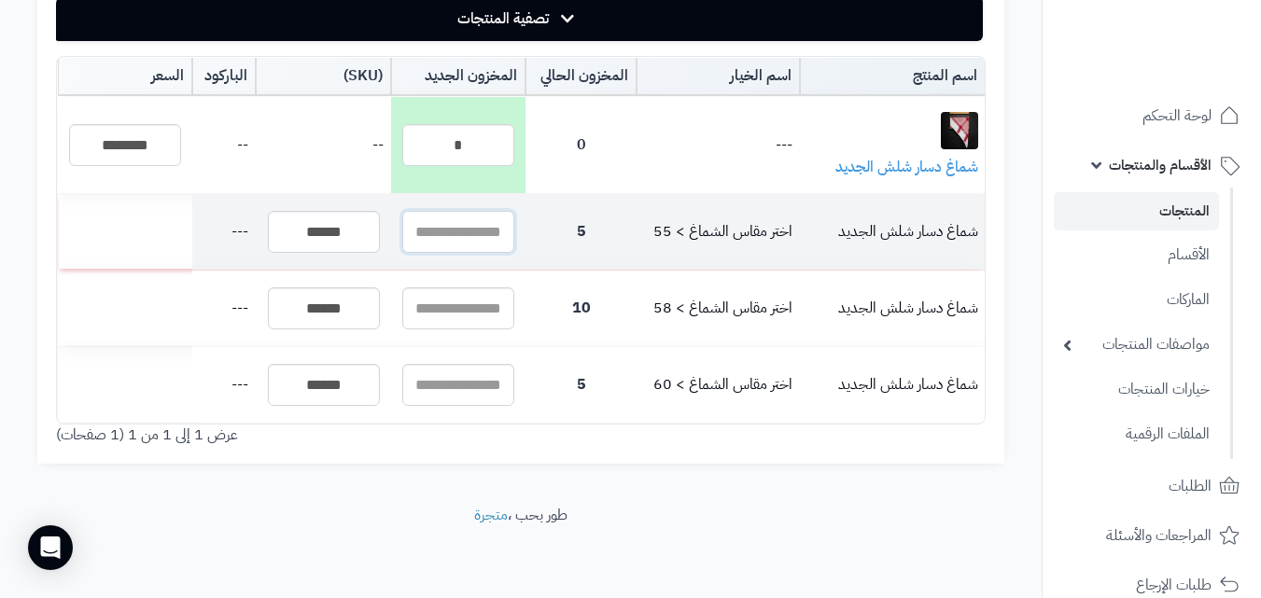
click at [485, 231] on input "text" at bounding box center [458, 232] width 112 height 42
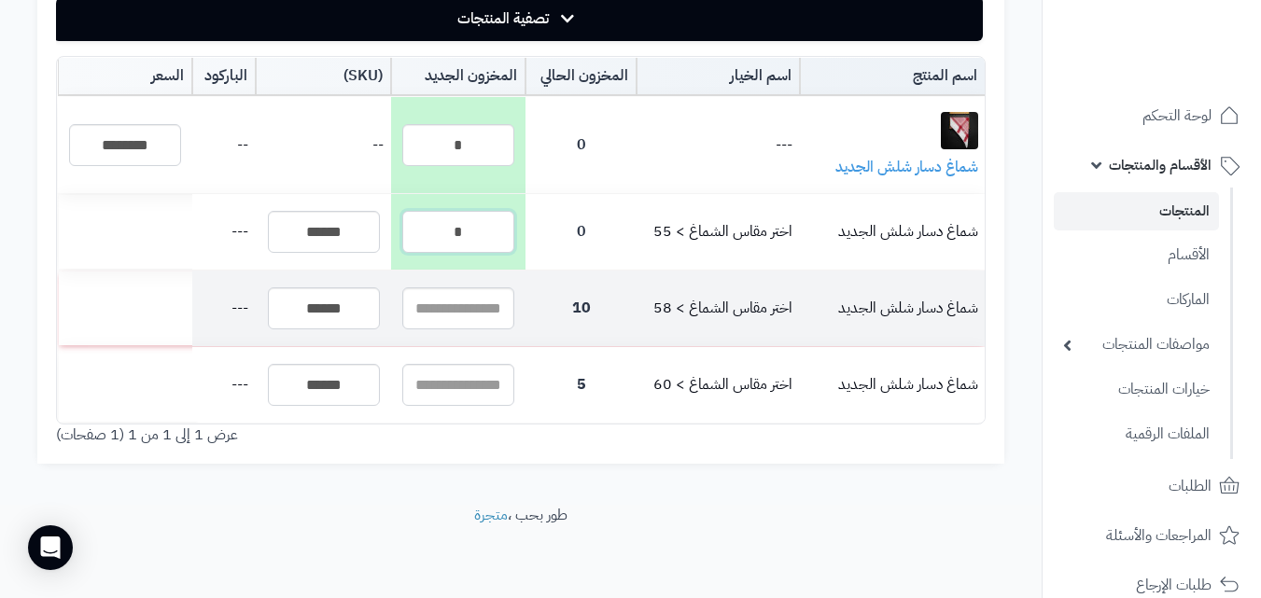
type input "*"
click at [462, 317] on input "text" at bounding box center [458, 308] width 112 height 42
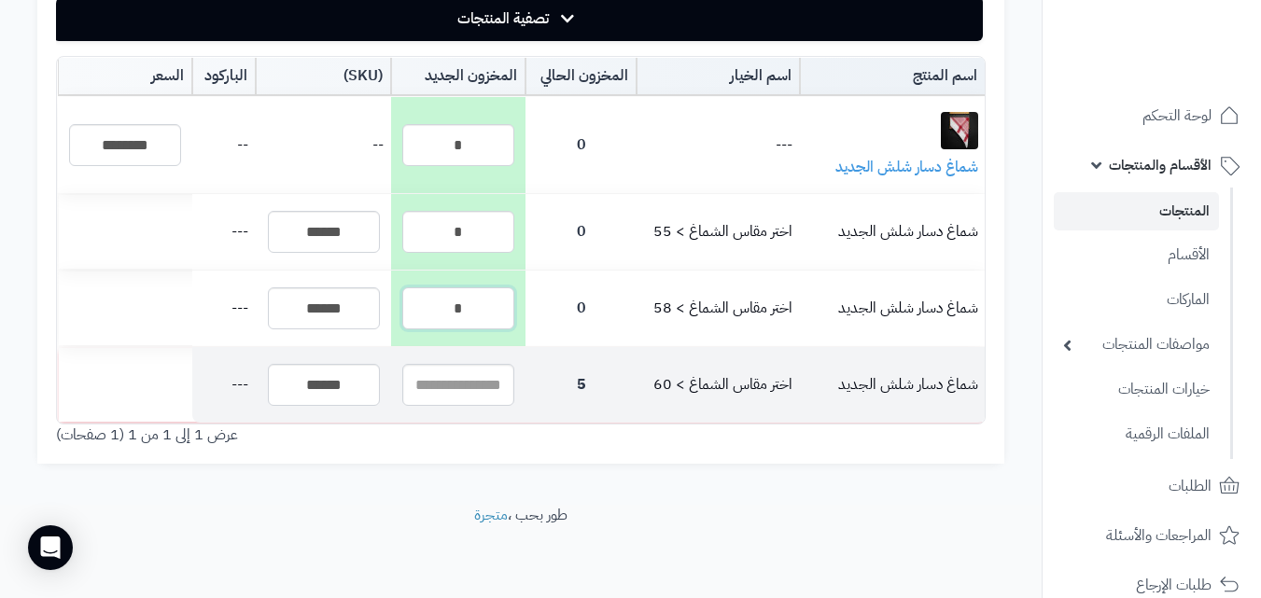
type input "*"
click at [502, 397] on input "text" at bounding box center [458, 385] width 112 height 42
type input "*"
click at [497, 420] on td "*" at bounding box center [458, 385] width 134 height 76
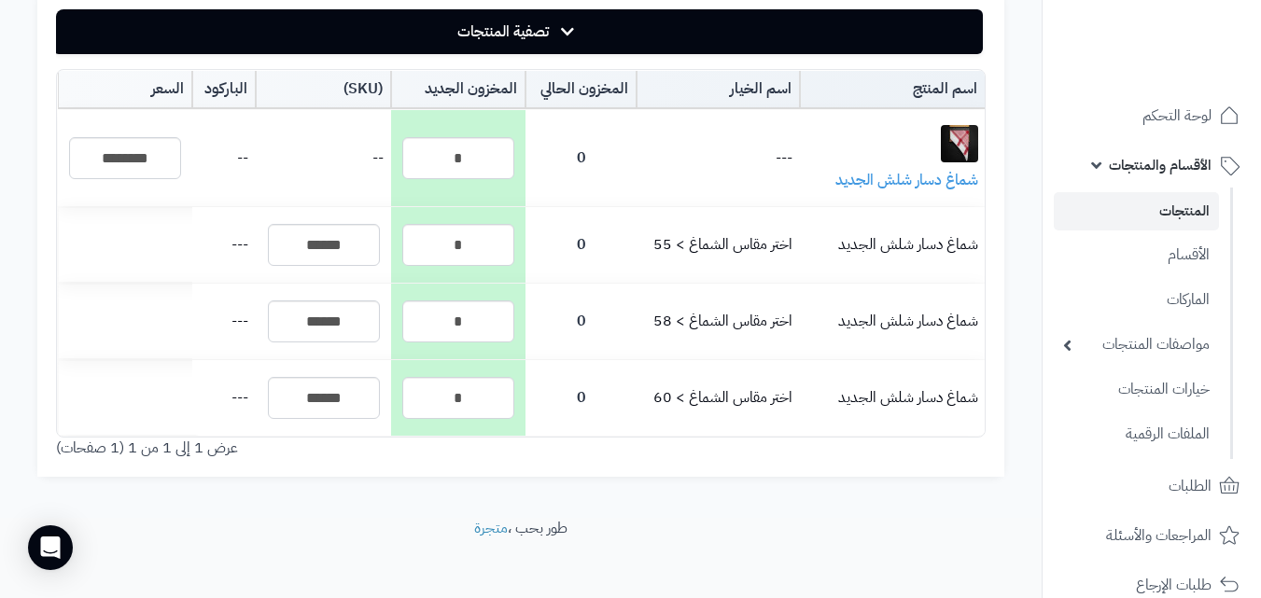
scroll to position [0, 0]
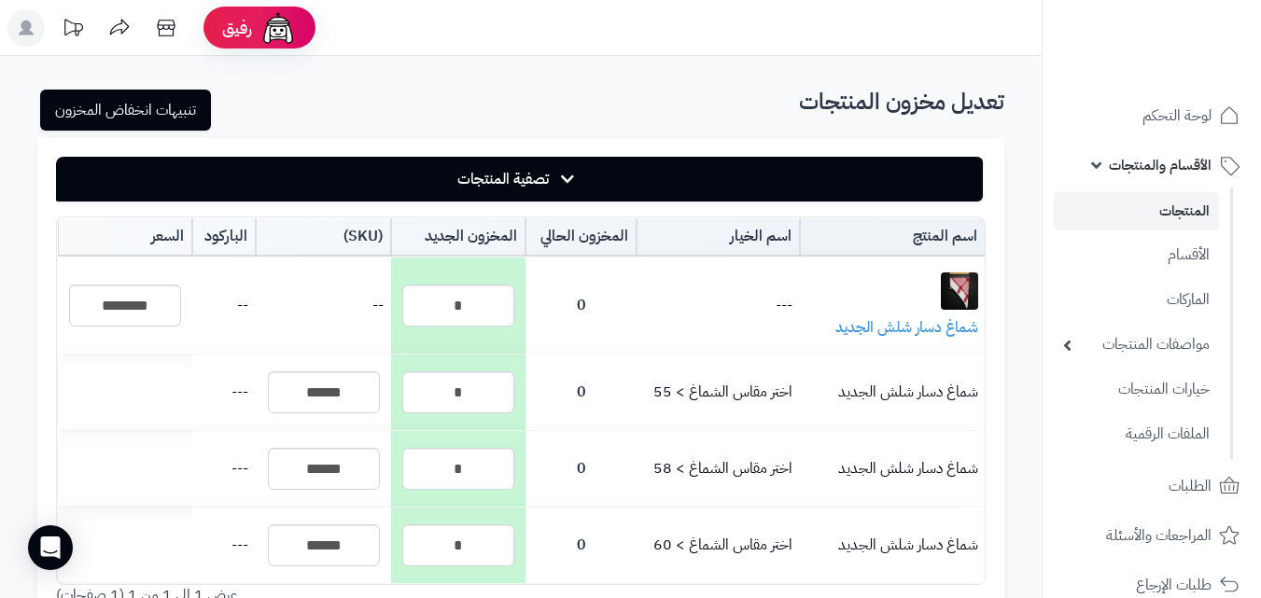
click at [616, 138] on div "**********" at bounding box center [520, 381] width 967 height 487
click at [466, 75] on div "**********" at bounding box center [520, 360] width 1041 height 609
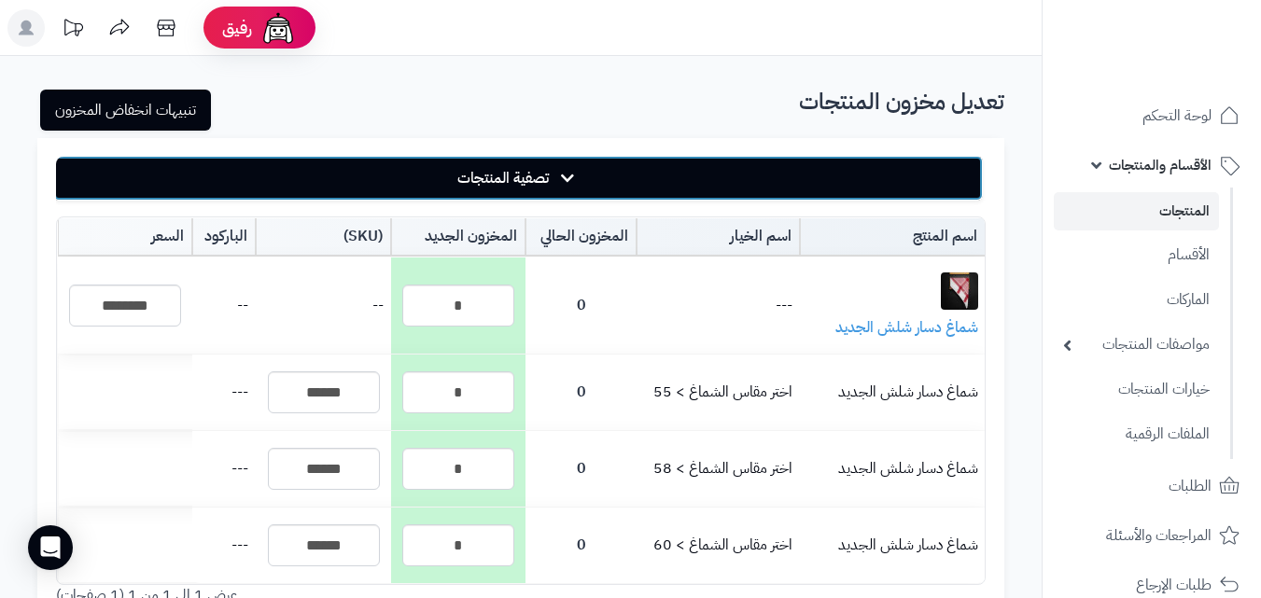
click at [619, 177] on button "تصفية المنتجات" at bounding box center [517, 178] width 929 height 45
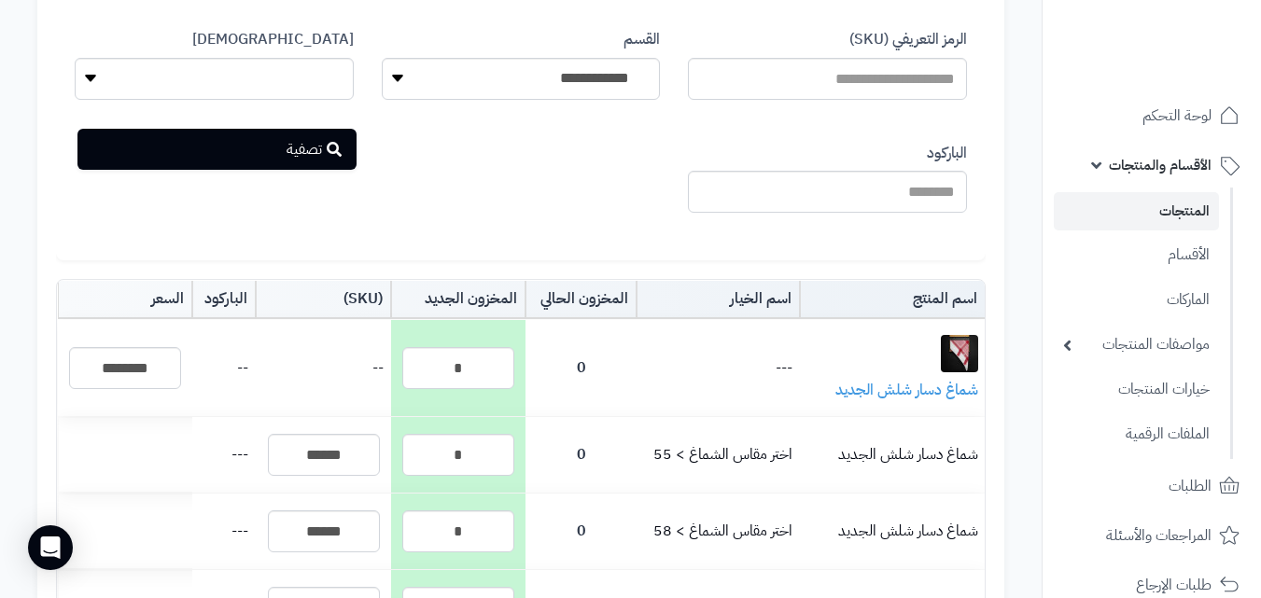
scroll to position [91, 0]
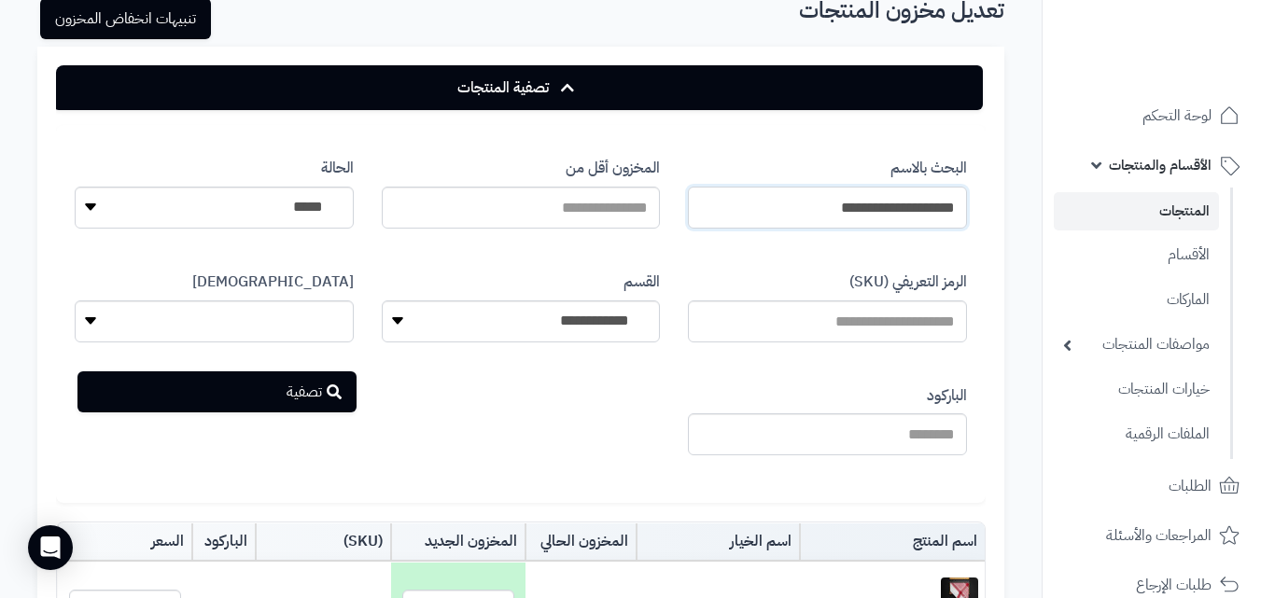
drag, startPoint x: 791, startPoint y: 198, endPoint x: 1065, endPoint y: 190, distance: 273.5
click at [1065, 190] on div "رفيق ! الطلبات معالجة مكتمل إرجاع المنتجات العملاء المتواجدون الان 678 عملاء من…" at bounding box center [630, 487] width 1261 height 1156
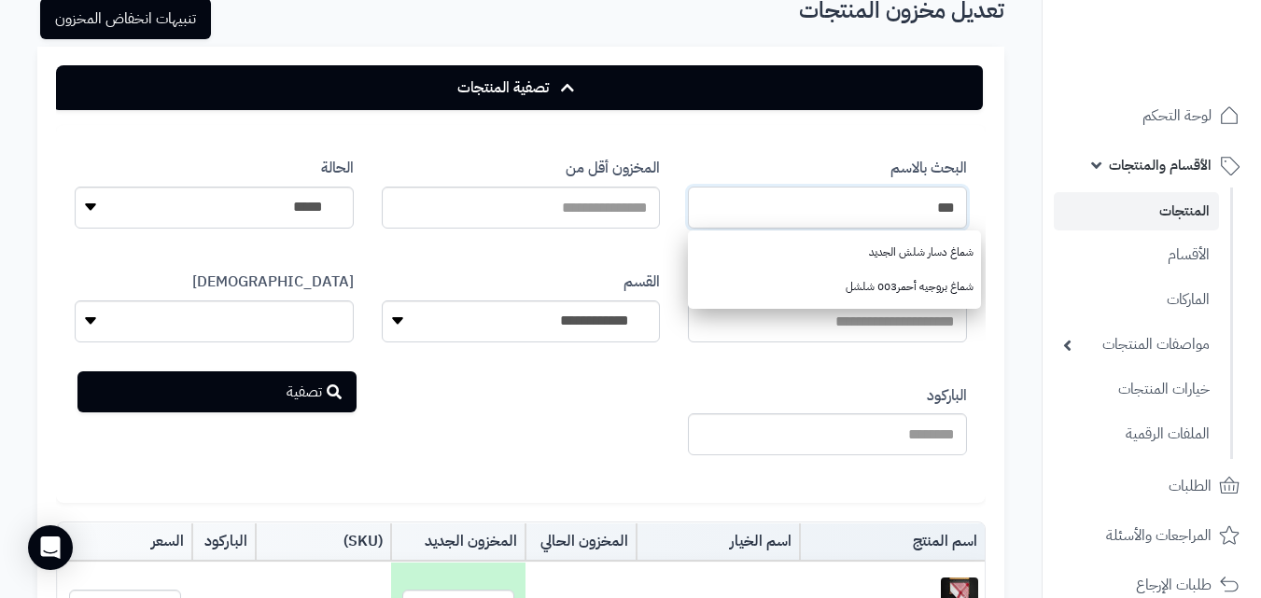
type input "***"
click at [306, 377] on button "تصفية" at bounding box center [216, 390] width 279 height 41
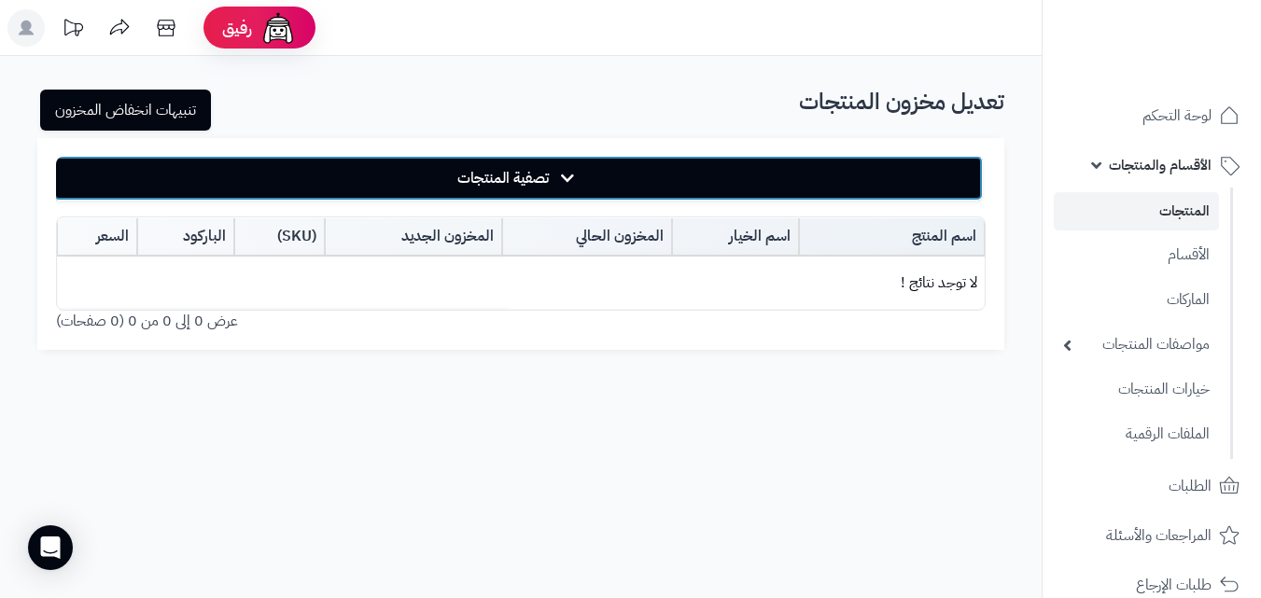
click at [559, 184] on button "تصفية المنتجات" at bounding box center [517, 178] width 929 height 45
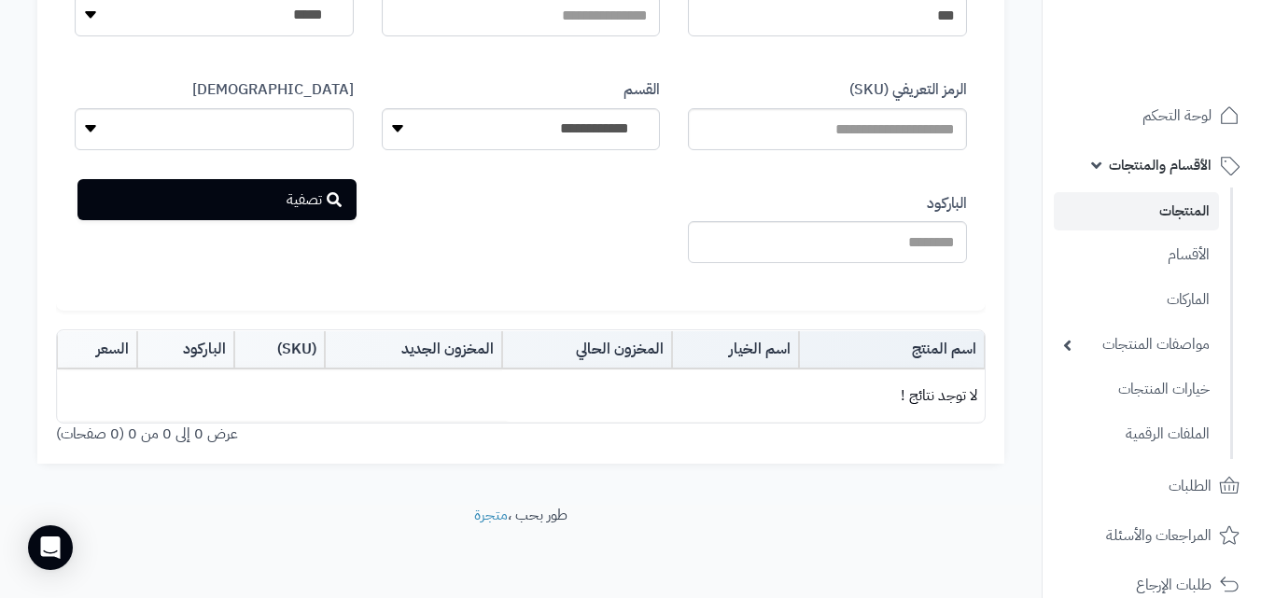
scroll to position [190, 0]
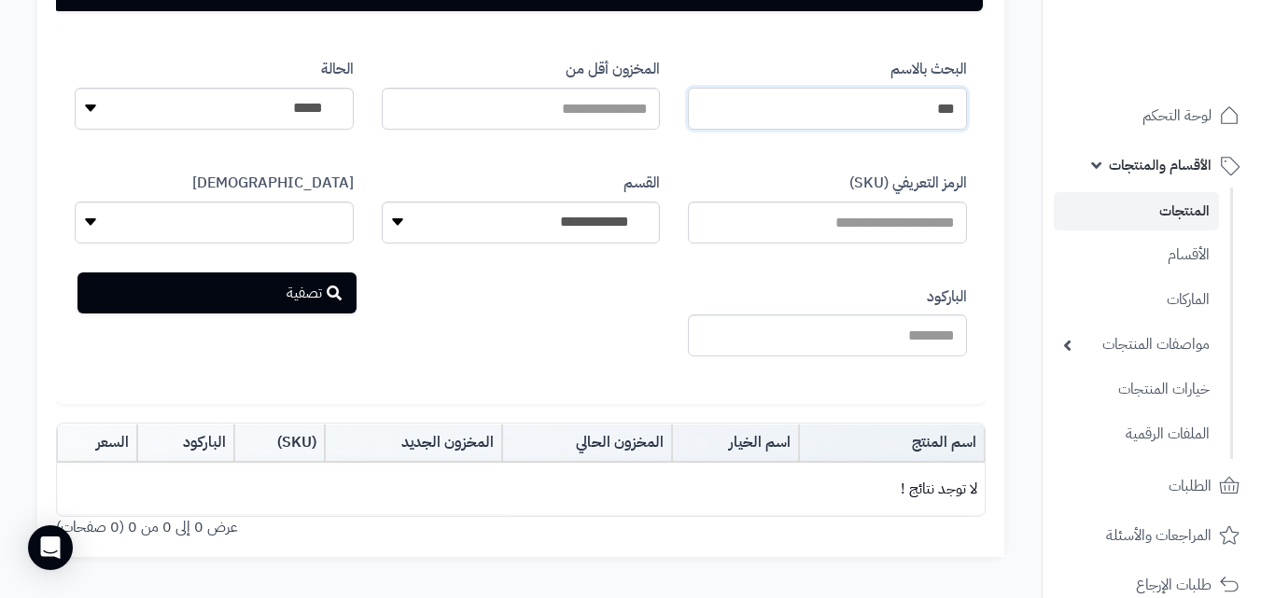
click at [899, 119] on input "***" at bounding box center [827, 109] width 279 height 42
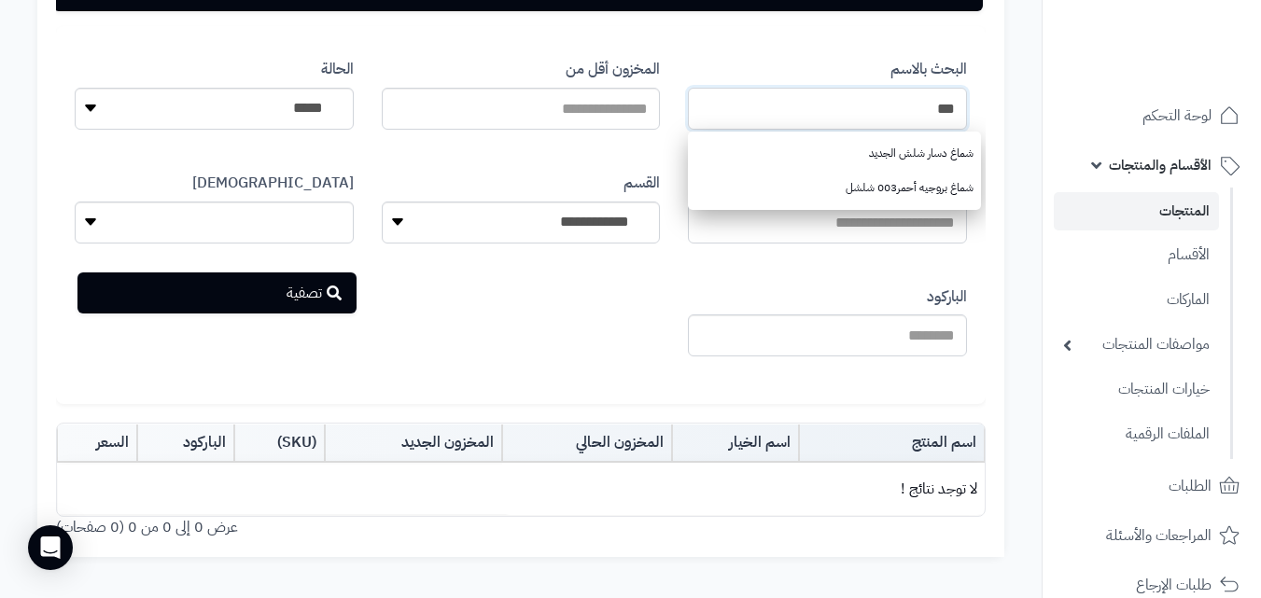
drag, startPoint x: 899, startPoint y: 119, endPoint x: 985, endPoint y: 107, distance: 87.5
click at [985, 107] on div "**********" at bounding box center [520, 252] width 967 height 609
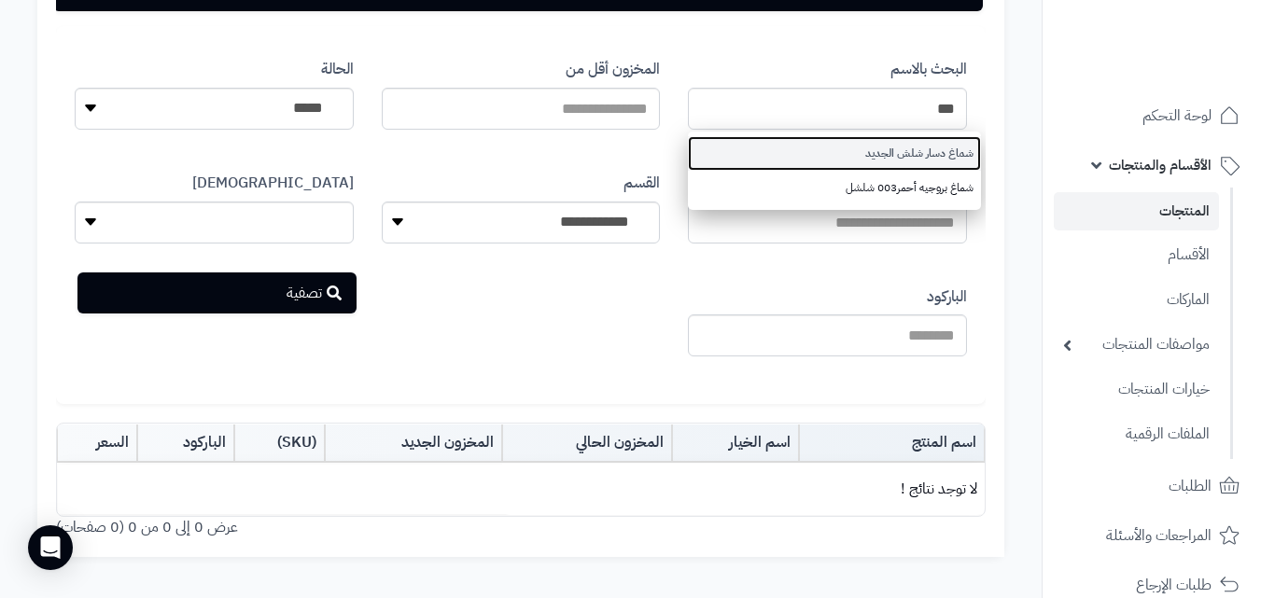
click at [963, 158] on link "شماغ دسار شلش الجديد" at bounding box center [834, 153] width 293 height 35
type input "**********"
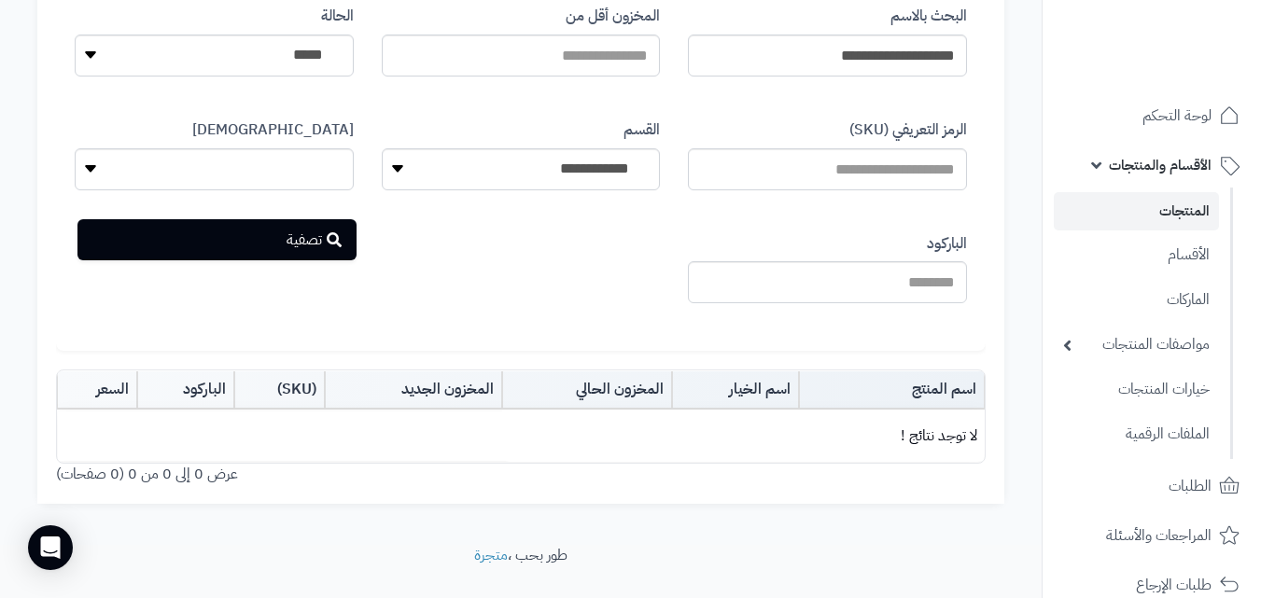
scroll to position [284, 0]
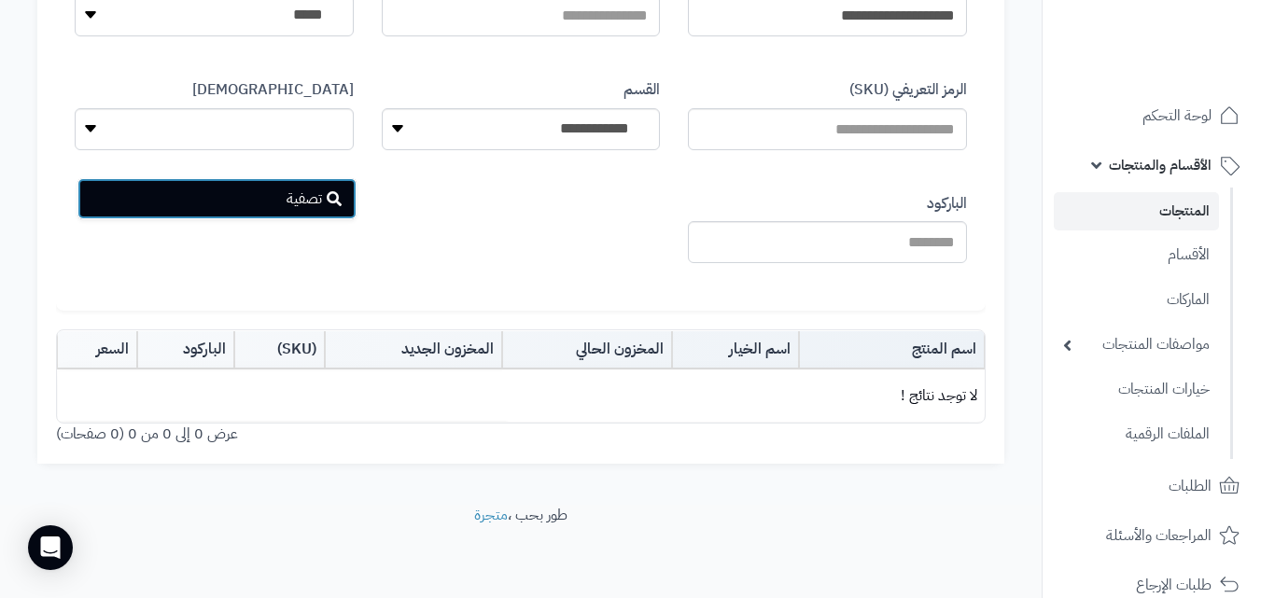
click at [300, 215] on button "تصفية" at bounding box center [216, 198] width 279 height 41
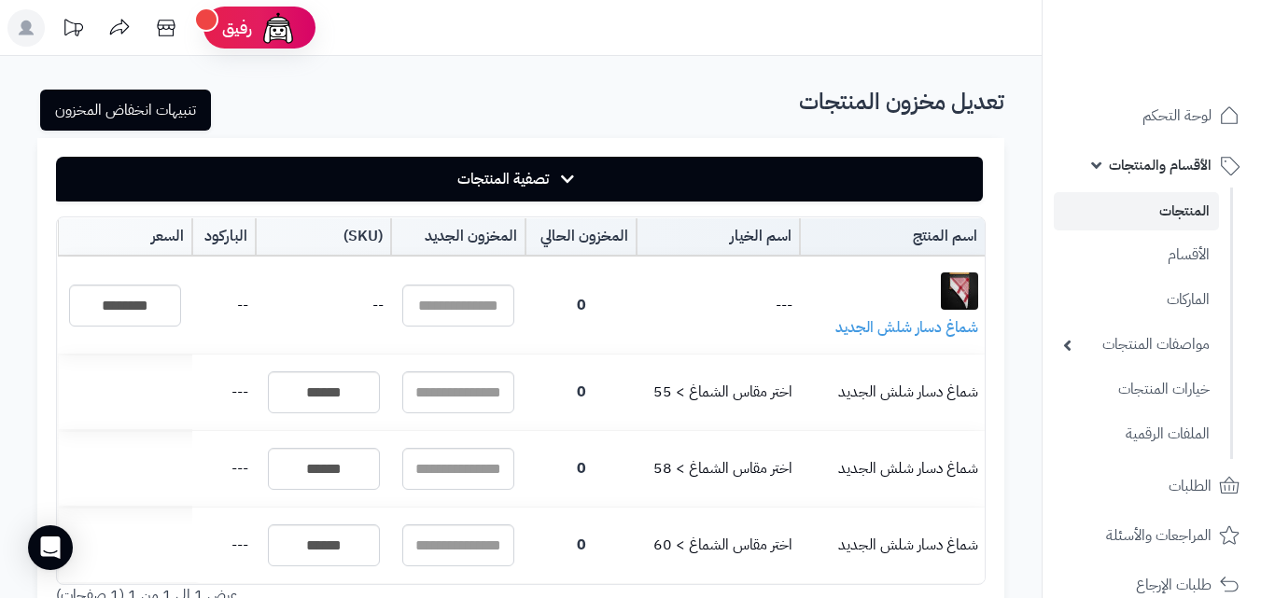
click at [1198, 209] on link "المنتجات" at bounding box center [1136, 211] width 165 height 38
